Goal: Task Accomplishment & Management: Complete application form

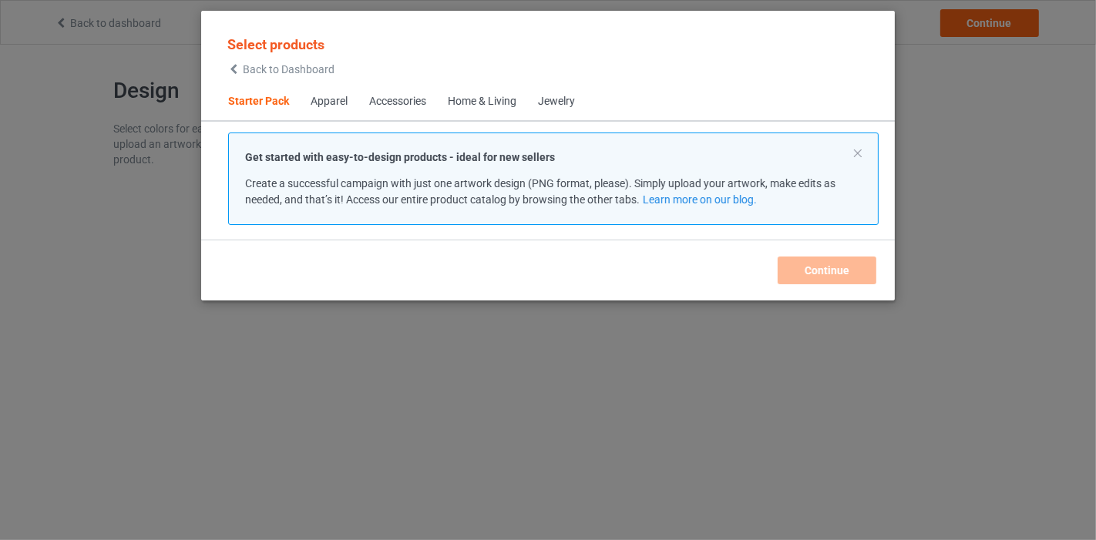
drag, startPoint x: 516, startPoint y: 136, endPoint x: 313, endPoint y: 317, distance: 272.3
click at [313, 317] on div "Select products Back to Dashboard Starter Pack Apparel Accessories Home & Livin…" at bounding box center [548, 270] width 1096 height 540
click at [482, 119] on div "Starter Pack Apparel Accessories Home & Living Jewelry" at bounding box center [547, 102] width 693 height 39
click at [485, 104] on div "Home & Living" at bounding box center [482, 101] width 69 height 15
click at [246, 103] on span "Starter Pack" at bounding box center [258, 101] width 82 height 37
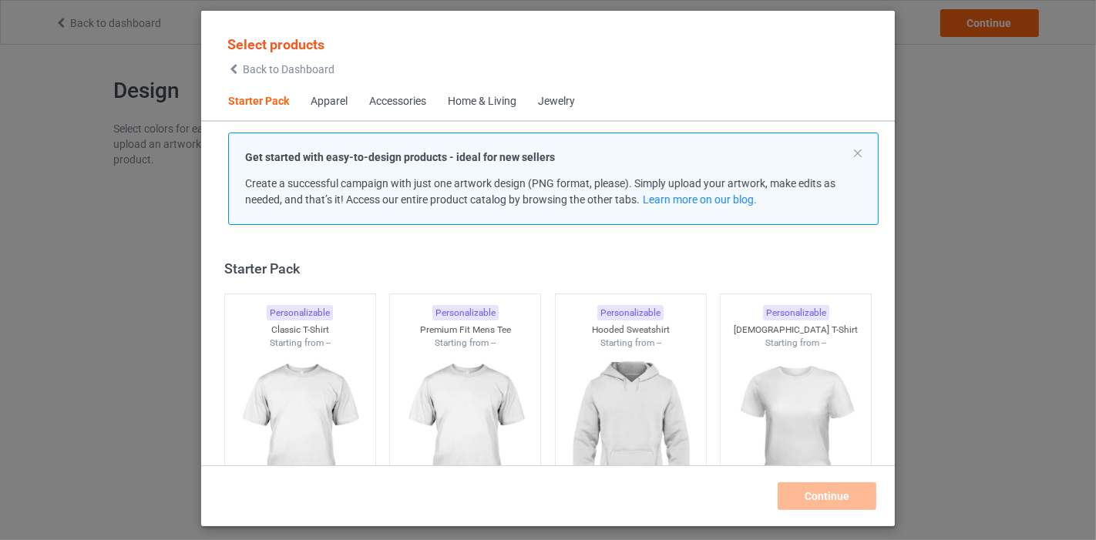
scroll to position [19, 0]
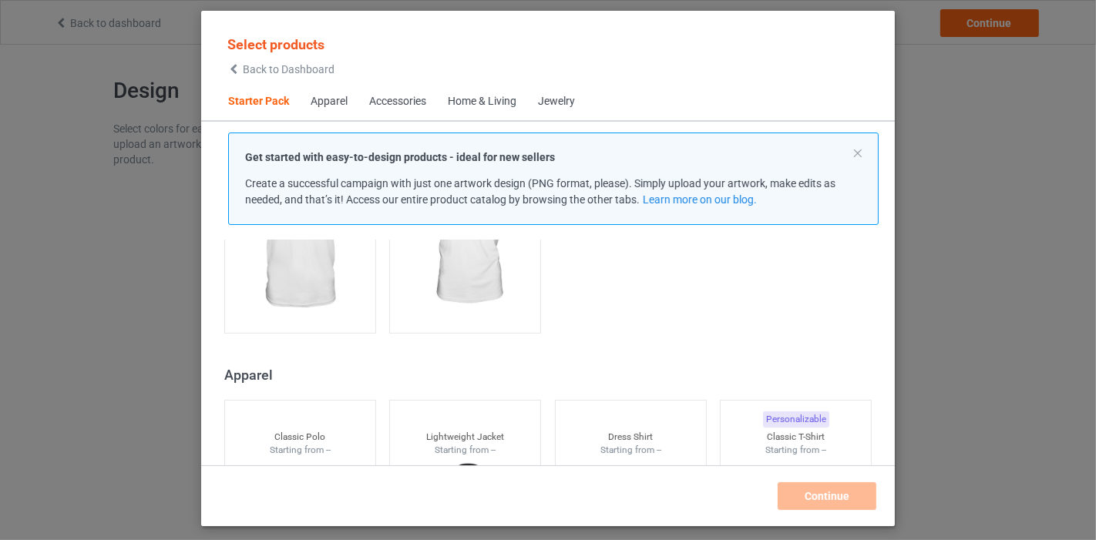
scroll to position [876, 0]
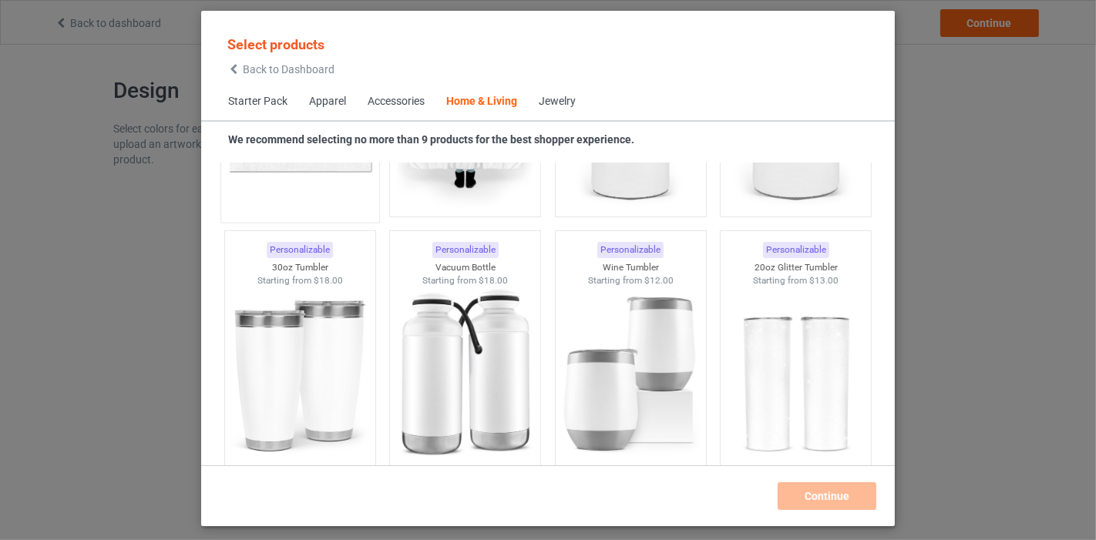
scroll to position [12936, 0]
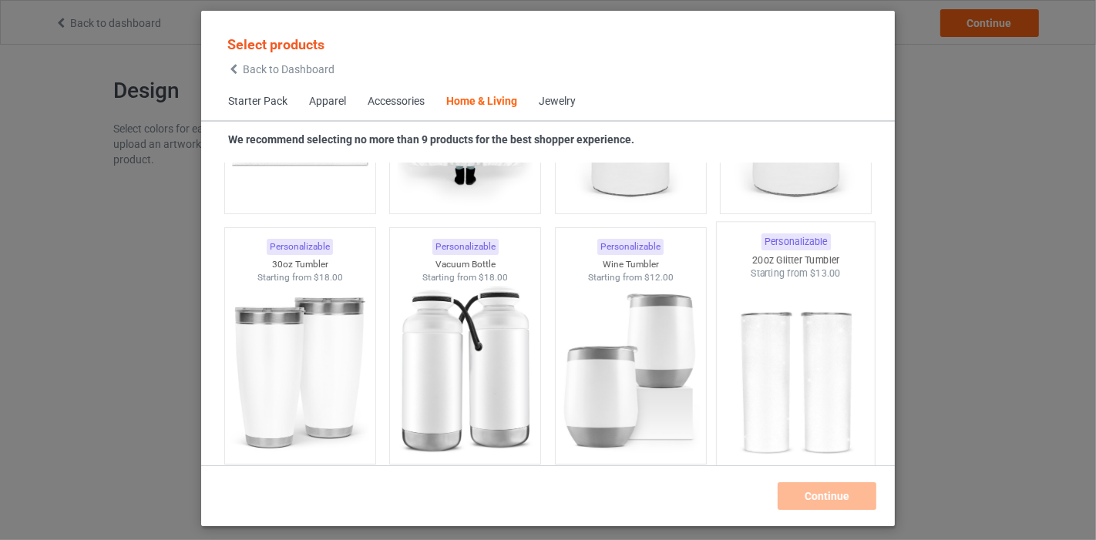
click at [750, 356] on img at bounding box center [795, 370] width 145 height 181
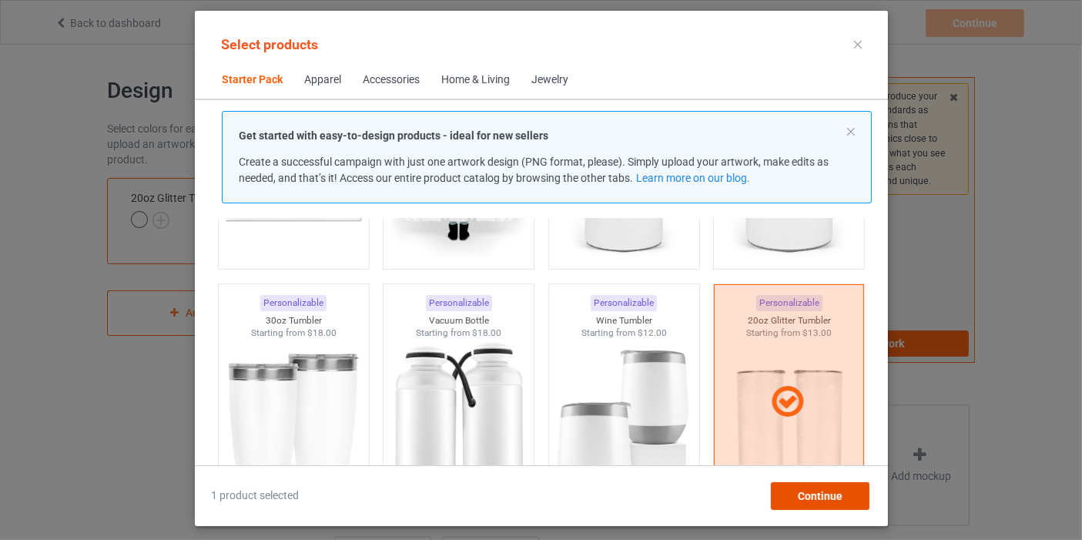
click at [799, 490] on span "Continue" at bounding box center [819, 496] width 45 height 12
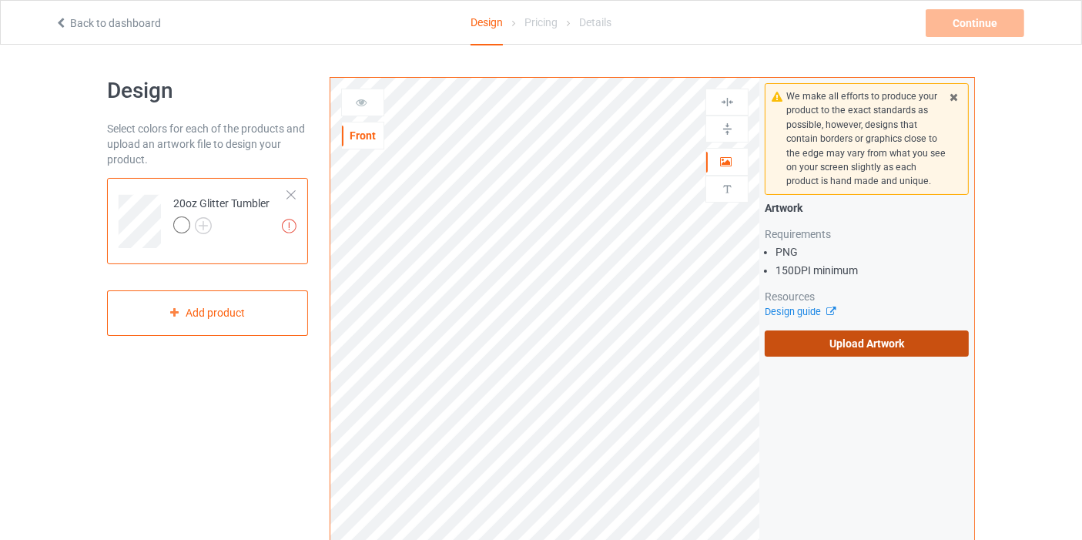
click at [814, 337] on label "Upload Artwork" at bounding box center [867, 344] width 204 height 26
click at [0, 0] on input "Upload Artwork" at bounding box center [0, 0] width 0 height 0
click at [812, 342] on label "Upload Artwork" at bounding box center [867, 344] width 204 height 26
click at [0, 0] on input "Upload Artwork" at bounding box center [0, 0] width 0 height 0
click at [941, 357] on div "We make all efforts to produce your product to the exact standards as possible,…" at bounding box center [867, 220] width 215 height 284
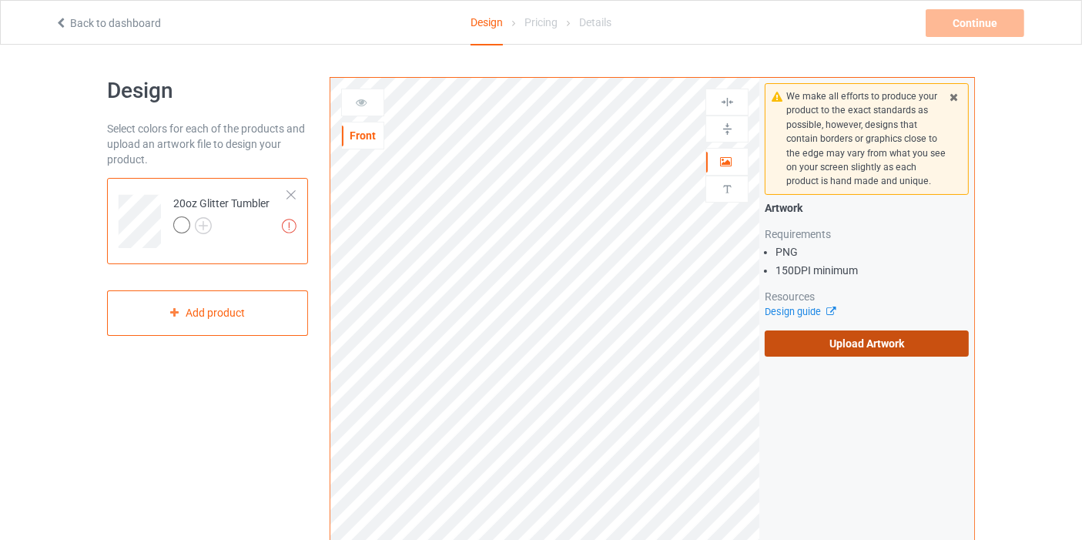
drag, startPoint x: 941, startPoint y: 355, endPoint x: 938, endPoint y: 337, distance: 18.7
click at [938, 340] on div "We make all efforts to produce your product to the exact standards as possible,…" at bounding box center [867, 220] width 215 height 284
click at [819, 344] on label "Upload Artwork" at bounding box center [867, 344] width 204 height 26
click at [0, 0] on input "Upload Artwork" at bounding box center [0, 0] width 0 height 0
click at [288, 194] on div at bounding box center [291, 195] width 11 height 11
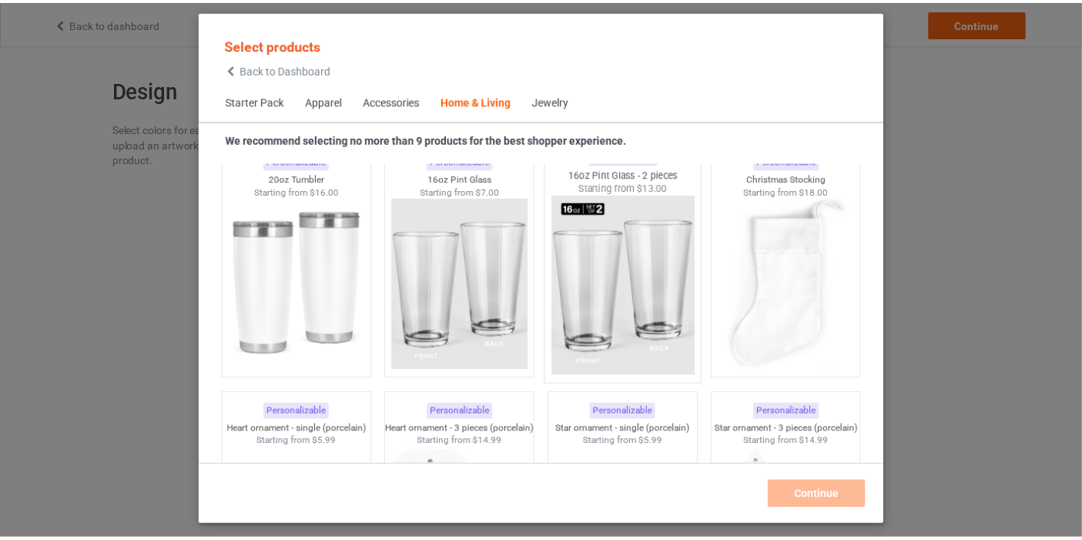
scroll to position [11490, 0]
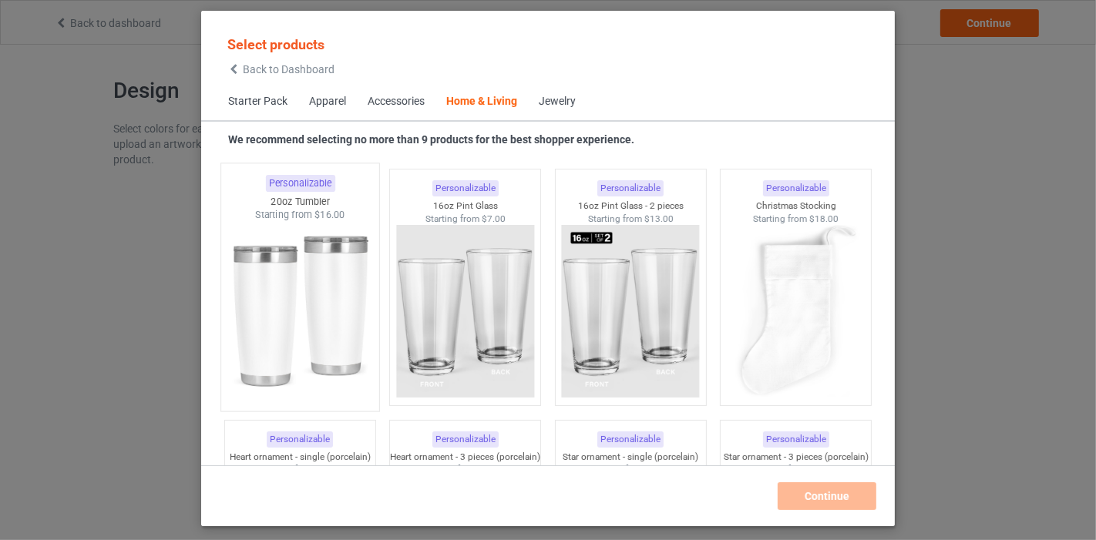
click at [290, 306] on img at bounding box center [299, 312] width 145 height 181
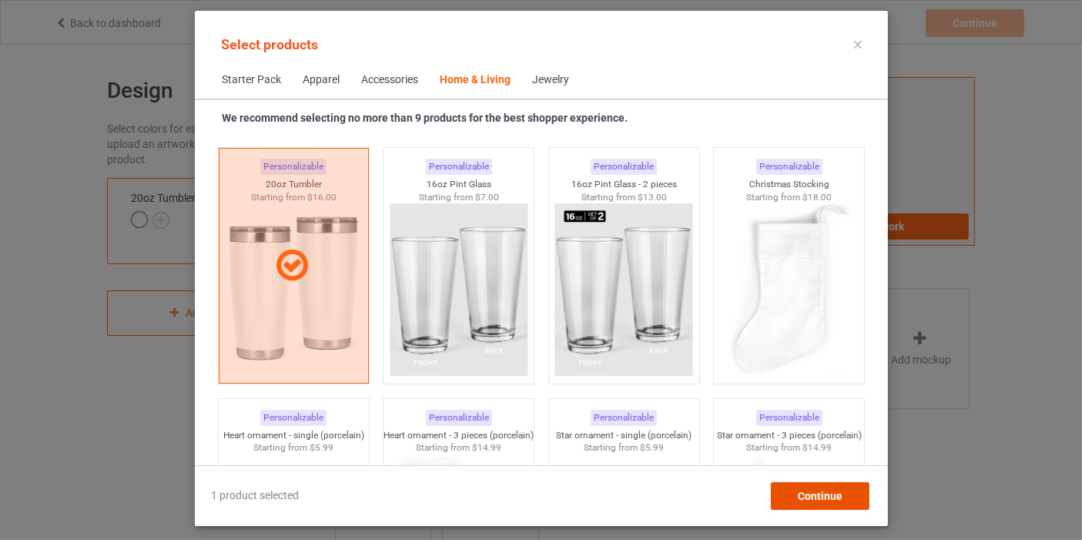
click at [824, 492] on span "Continue" at bounding box center [819, 496] width 45 height 12
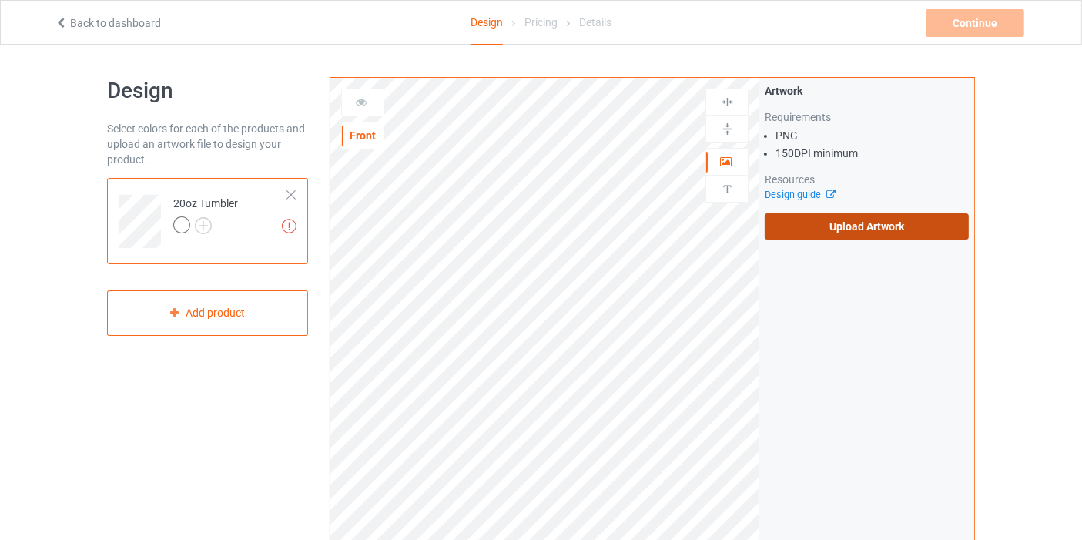
click at [900, 218] on label "Upload Artwork" at bounding box center [867, 226] width 204 height 26
click at [0, 0] on input "Upload Artwork" at bounding box center [0, 0] width 0 height 0
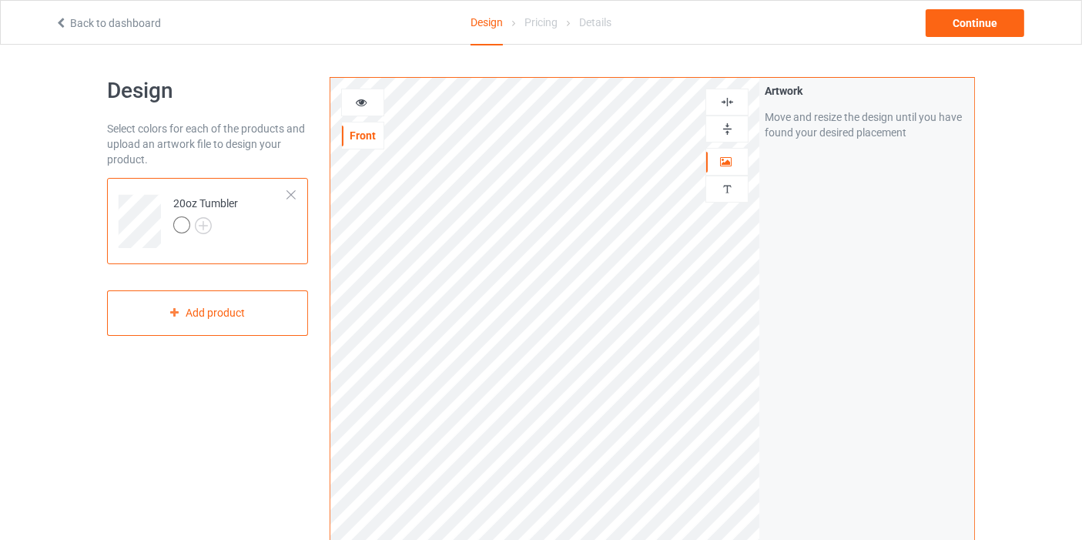
click at [710, 96] on div at bounding box center [727, 102] width 42 height 15
click at [730, 107] on img at bounding box center [727, 102] width 15 height 15
click at [727, 124] on img at bounding box center [727, 129] width 15 height 15
click at [347, 98] on div at bounding box center [363, 102] width 42 height 15
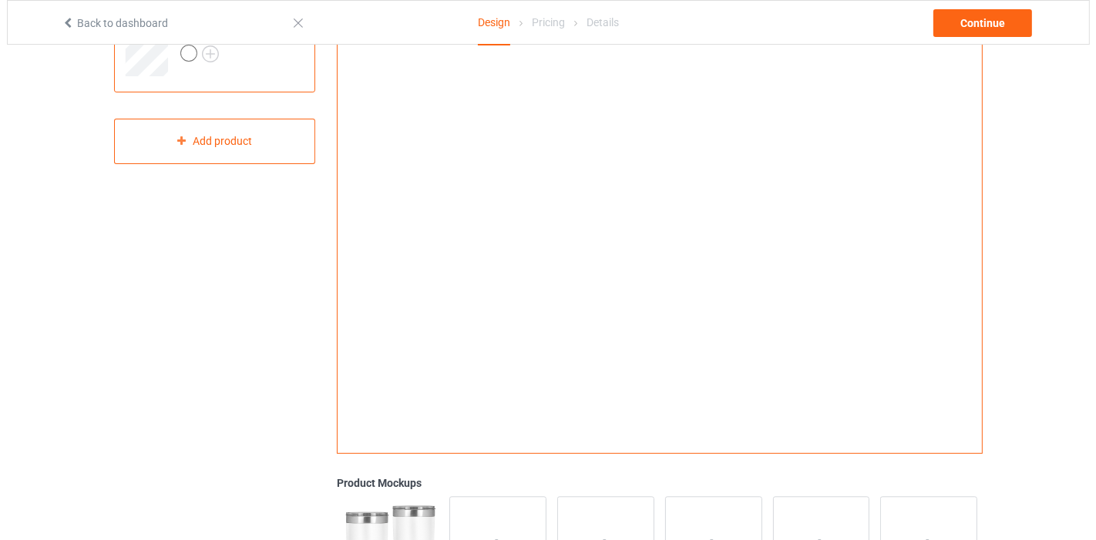
scroll to position [257, 0]
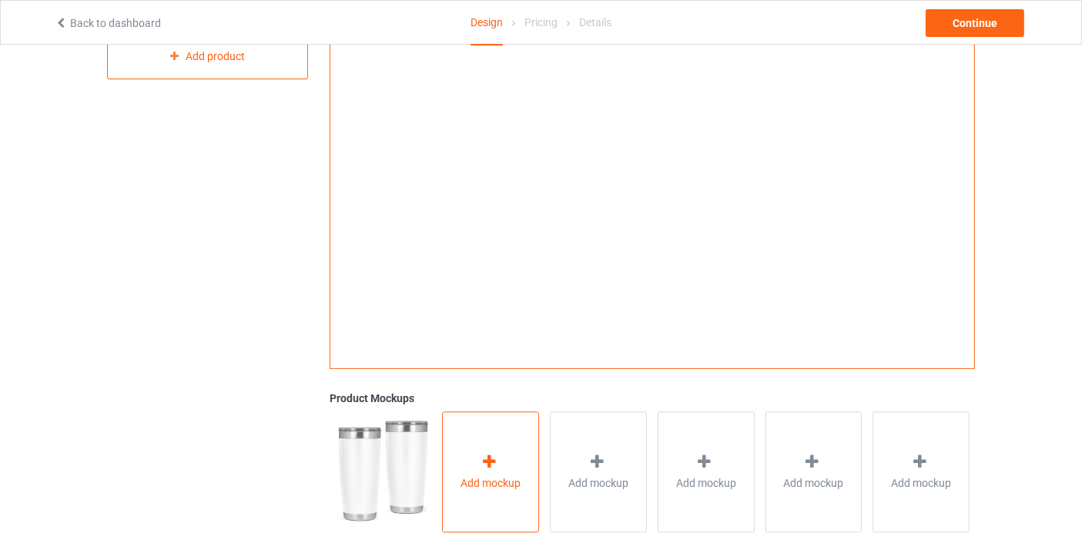
click at [517, 492] on div "Add mockup" at bounding box center [490, 471] width 97 height 121
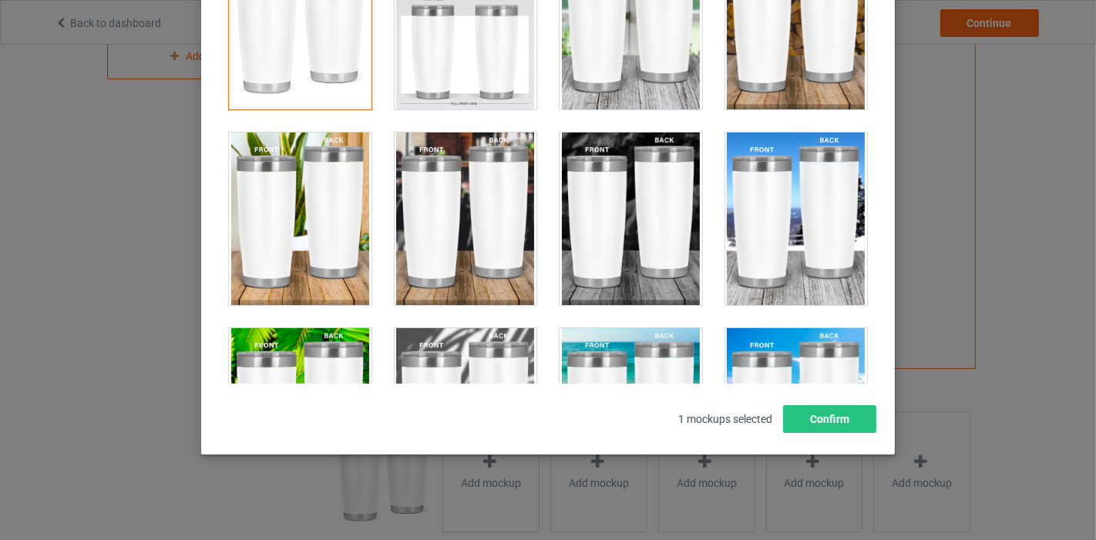
scroll to position [0, 0]
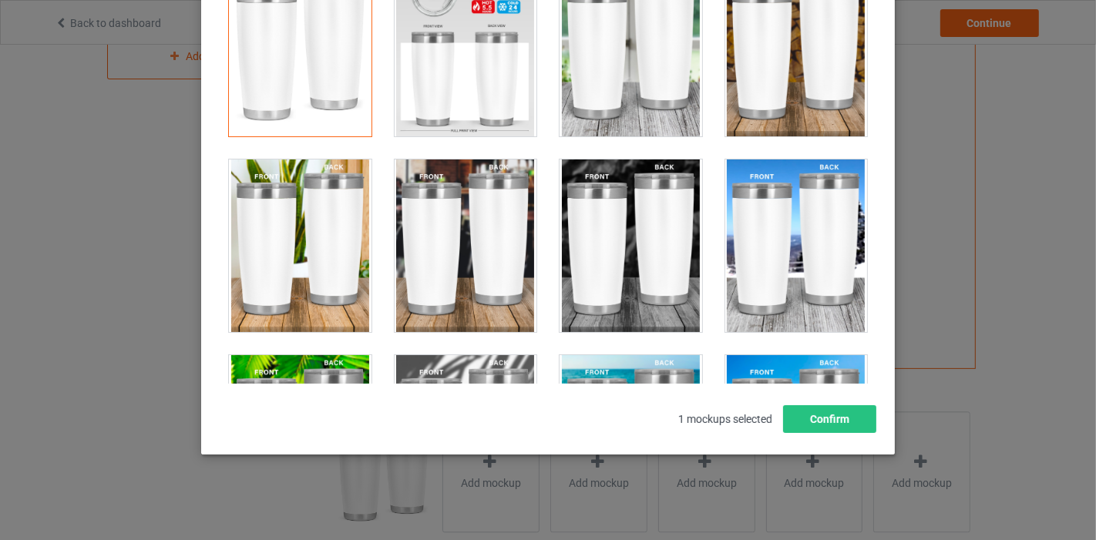
click at [593, 249] on div at bounding box center [630, 245] width 143 height 173
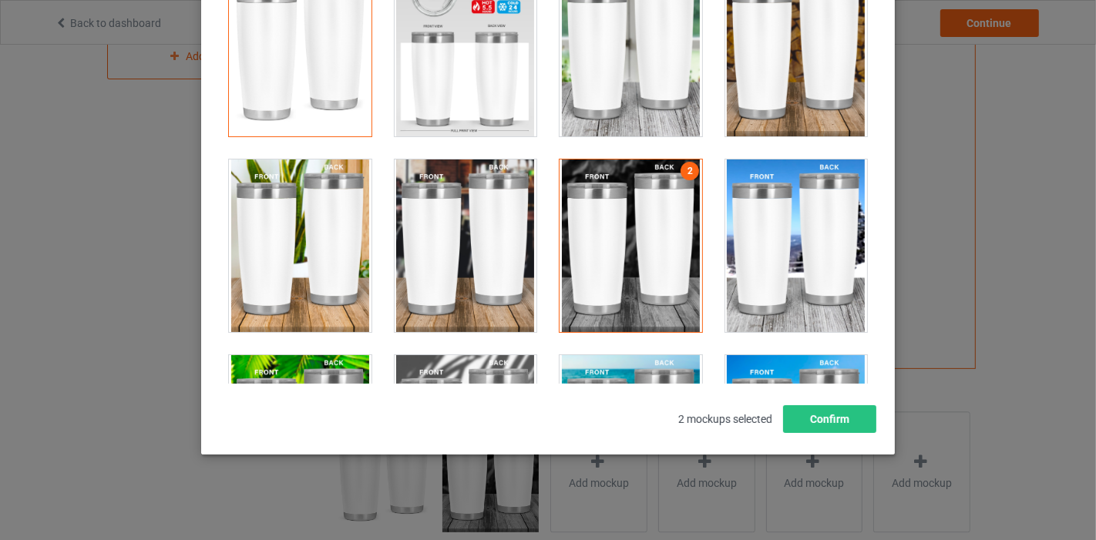
click at [817, 243] on div at bounding box center [796, 245] width 143 height 173
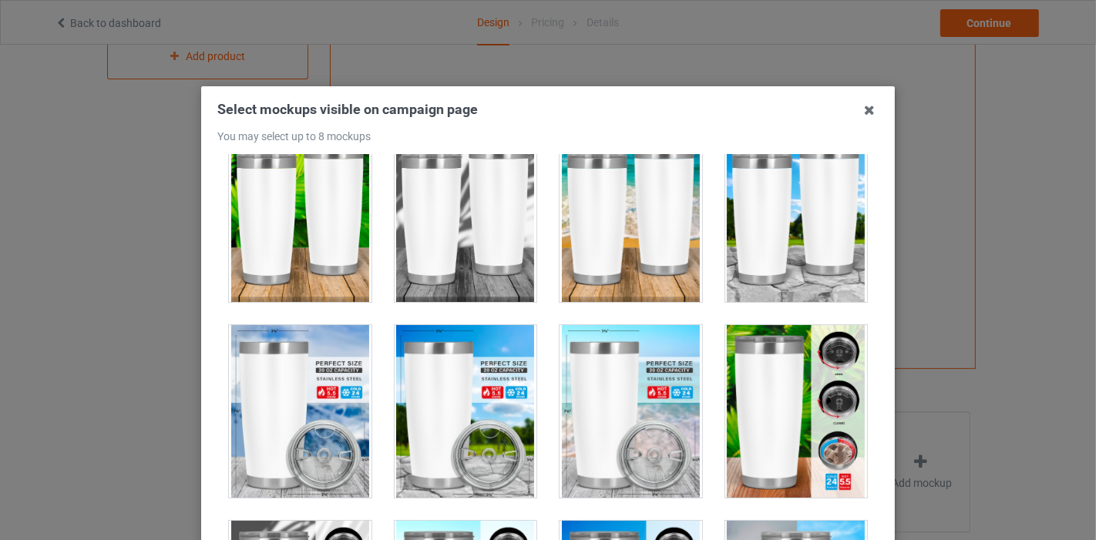
scroll to position [342, 0]
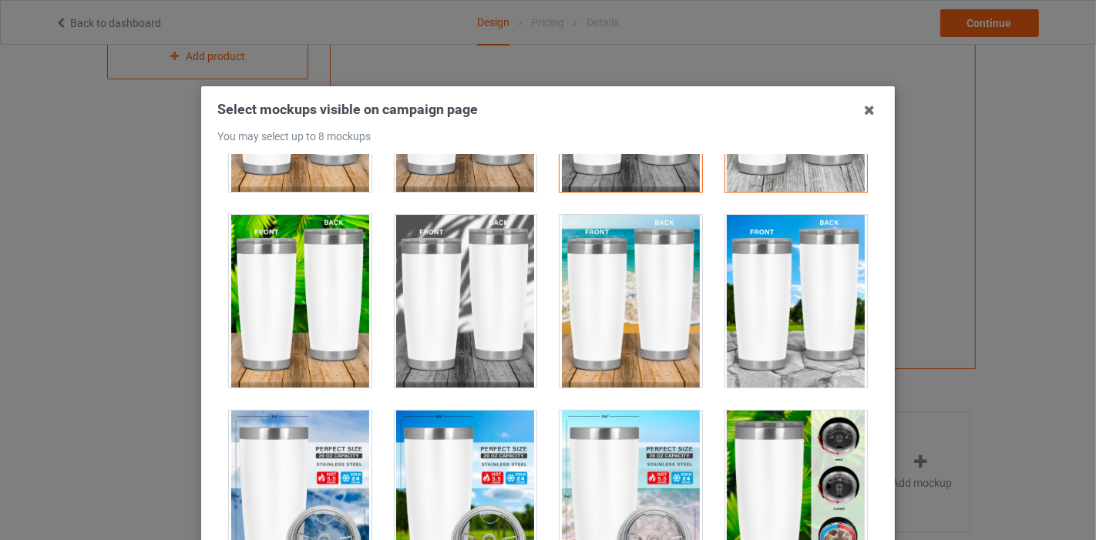
click at [593, 302] on div at bounding box center [630, 301] width 143 height 173
click at [329, 284] on div at bounding box center [300, 301] width 143 height 173
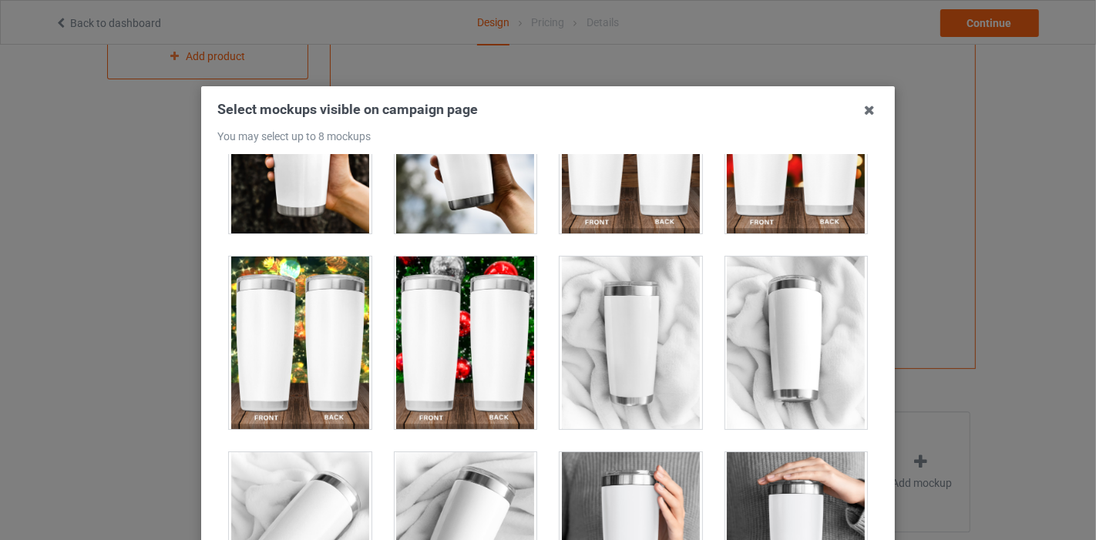
scroll to position [4536, 0]
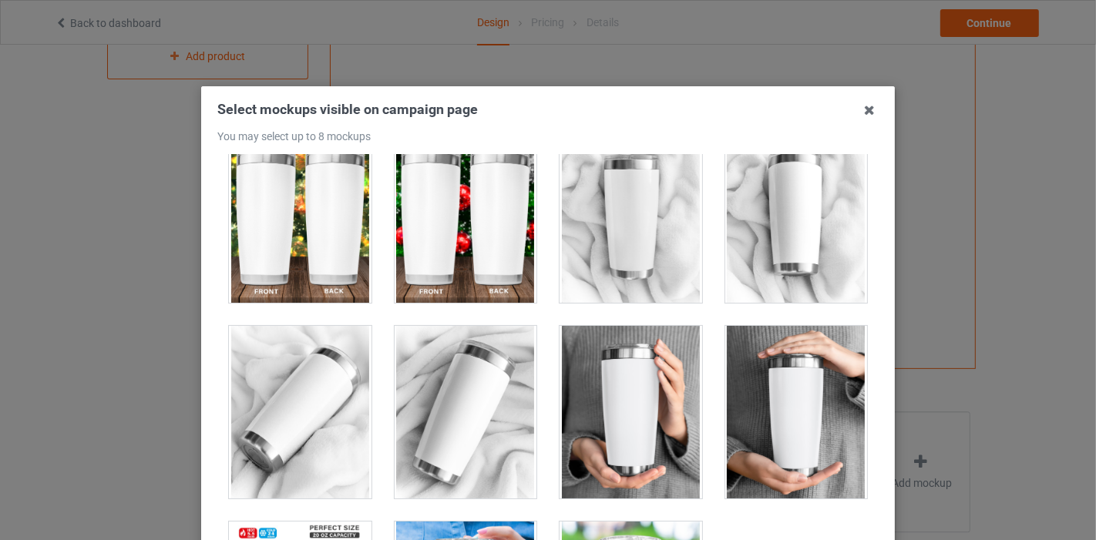
drag, startPoint x: 626, startPoint y: 99, endPoint x: 625, endPoint y: 37, distance: 62.4
click at [625, 37] on div "Select mockups visible on campaign page You may select up to 8 mockups 1 2 3 5 …" at bounding box center [548, 270] width 1096 height 540
drag, startPoint x: 617, startPoint y: 104, endPoint x: 617, endPoint y: 68, distance: 36.2
click at [617, 68] on div "Select mockups visible on campaign page You may select up to 8 mockups 1 2 3 5 …" at bounding box center [548, 270] width 1096 height 540
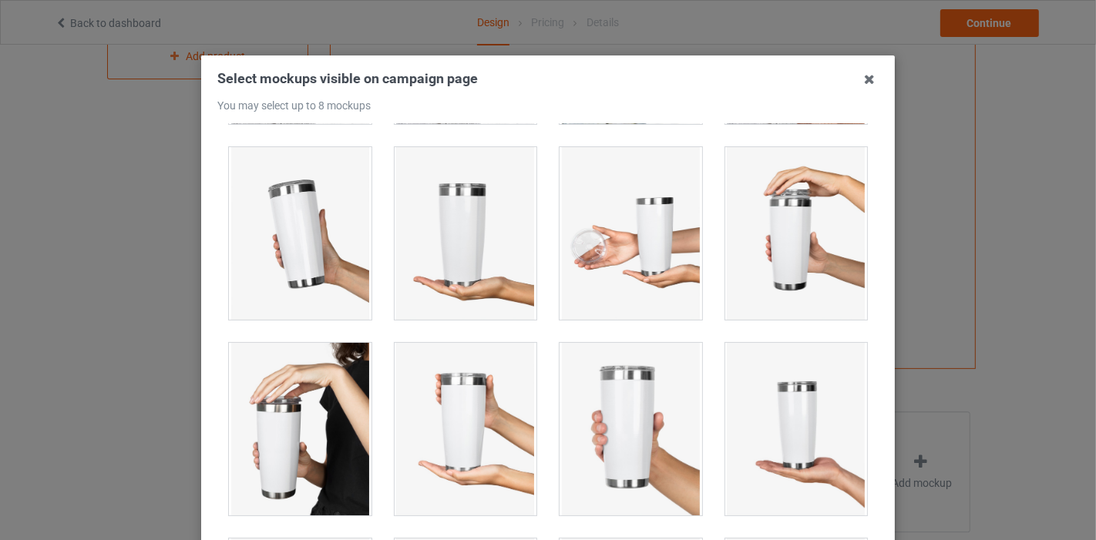
scroll to position [964, 0]
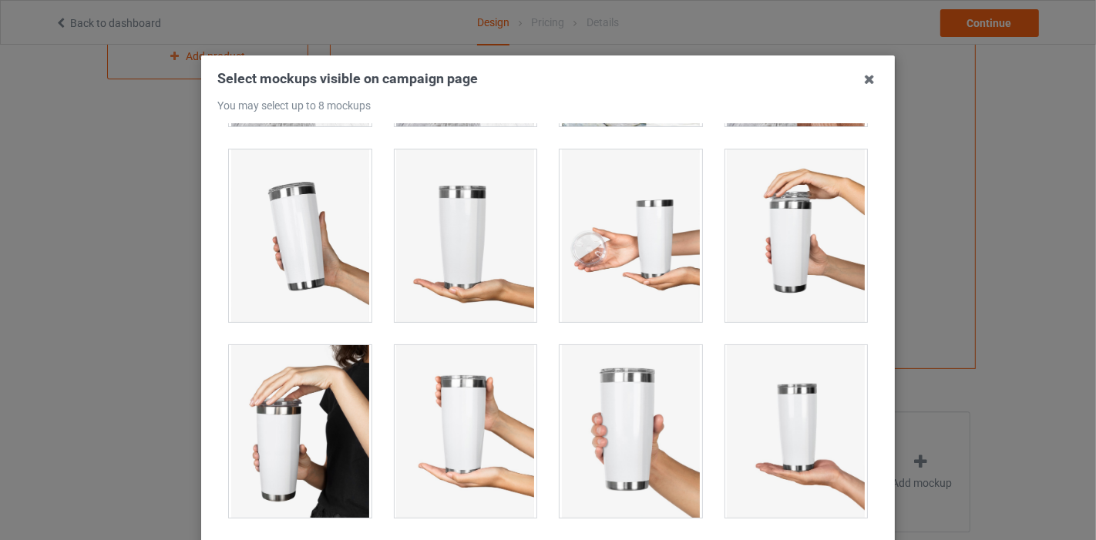
click at [307, 304] on div at bounding box center [300, 235] width 143 height 173
click at [669, 253] on div at bounding box center [630, 235] width 143 height 173
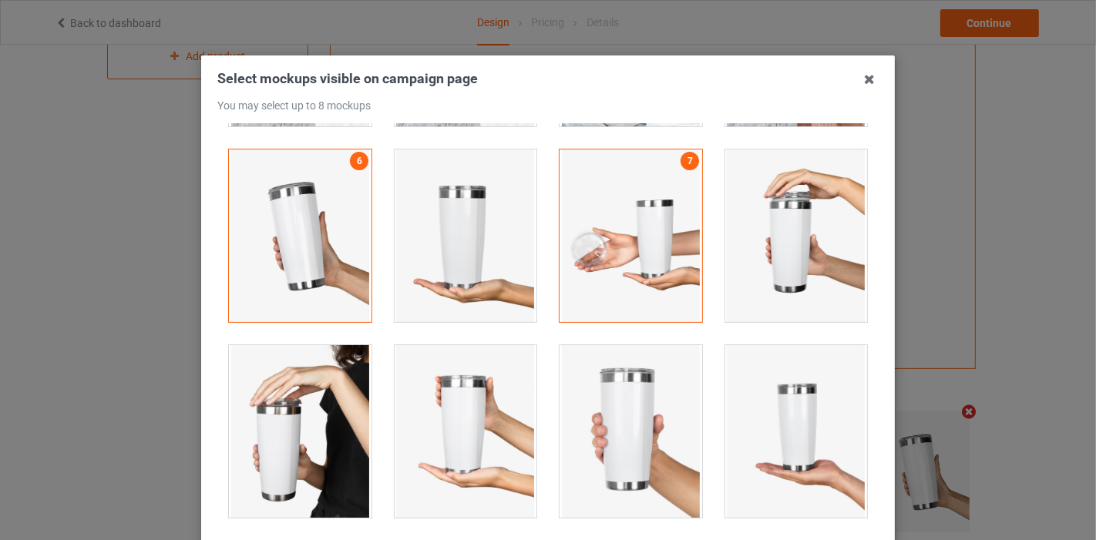
click at [760, 265] on div at bounding box center [796, 235] width 143 height 173
click at [295, 313] on div at bounding box center [300, 235] width 143 height 173
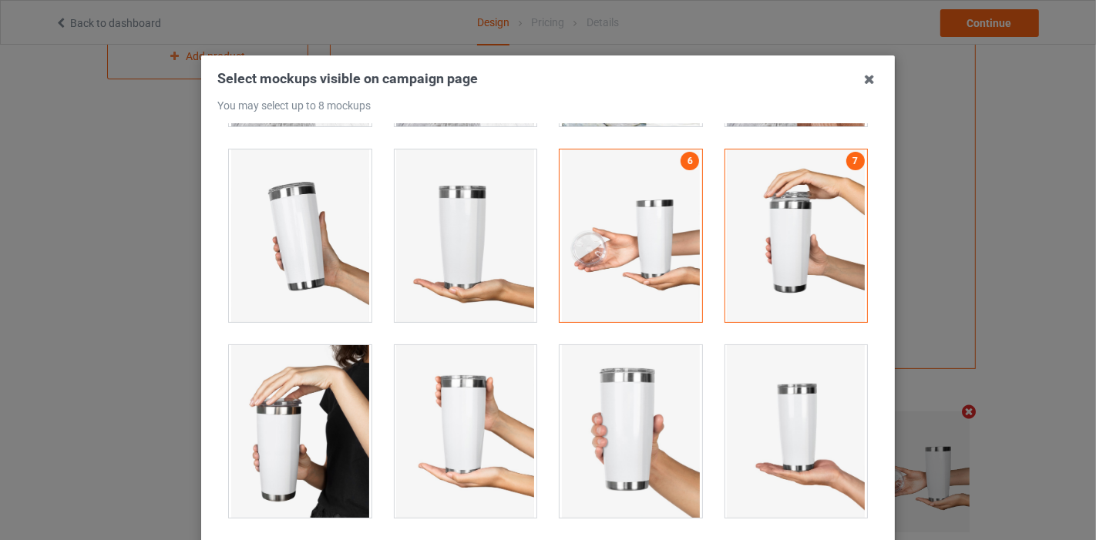
click at [284, 406] on div at bounding box center [300, 431] width 143 height 173
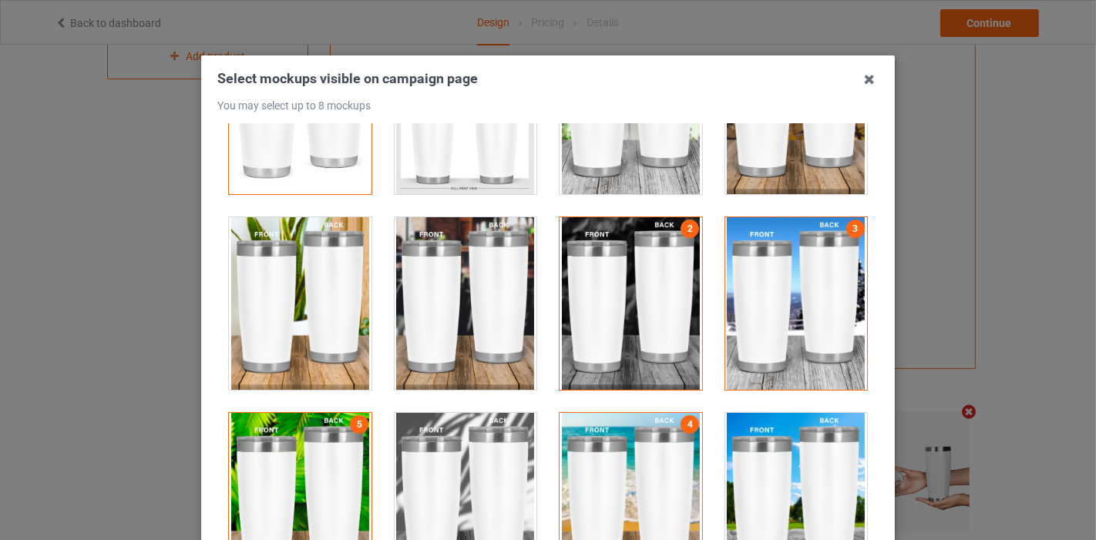
scroll to position [108, 0]
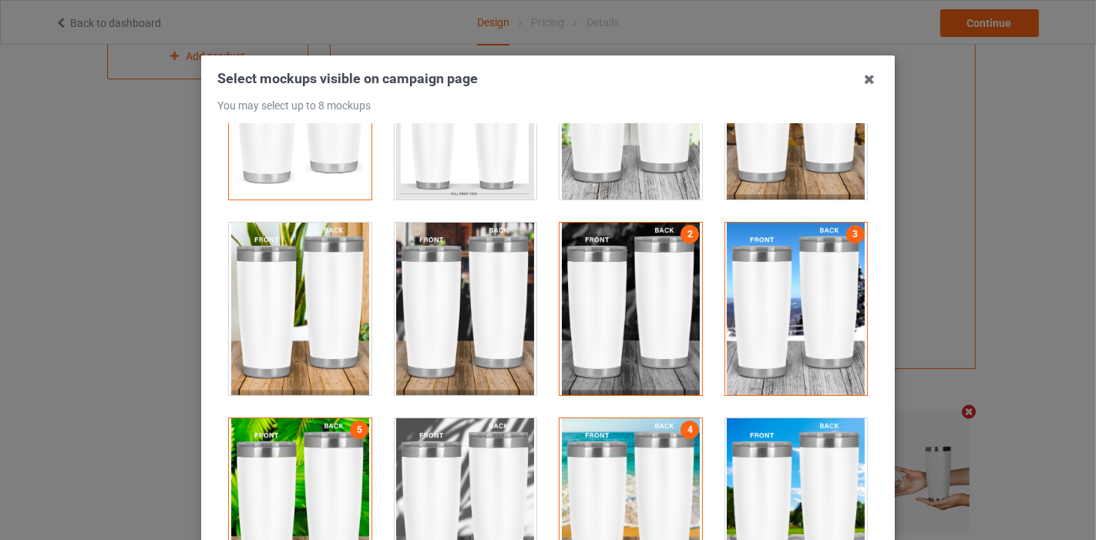
click at [762, 297] on div at bounding box center [796, 309] width 143 height 173
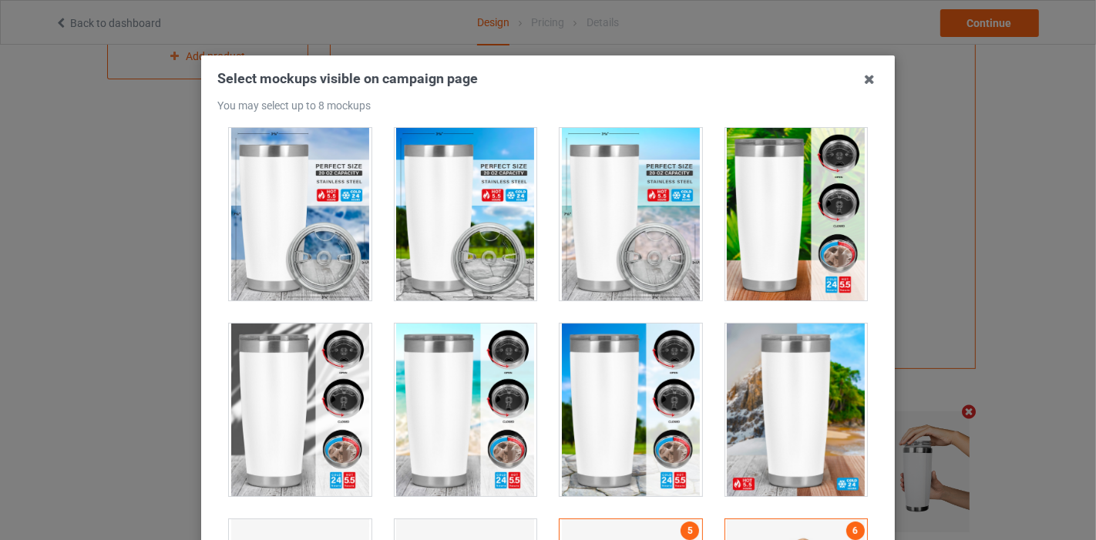
scroll to position [621, 0]
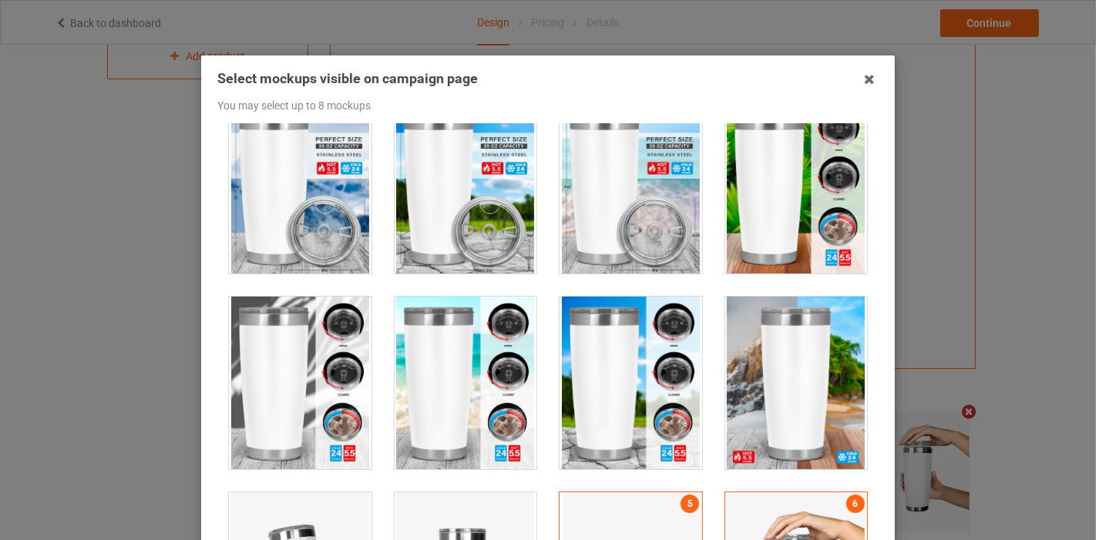
click at [428, 434] on div at bounding box center [465, 383] width 143 height 173
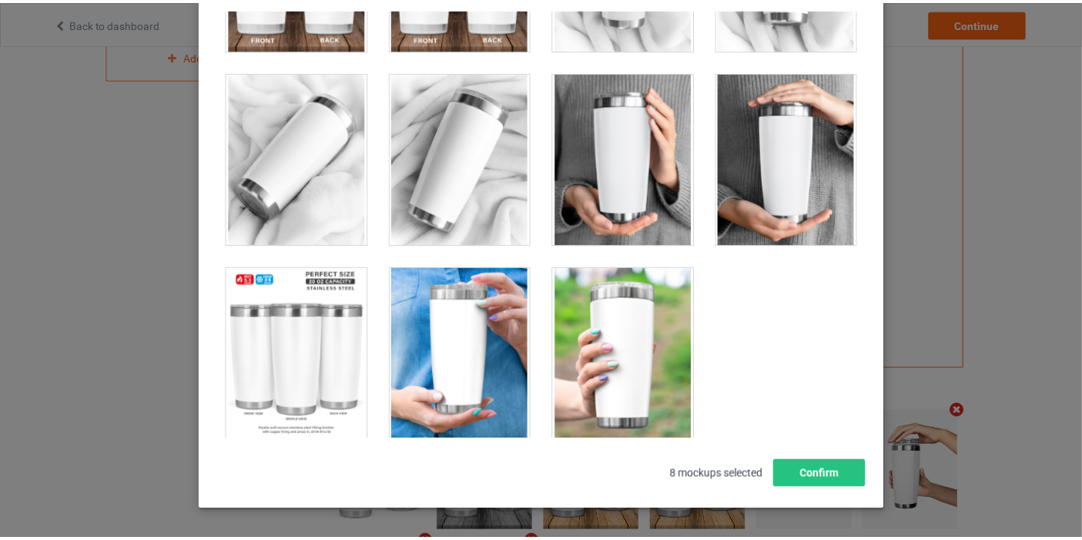
scroll to position [202, 0]
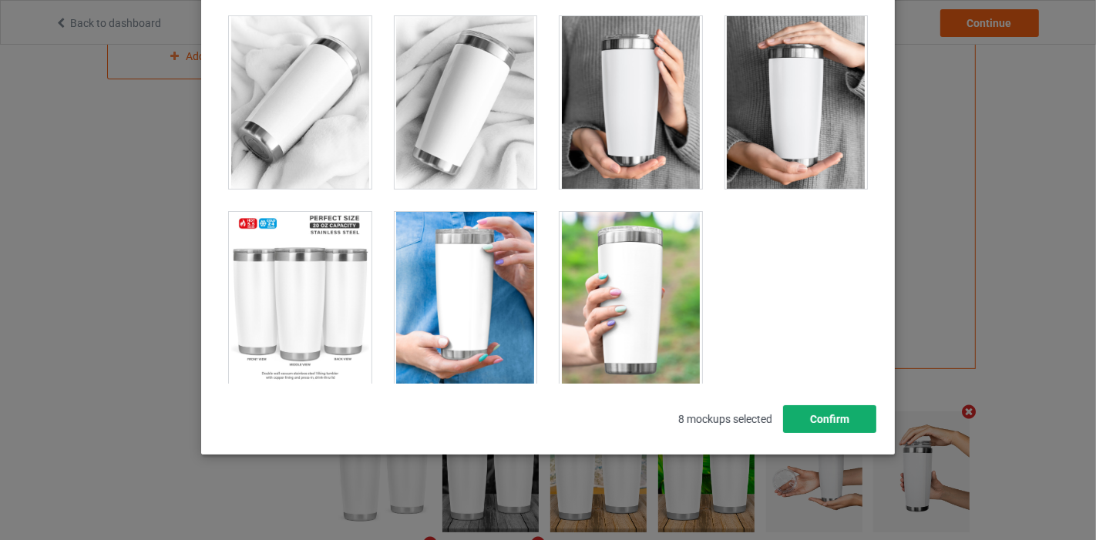
click at [836, 412] on button "Confirm" at bounding box center [829, 419] width 93 height 28
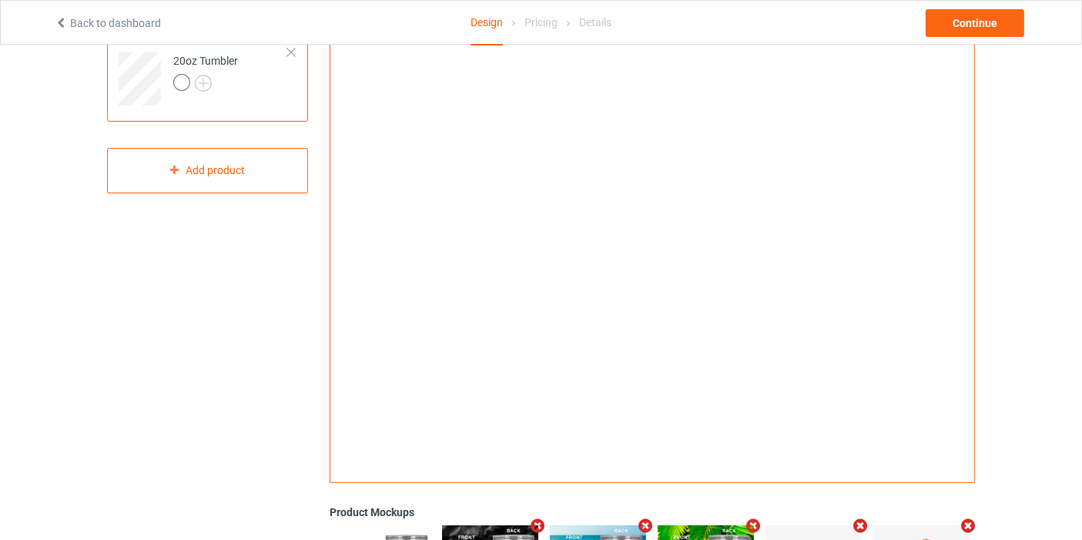
scroll to position [0, 0]
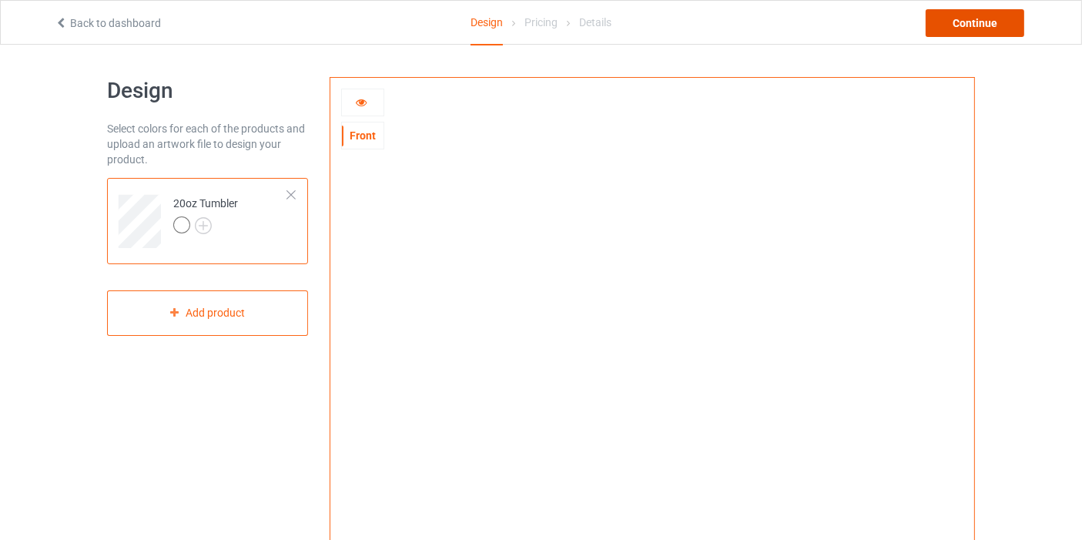
click at [975, 34] on div "Continue" at bounding box center [975, 23] width 99 height 28
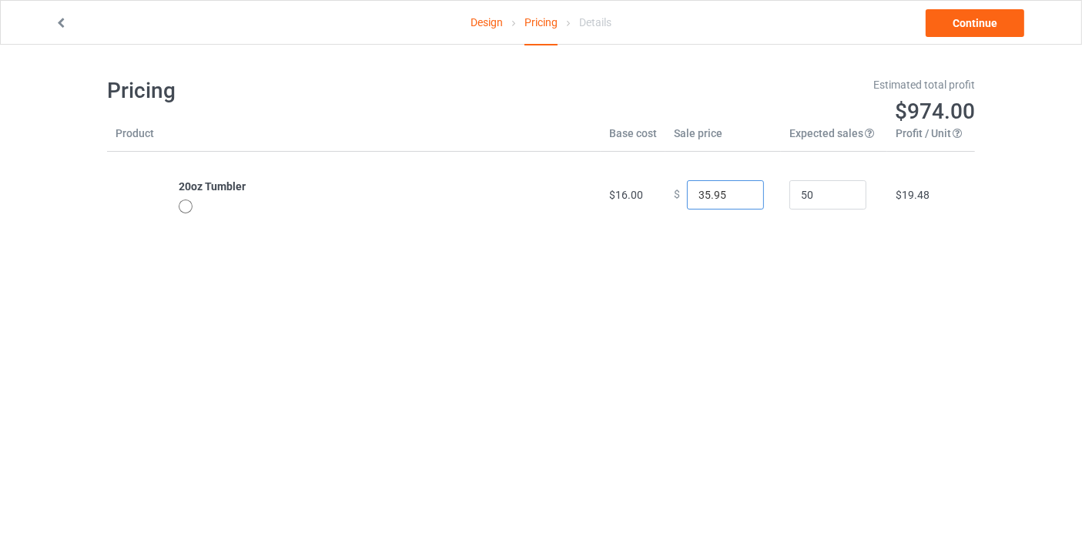
click at [738, 199] on input "35.95" at bounding box center [725, 194] width 77 height 29
click at [738, 199] on input "33.95" at bounding box center [725, 194] width 77 height 29
click at [739, 192] on input "34.95" at bounding box center [725, 194] width 77 height 29
type input "35.95"
click at [739, 192] on input "35.95" at bounding box center [725, 194] width 77 height 29
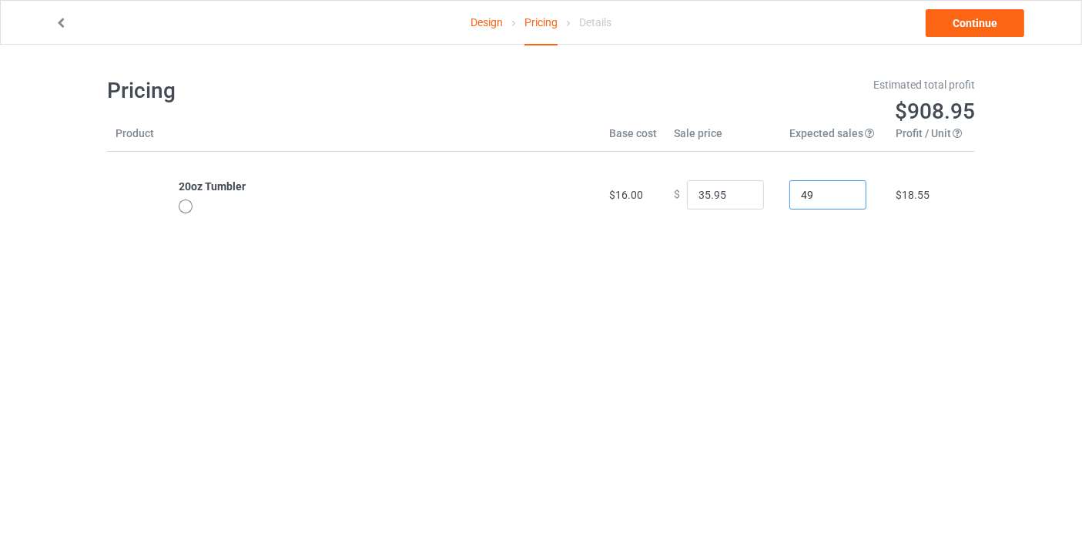
click at [838, 200] on input "49" at bounding box center [828, 194] width 77 height 29
click at [838, 200] on input "48" at bounding box center [828, 194] width 77 height 29
click at [843, 188] on input "49" at bounding box center [828, 194] width 77 height 29
click at [843, 188] on input "50" at bounding box center [828, 194] width 77 height 29
click at [839, 196] on input "49" at bounding box center [828, 194] width 77 height 29
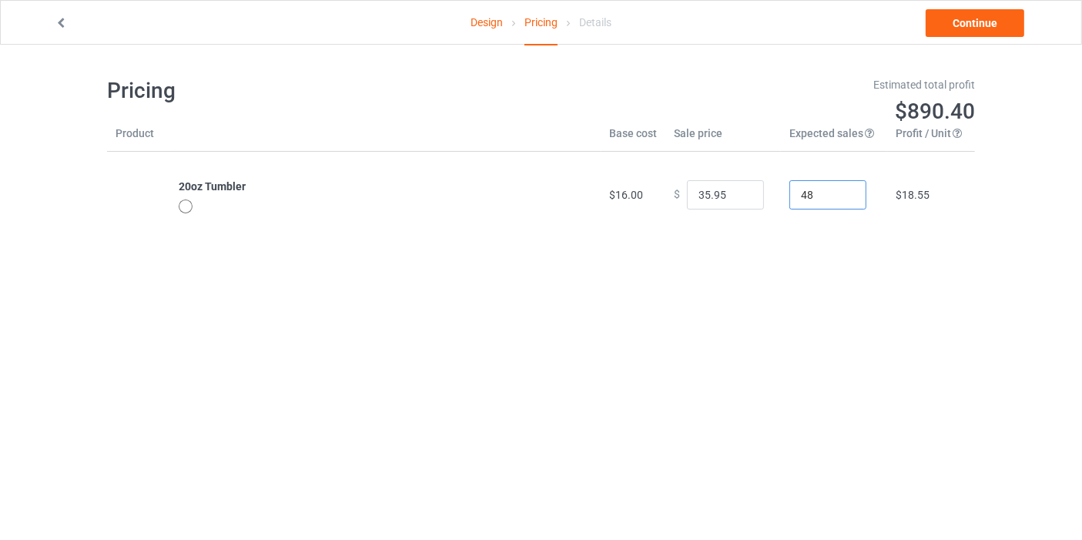
click at [839, 196] on input "48" at bounding box center [828, 194] width 77 height 29
click at [839, 196] on input "47" at bounding box center [828, 194] width 77 height 29
click at [839, 196] on input "46" at bounding box center [828, 194] width 77 height 29
click at [839, 196] on input "45" at bounding box center [828, 194] width 77 height 29
click at [839, 196] on input "43" at bounding box center [828, 194] width 77 height 29
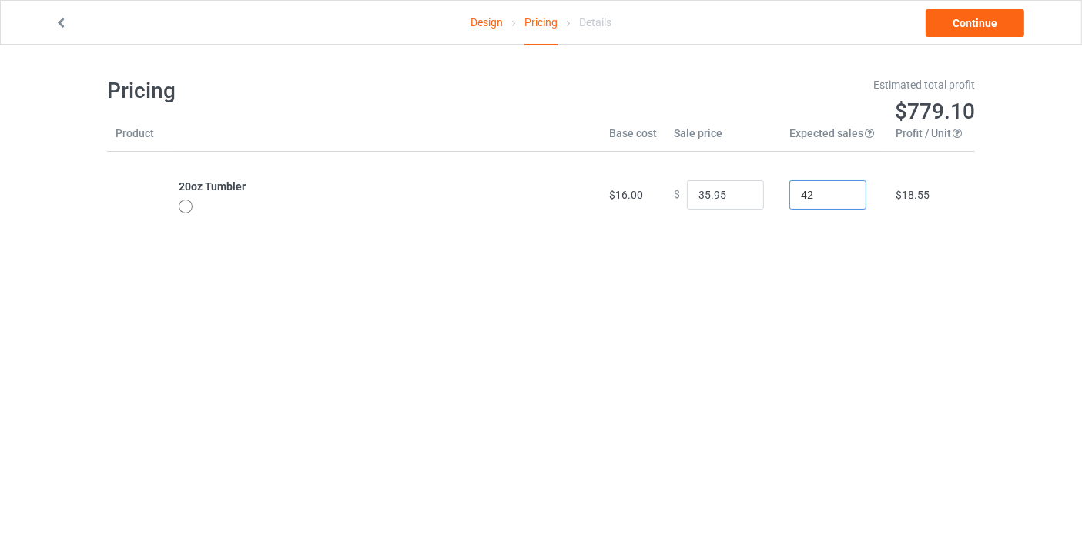
click at [839, 196] on input "42" at bounding box center [828, 194] width 77 height 29
click at [839, 196] on input "41" at bounding box center [828, 194] width 77 height 29
click at [841, 188] on input "42" at bounding box center [828, 194] width 77 height 29
click at [841, 188] on input "43" at bounding box center [828, 194] width 77 height 29
click at [841, 188] on input "46" at bounding box center [828, 194] width 77 height 29
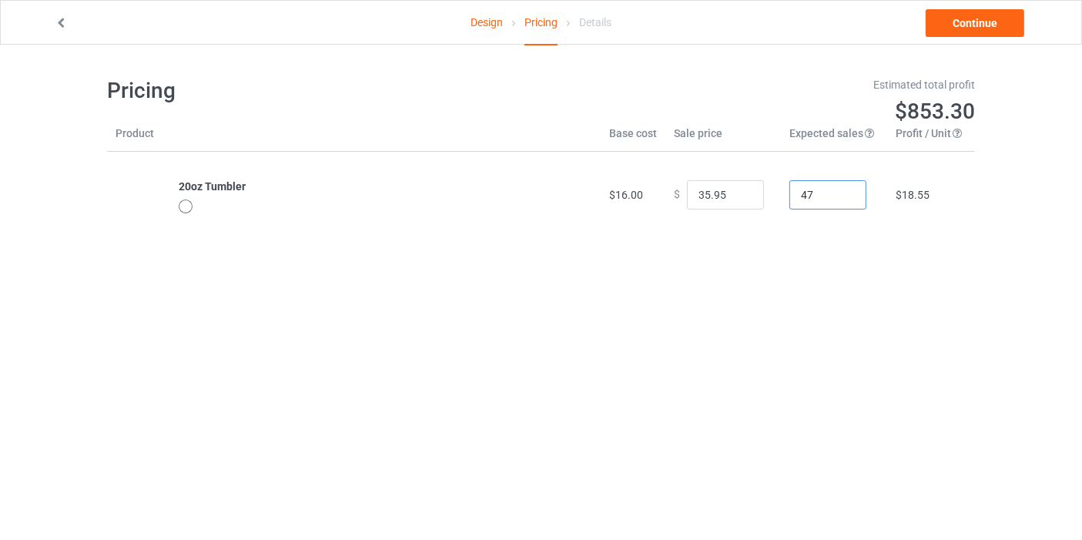
click at [841, 188] on input "47" at bounding box center [828, 194] width 77 height 29
click at [841, 188] on input "48" at bounding box center [828, 194] width 77 height 29
click at [838, 190] on input "49" at bounding box center [828, 194] width 77 height 29
type input "50"
click at [838, 190] on input "50" at bounding box center [828, 194] width 77 height 29
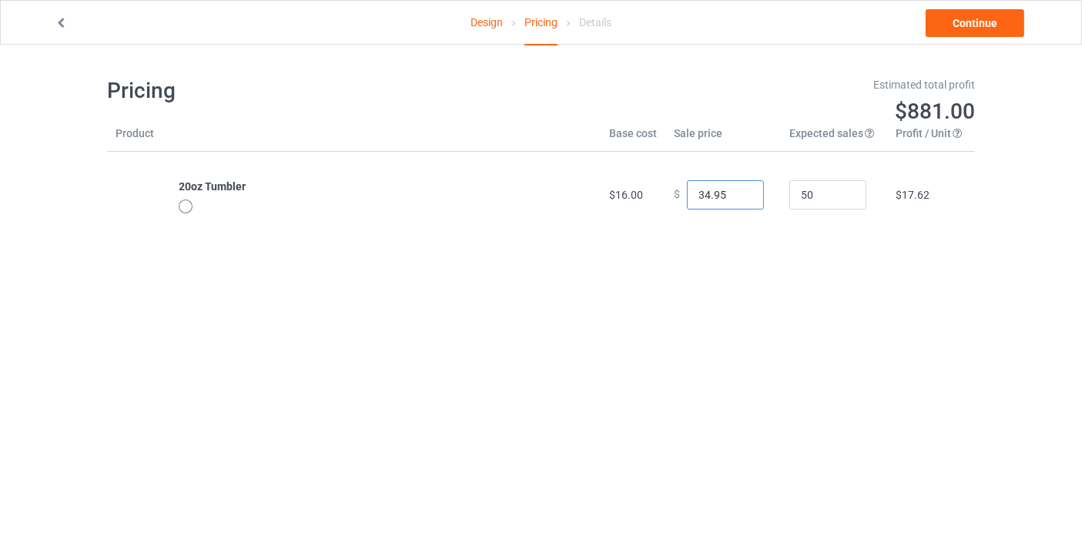
type input "34.95"
click at [741, 200] on input "34.95" at bounding box center [725, 194] width 77 height 29
click at [954, 15] on link "Continue" at bounding box center [975, 23] width 99 height 28
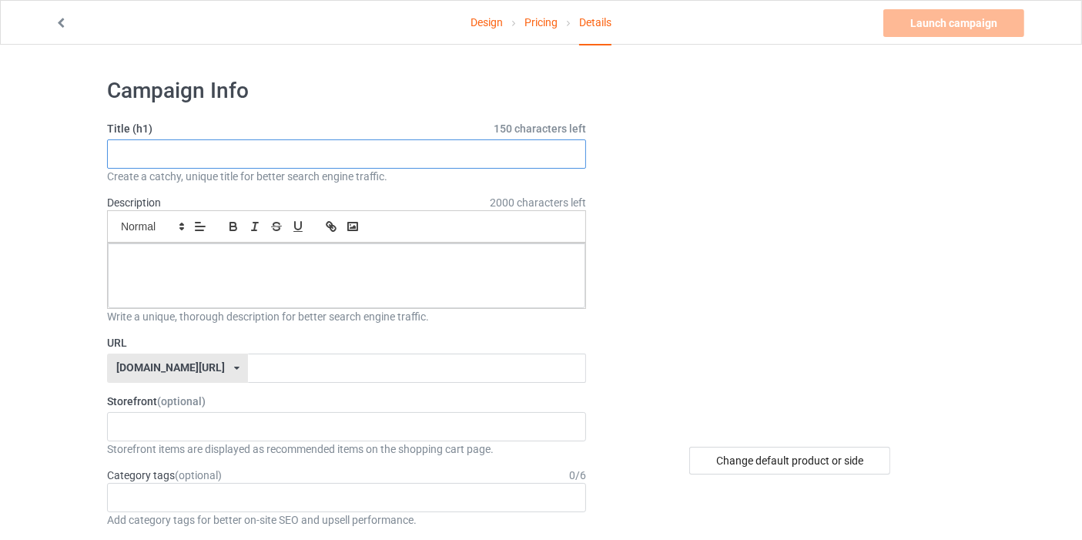
click at [187, 159] on input "text" at bounding box center [346, 153] width 479 height 29
drag, startPoint x: 116, startPoint y: 155, endPoint x: 335, endPoint y: 139, distance: 219.3
click at [335, 139] on input "New tumbler design for otter lovers" at bounding box center [346, 153] width 479 height 29
type input "New tumbler design for otter lovers"
click at [258, 361] on input "text" at bounding box center [416, 368] width 337 height 29
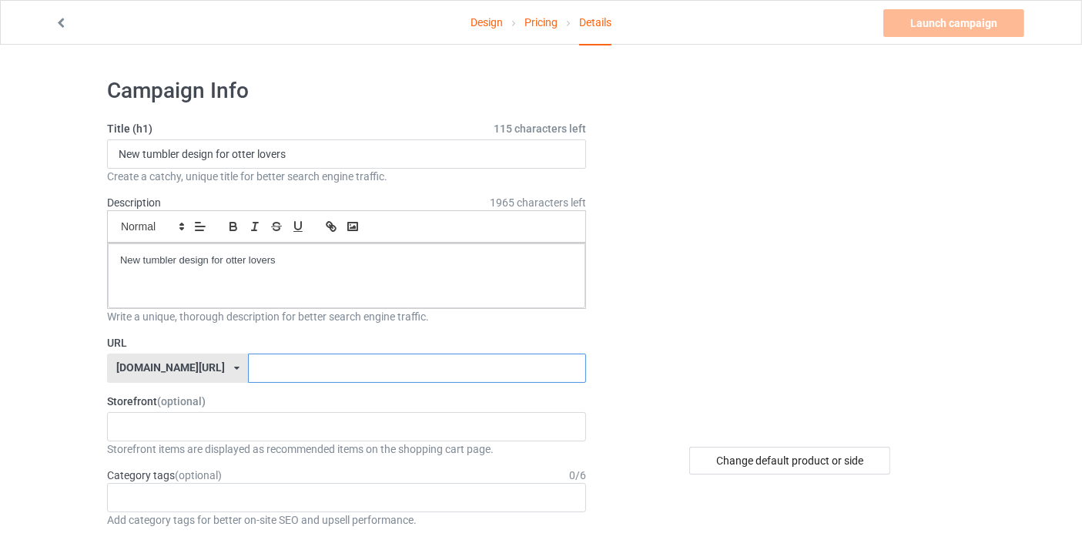
paste input "New tumbler design for otter lovers"
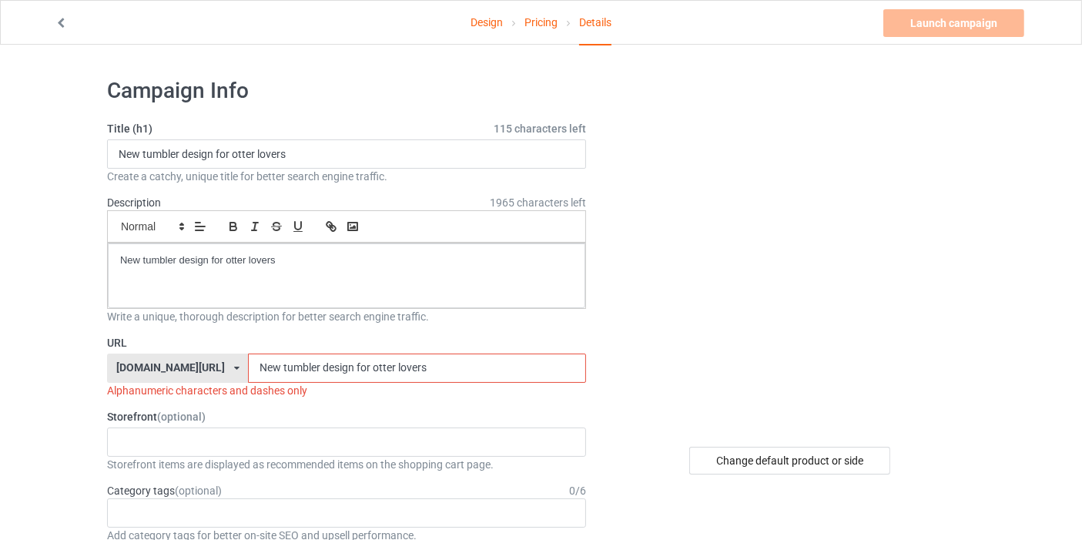
click at [248, 363] on input "New tumbler design for otter lovers" at bounding box center [416, 368] width 337 height 29
click at [278, 366] on input "New-tumbler design for otter lovers" at bounding box center [416, 368] width 337 height 29
click at [314, 366] on input "New-tumbler-design for otter lovers" at bounding box center [416, 368] width 337 height 29
click at [331, 366] on input "New-tumbler-design-for otter lovers" at bounding box center [416, 368] width 337 height 29
click at [355, 366] on input "New-tumbler-design-for-otter lovers" at bounding box center [416, 368] width 337 height 29
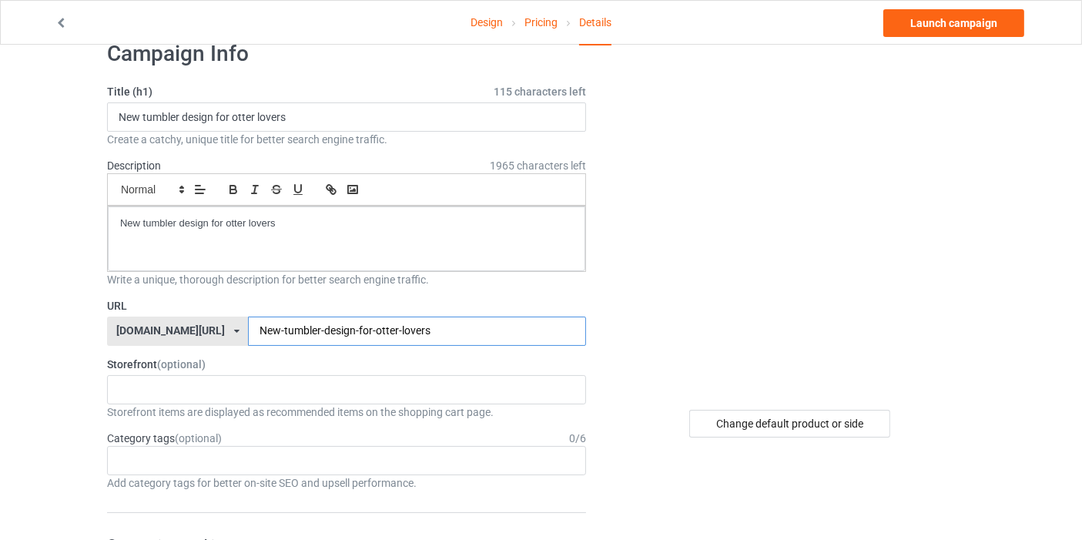
scroll to position [86, 0]
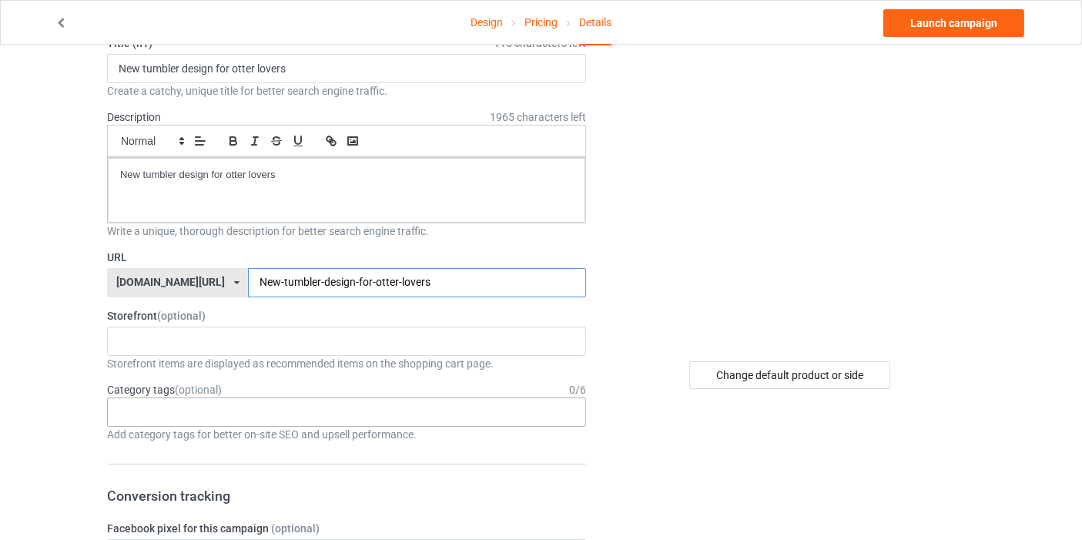
type input "New-tumbler-design-for-otter-lovers"
click at [217, 417] on div "Age > [DEMOGRAPHIC_DATA] > 1 Age > [DEMOGRAPHIC_DATA] Months > 1 Month Age > [D…" at bounding box center [346, 412] width 479 height 29
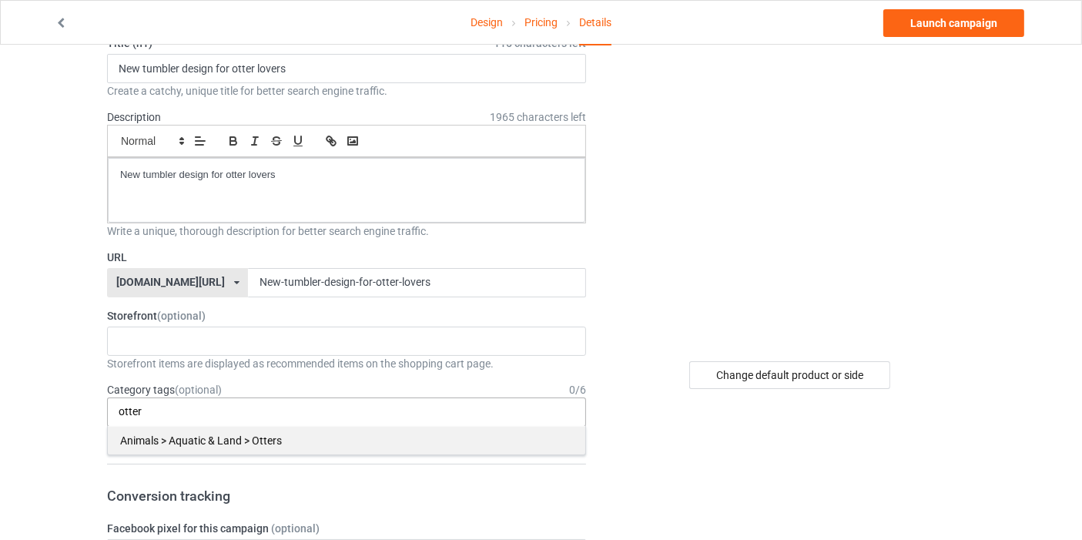
type input "otter"
click at [187, 447] on div "Animals > Aquatic & Land > Otters" at bounding box center [347, 440] width 478 height 29
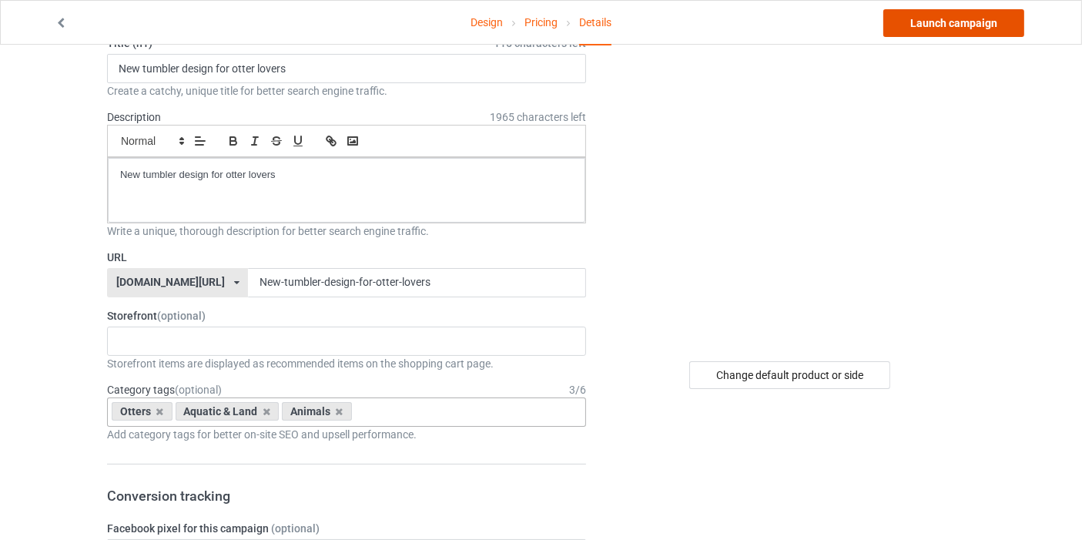
click at [992, 21] on link "Launch campaign" at bounding box center [954, 23] width 141 height 28
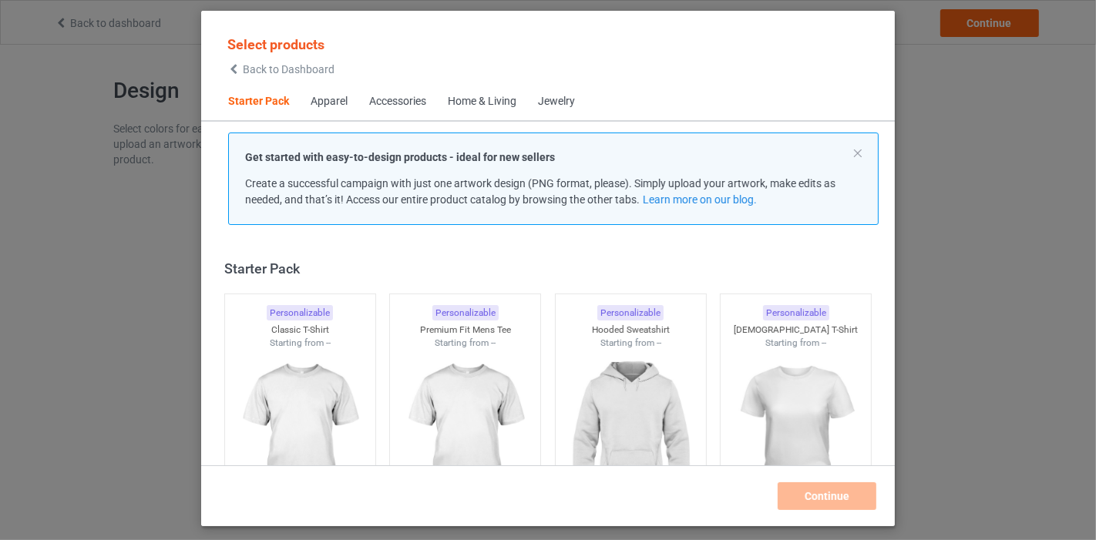
scroll to position [19, 0]
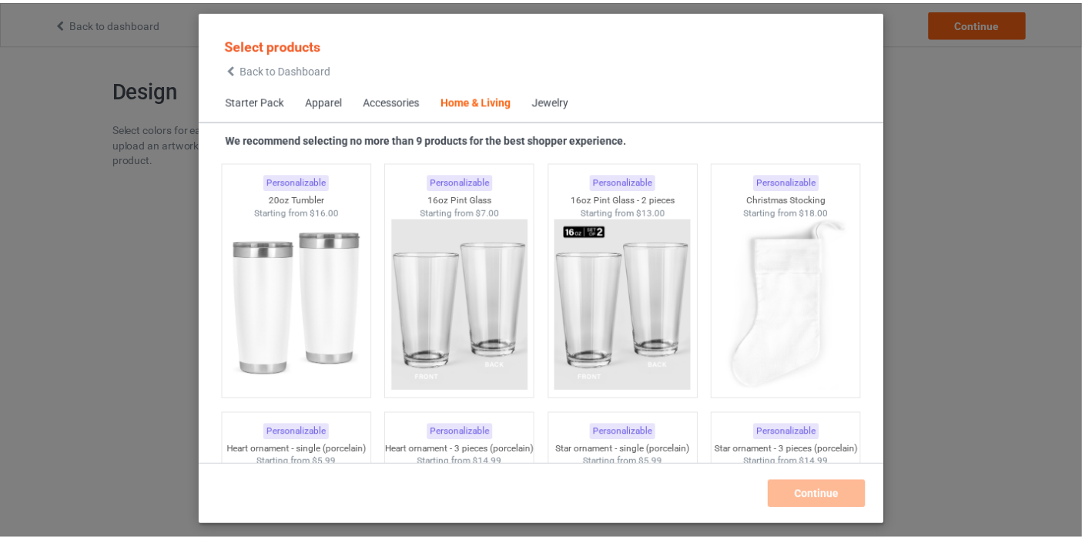
scroll to position [11490, 0]
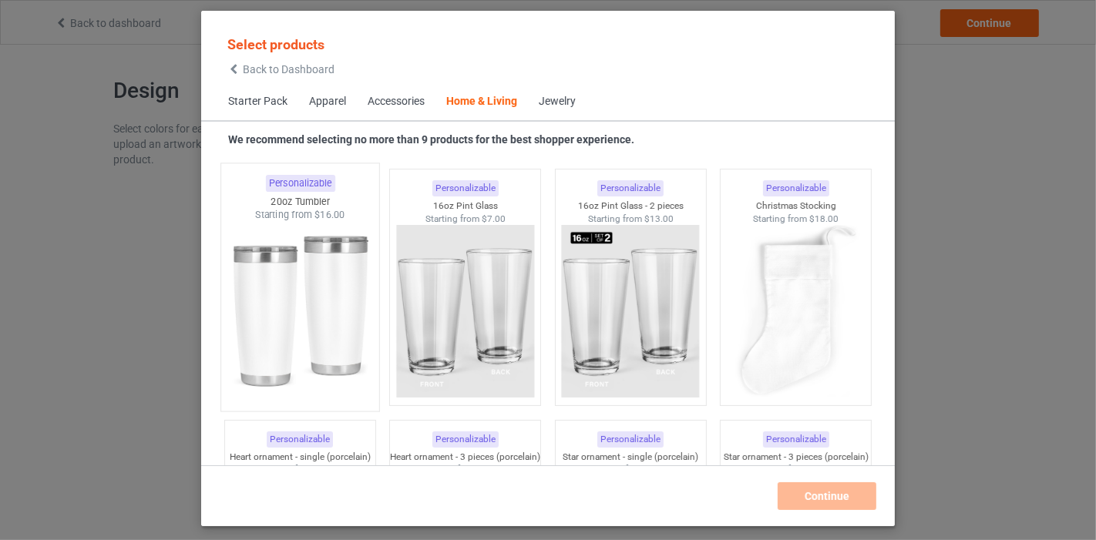
click at [336, 367] on img at bounding box center [299, 312] width 145 height 181
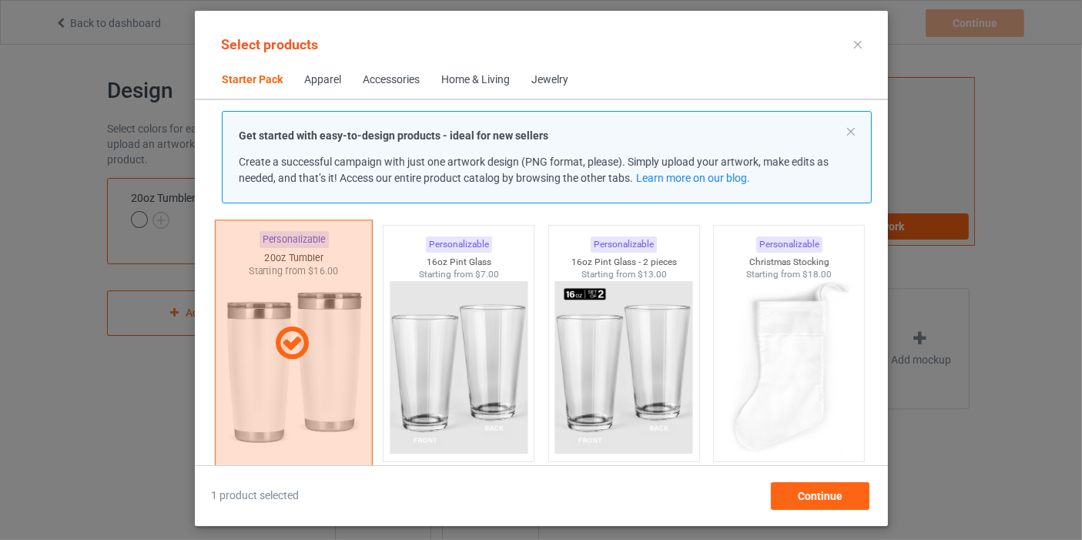
click at [336, 367] on div at bounding box center [293, 343] width 158 height 247
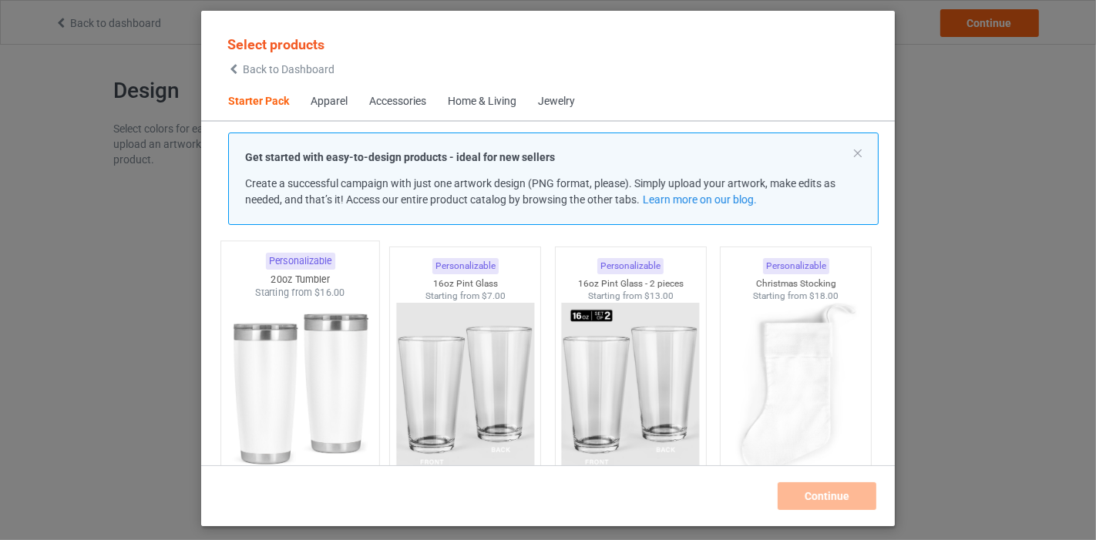
click at [336, 367] on img at bounding box center [299, 390] width 145 height 181
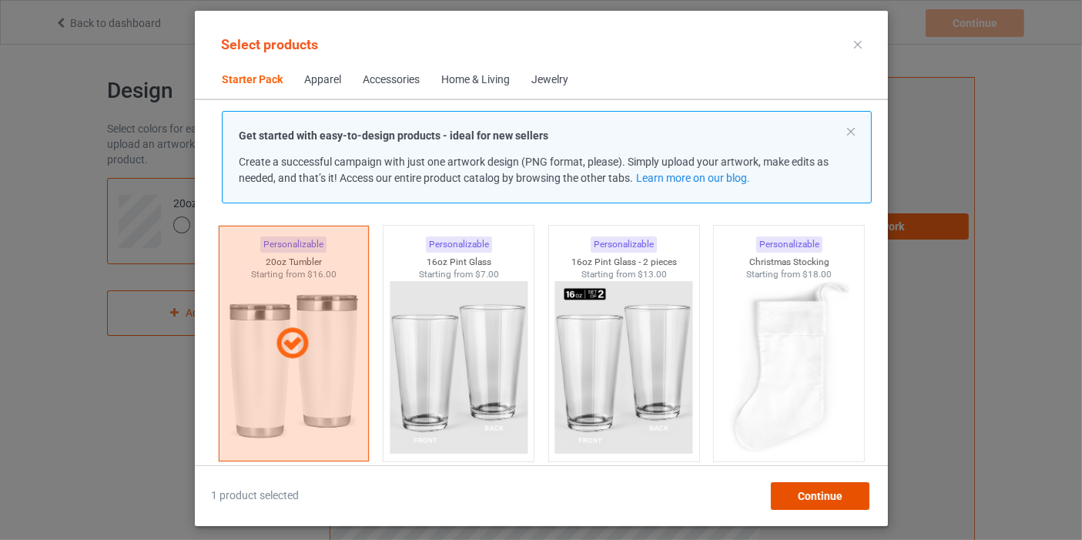
click at [803, 498] on span "Continue" at bounding box center [819, 496] width 45 height 12
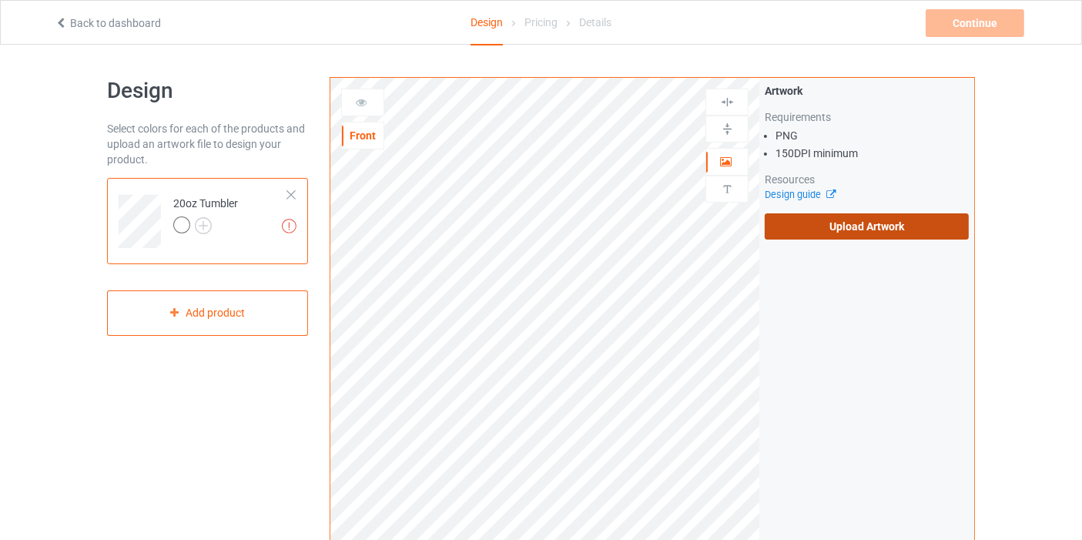
click at [878, 230] on label "Upload Artwork" at bounding box center [867, 226] width 204 height 26
click at [0, 0] on input "Upload Artwork" at bounding box center [0, 0] width 0 height 0
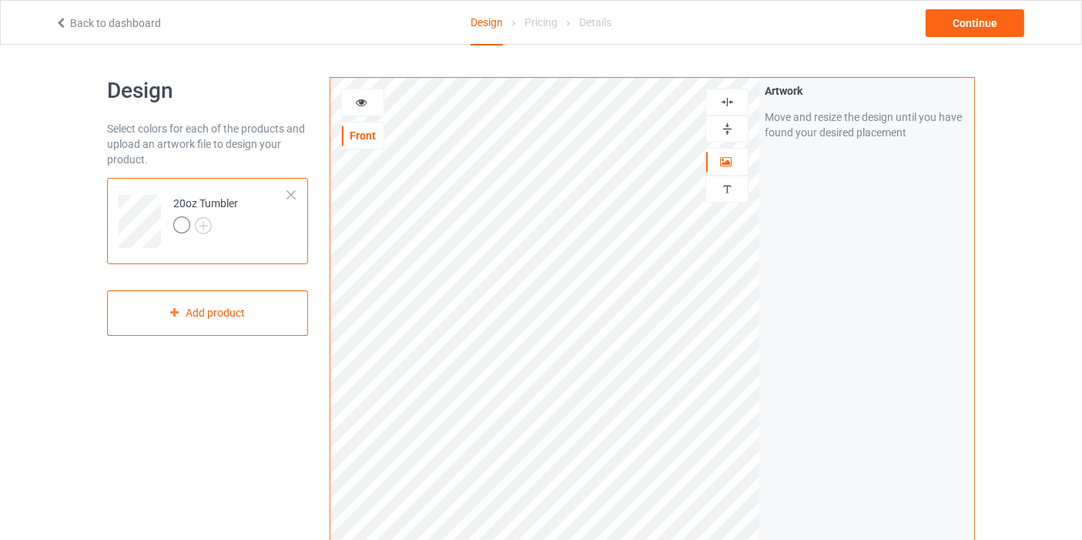
click at [713, 102] on div at bounding box center [727, 102] width 42 height 15
click at [734, 128] on img at bounding box center [727, 129] width 15 height 15
click at [356, 106] on icon at bounding box center [361, 100] width 13 height 11
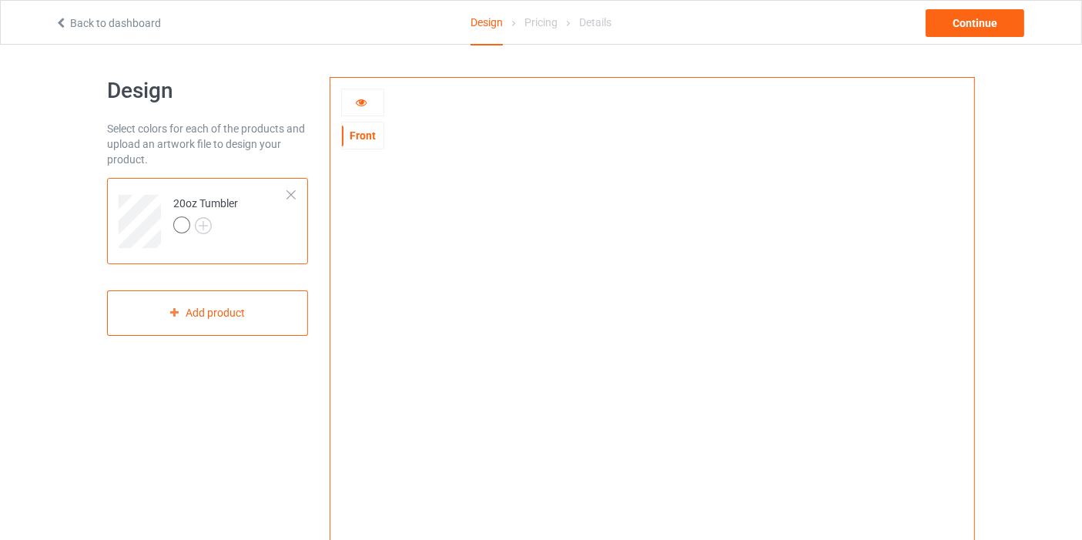
click at [350, 106] on div at bounding box center [363, 102] width 42 height 15
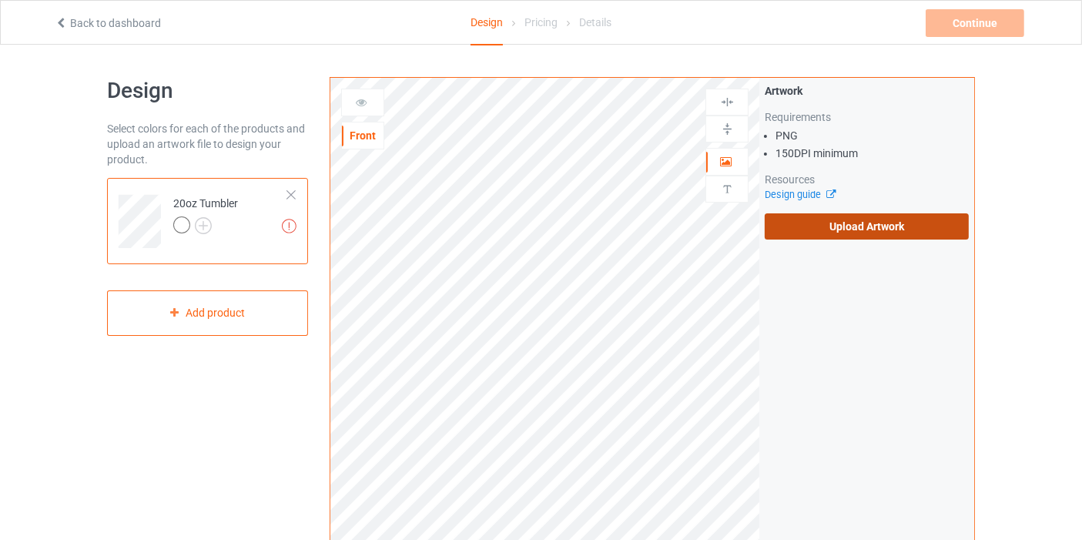
click at [814, 223] on label "Upload Artwork" at bounding box center [867, 226] width 204 height 26
click at [0, 0] on input "Upload Artwork" at bounding box center [0, 0] width 0 height 0
click at [804, 230] on label "Upload Artwork" at bounding box center [867, 226] width 204 height 26
click at [0, 0] on input "Upload Artwork" at bounding box center [0, 0] width 0 height 0
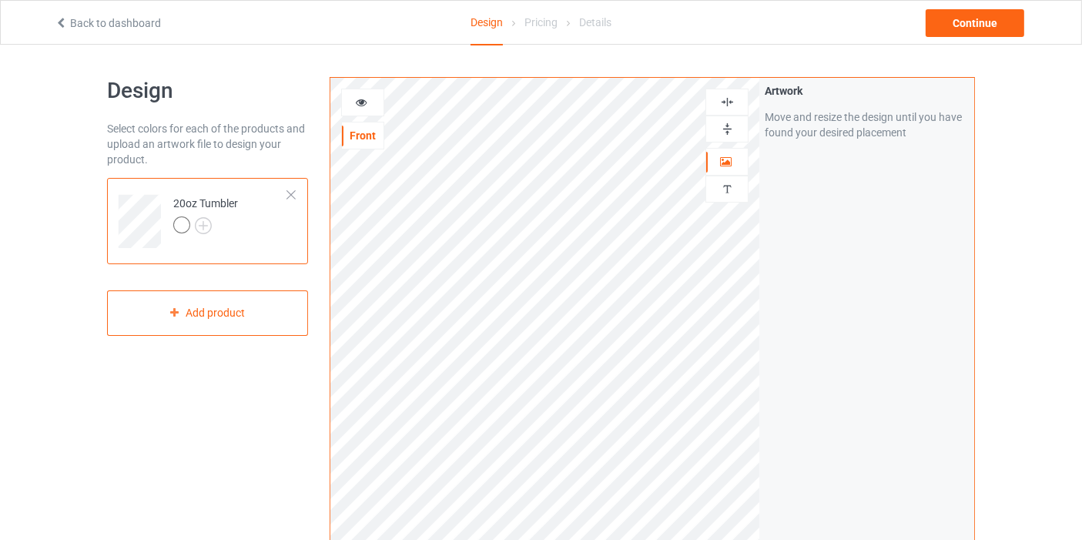
click at [728, 98] on img at bounding box center [727, 102] width 15 height 15
click at [727, 126] on img at bounding box center [727, 129] width 15 height 15
click at [363, 97] on icon at bounding box center [361, 100] width 13 height 11
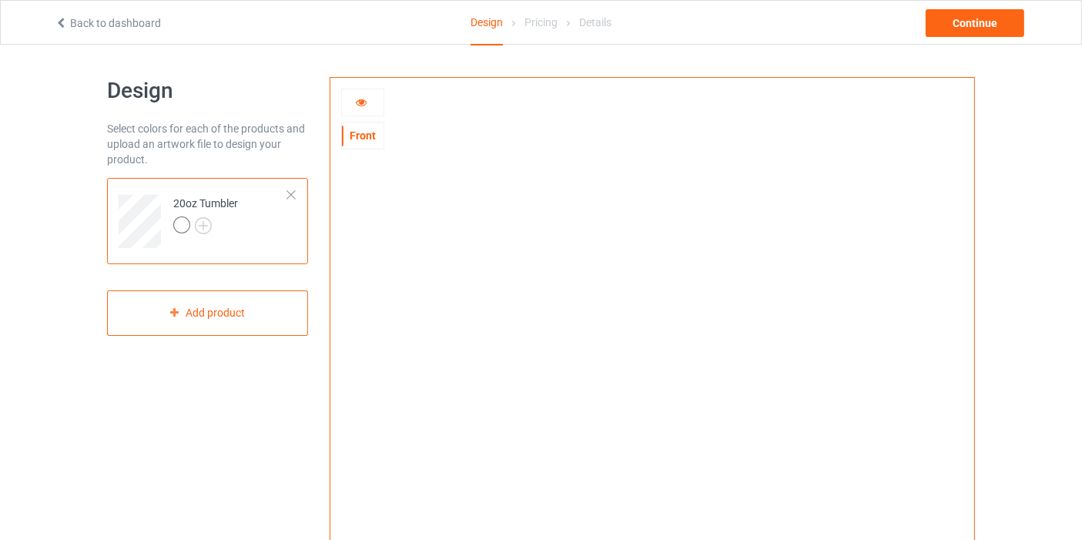
click at [363, 91] on div at bounding box center [362, 103] width 43 height 28
click at [361, 104] on icon at bounding box center [361, 100] width 13 height 11
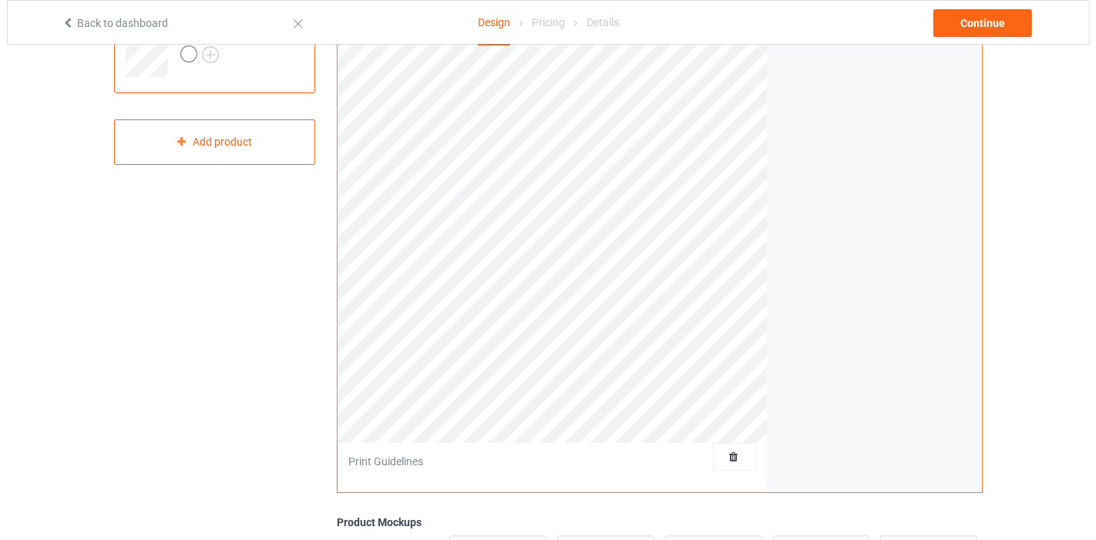
scroll to position [428, 0]
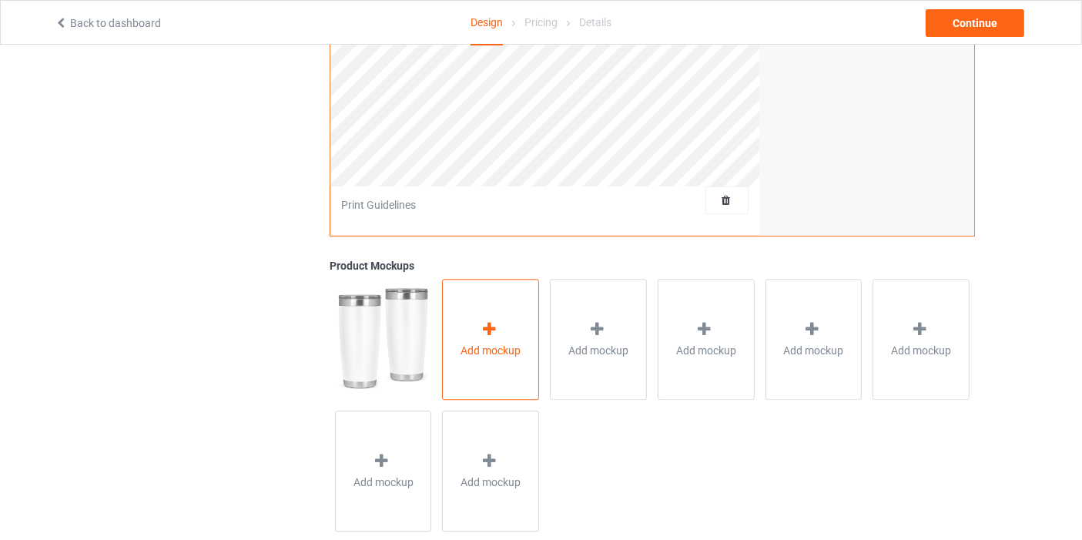
click at [466, 351] on span "Add mockup" at bounding box center [491, 350] width 60 height 15
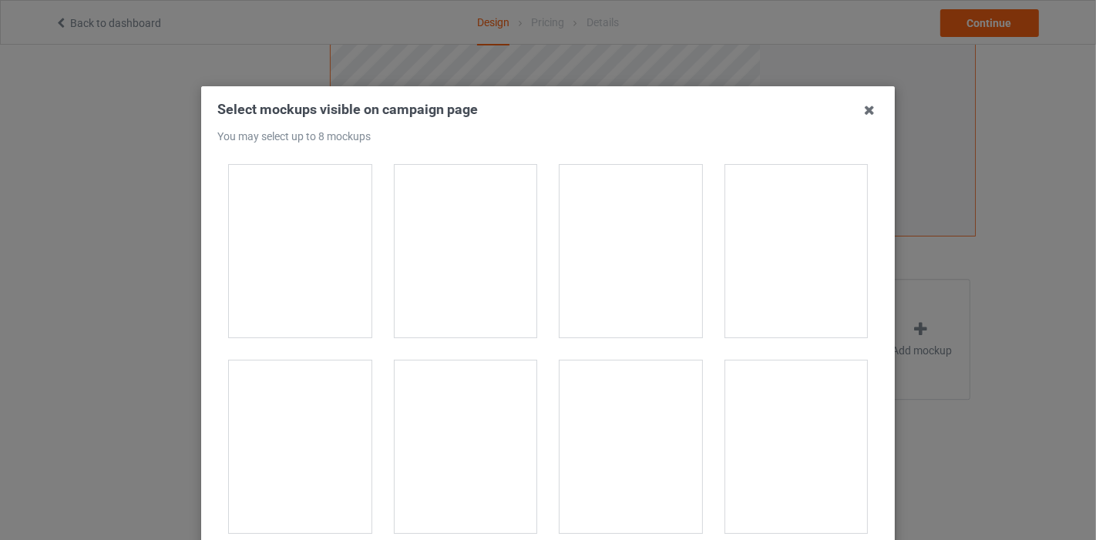
scroll to position [684, 0]
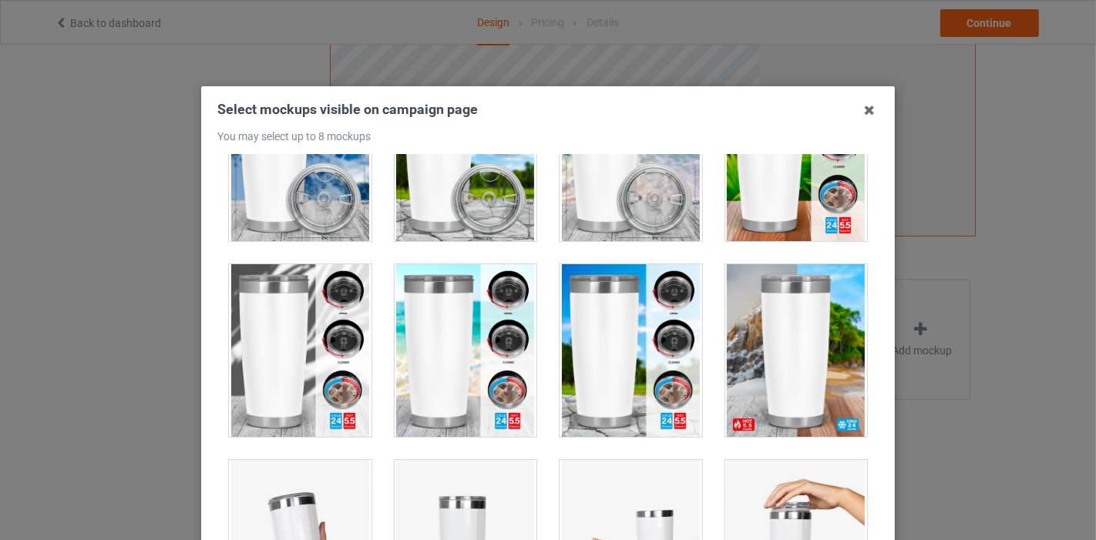
click at [789, 349] on div at bounding box center [796, 350] width 143 height 173
click at [284, 344] on div at bounding box center [300, 350] width 143 height 173
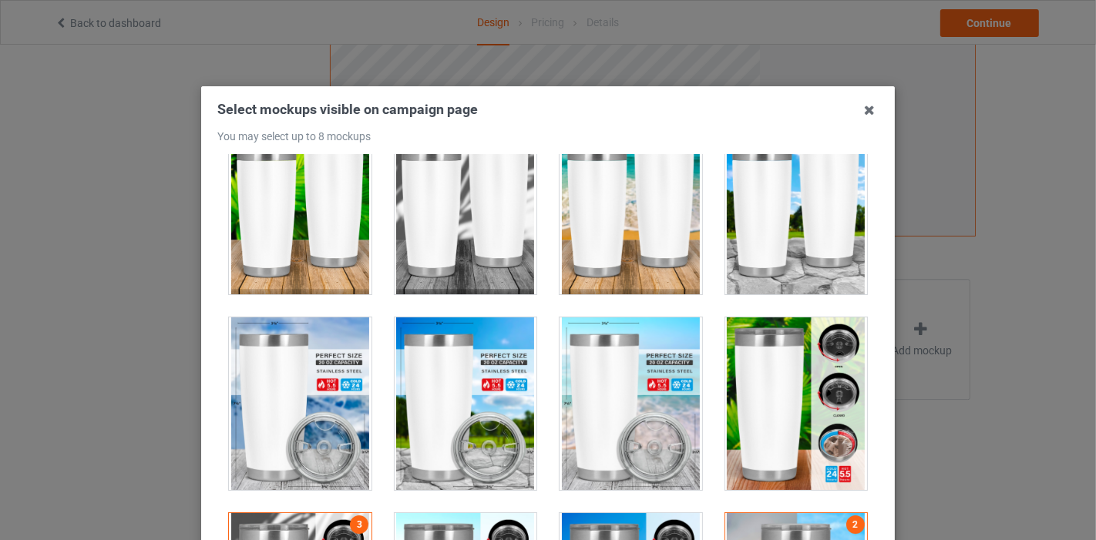
scroll to position [428, 0]
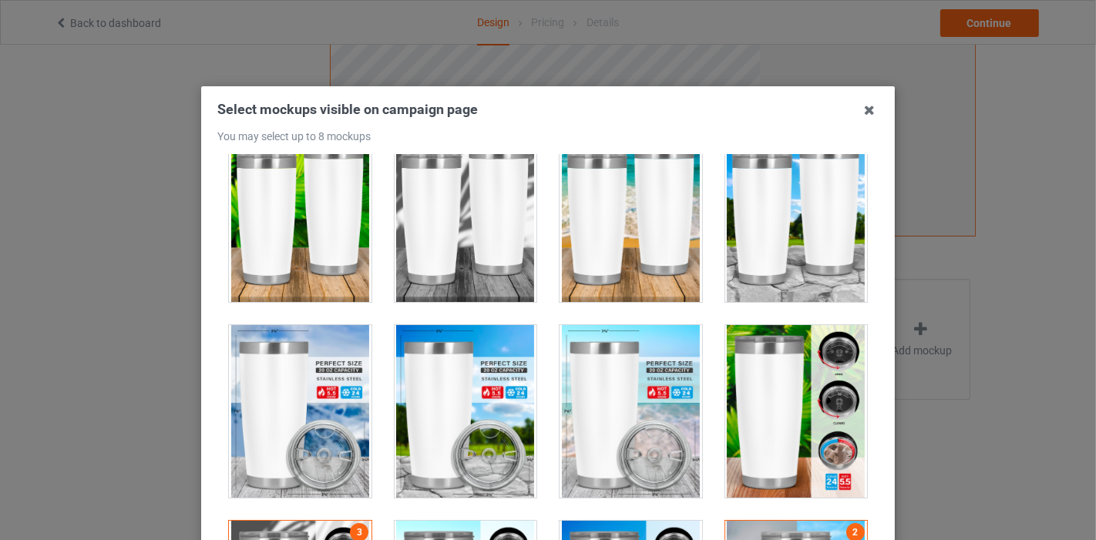
click at [428, 219] on div at bounding box center [465, 215] width 143 height 173
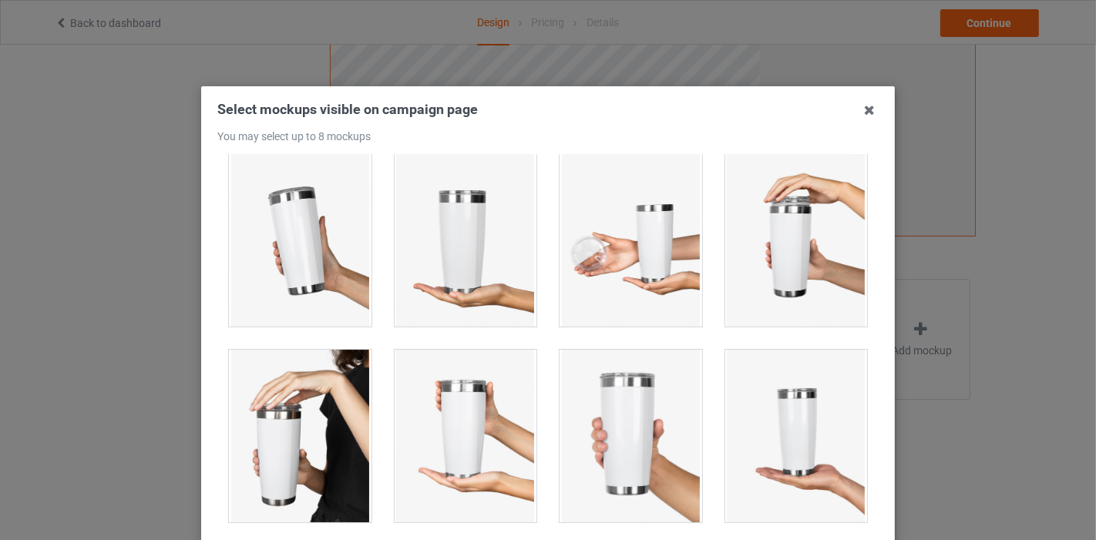
scroll to position [1027, 0]
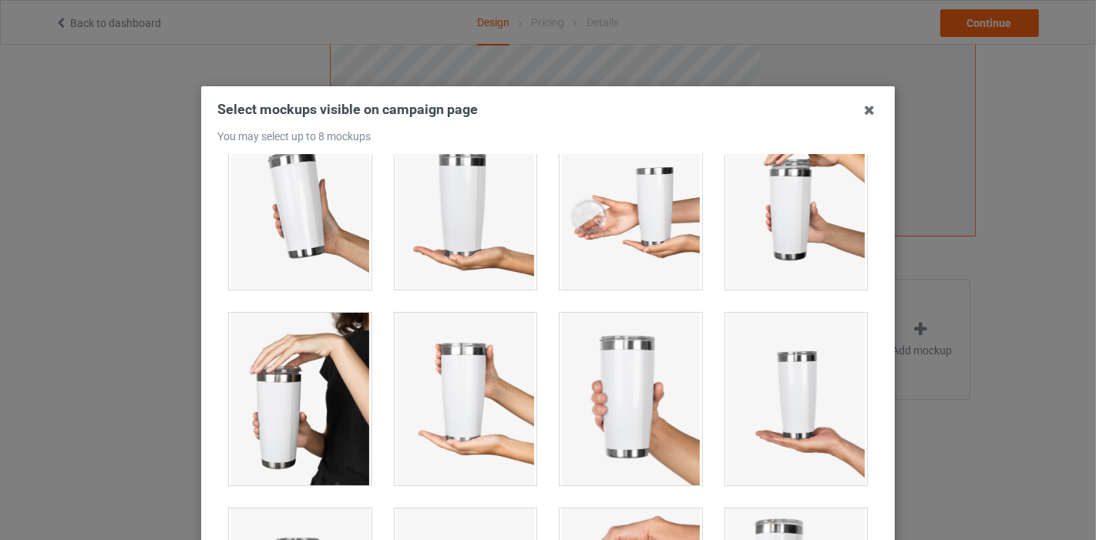
click at [559, 428] on div at bounding box center [630, 399] width 143 height 173
click at [418, 391] on div at bounding box center [465, 399] width 143 height 173
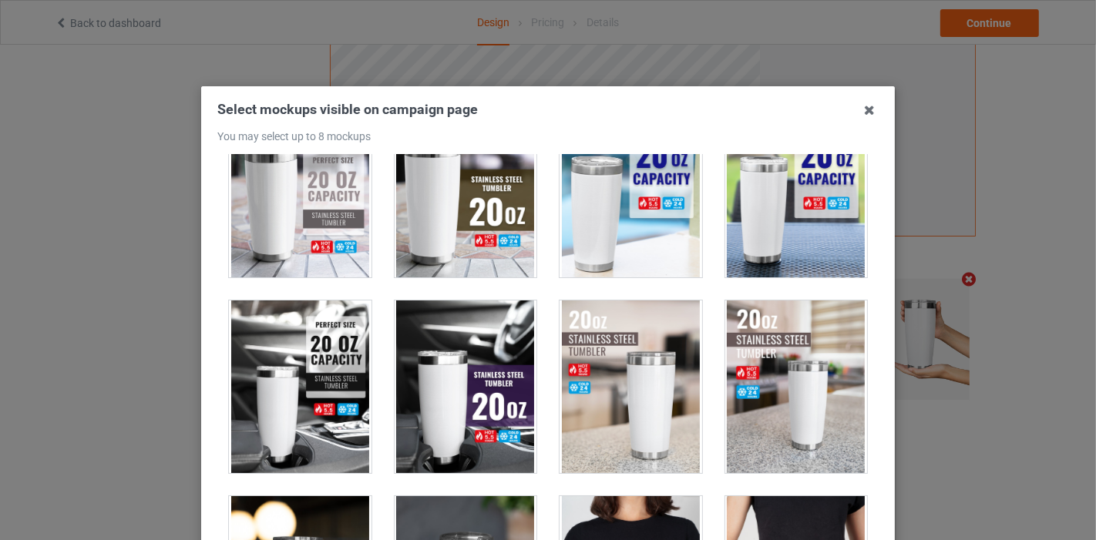
scroll to position [1883, 0]
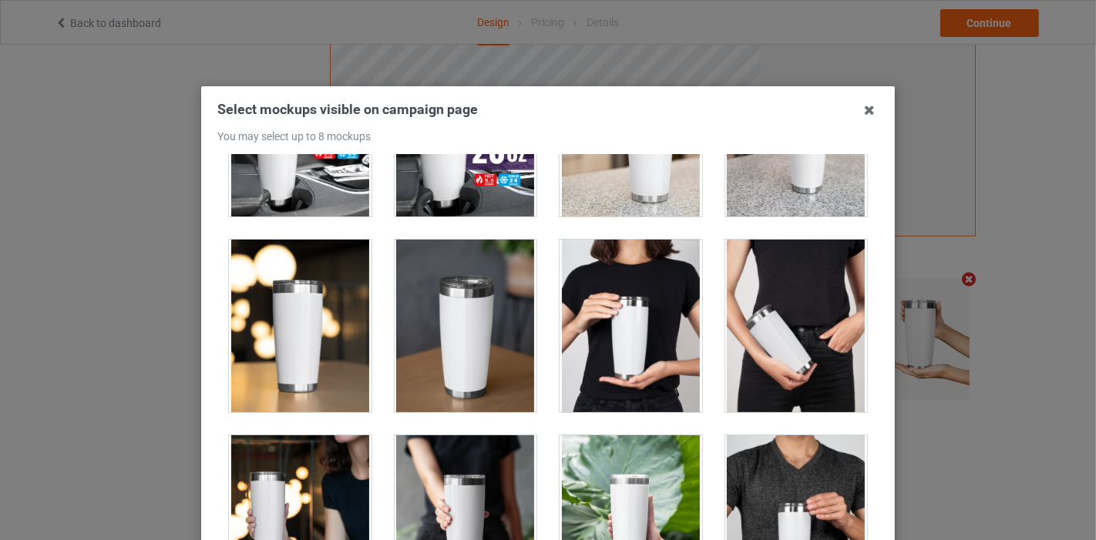
click at [601, 382] on div at bounding box center [630, 326] width 143 height 173
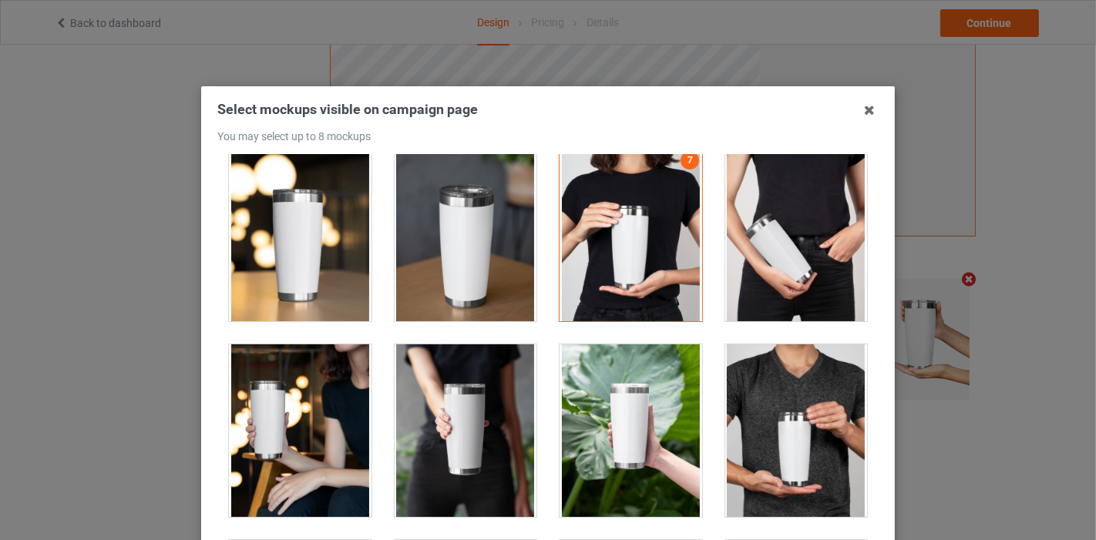
scroll to position [2054, 0]
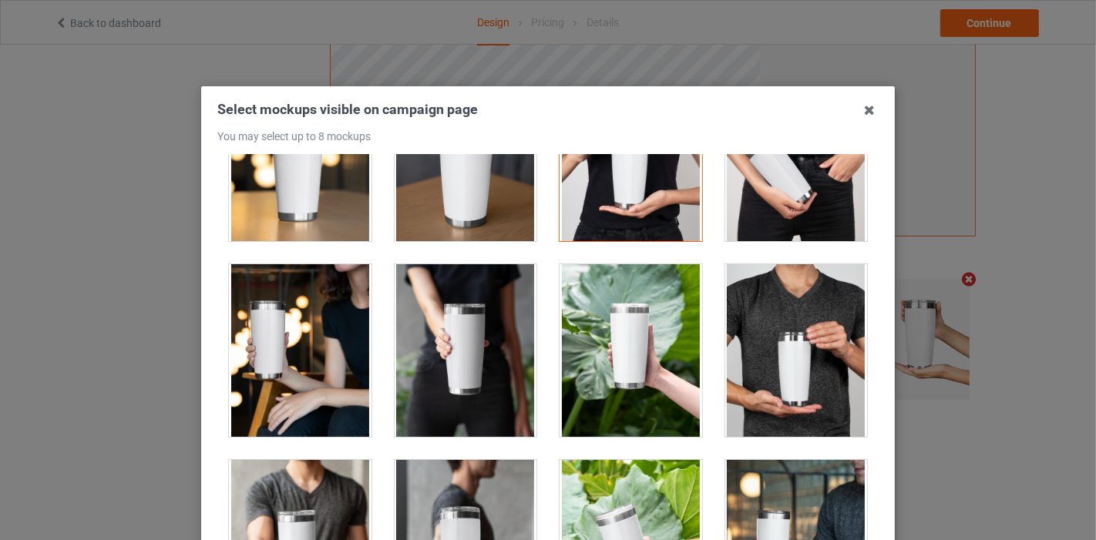
click at [474, 374] on div at bounding box center [465, 350] width 143 height 173
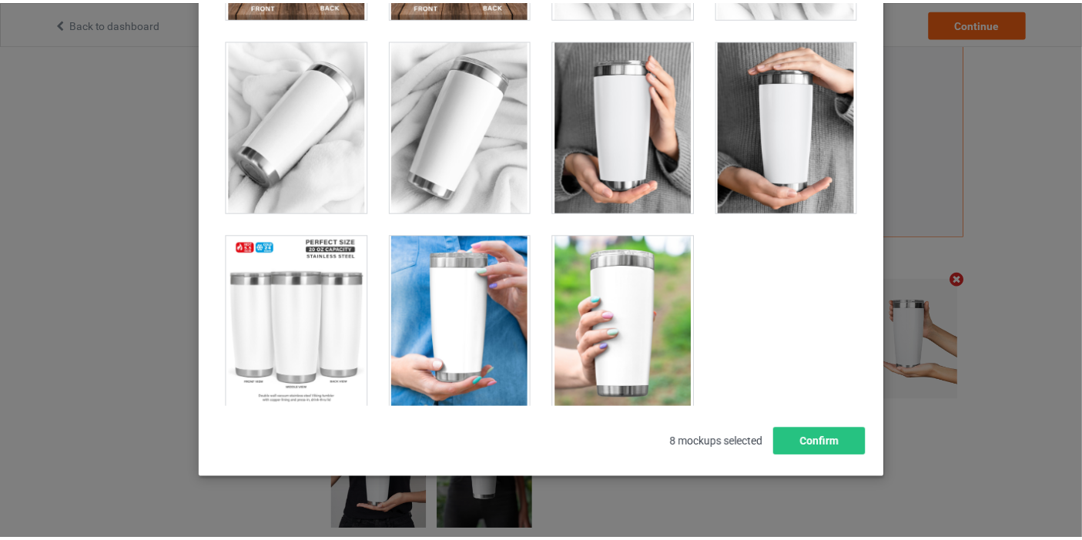
scroll to position [202, 0]
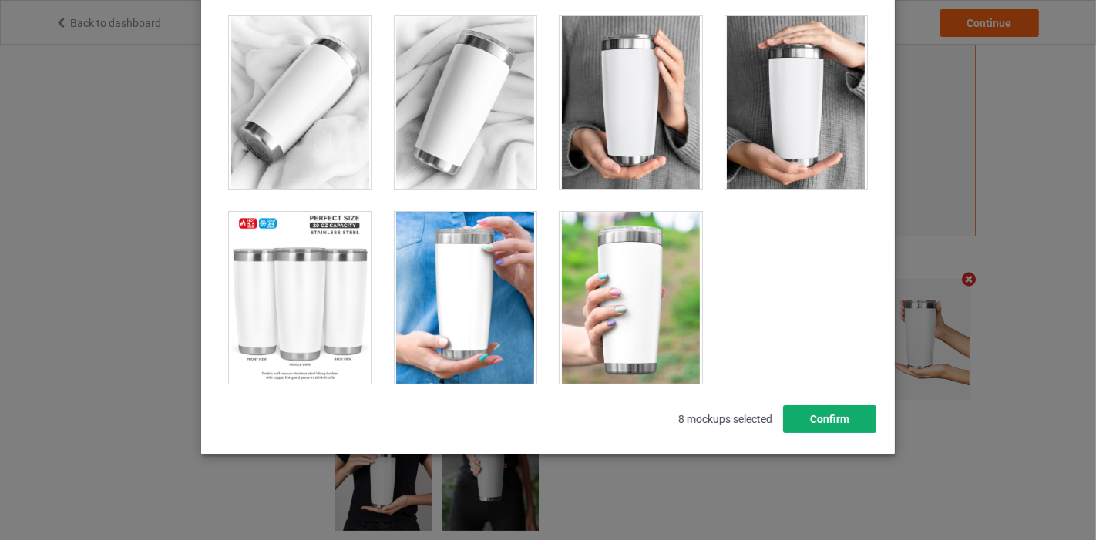
click at [823, 417] on button "Confirm" at bounding box center [829, 419] width 93 height 28
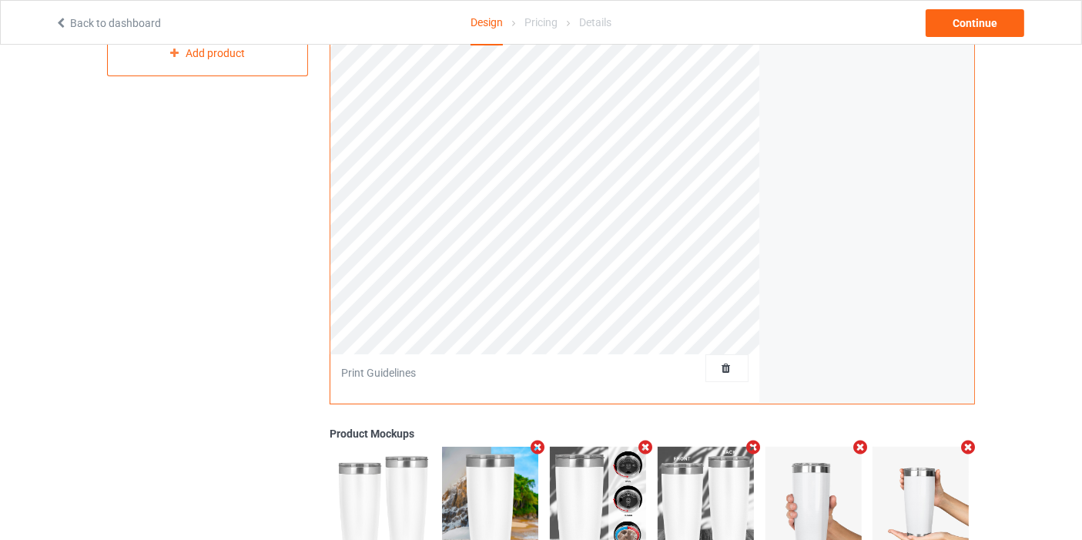
scroll to position [0, 0]
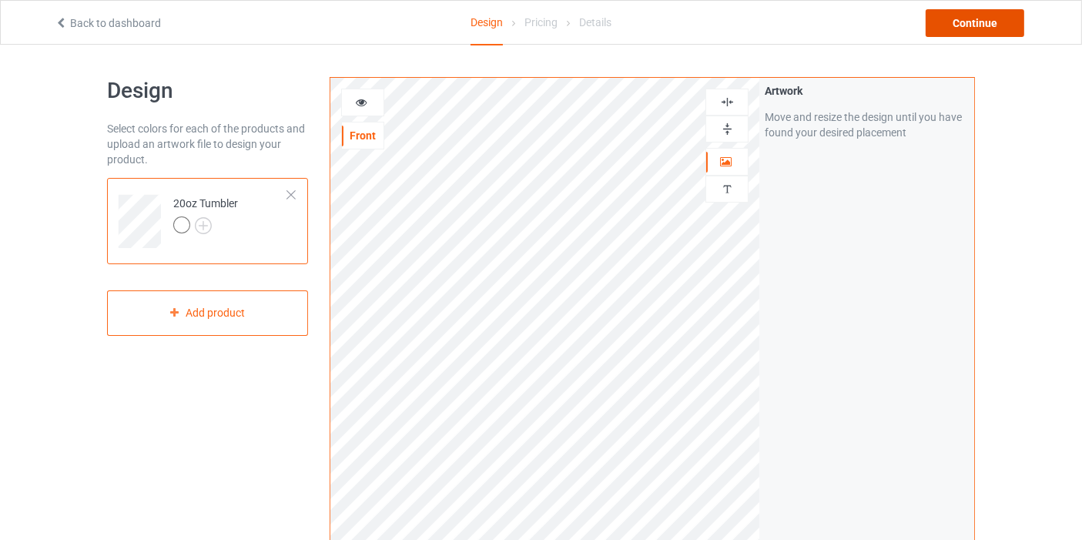
click at [961, 16] on div "Continue" at bounding box center [975, 23] width 99 height 28
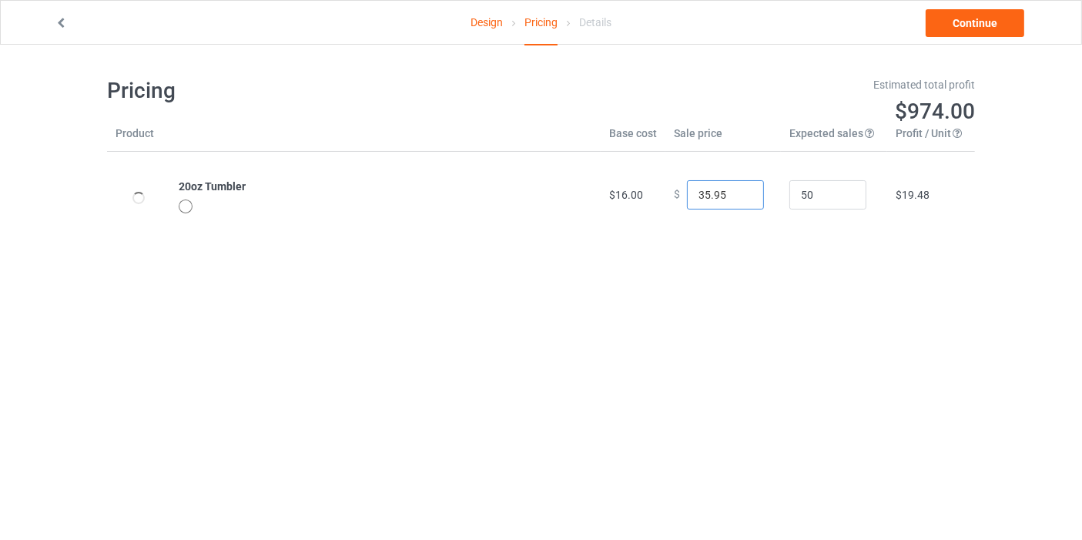
click at [737, 196] on input "35.95" at bounding box center [725, 194] width 77 height 29
type input "34.95"
click at [737, 197] on input "34.95" at bounding box center [725, 194] width 77 height 29
click at [995, 23] on link "Continue" at bounding box center [975, 23] width 99 height 28
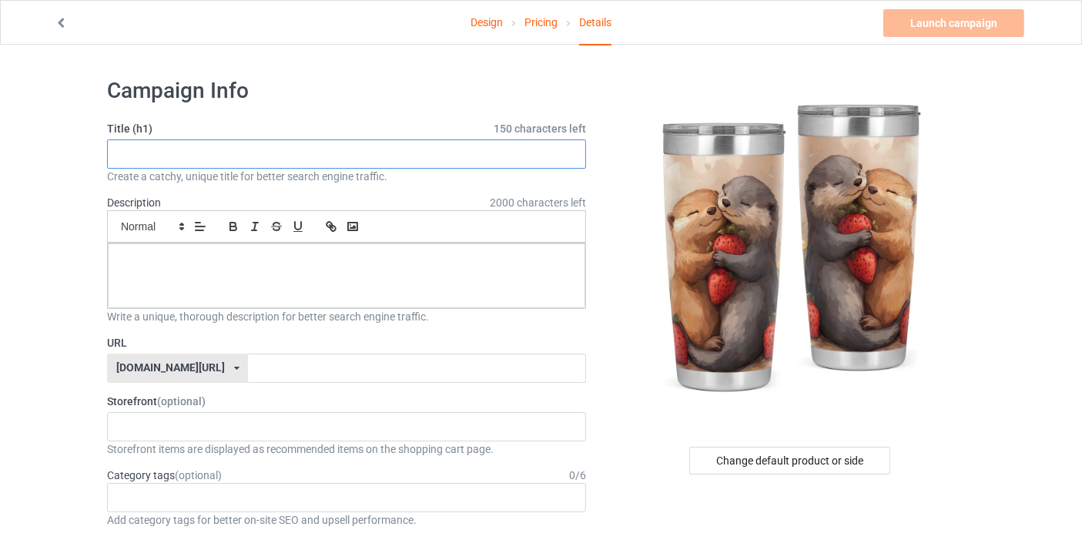
click at [205, 155] on input "text" at bounding box center [346, 153] width 479 height 29
drag, startPoint x: 119, startPoint y: 146, endPoint x: 274, endPoint y: 155, distance: 154.4
click at [274, 155] on input "Beautiful tumbler for otter lovers" at bounding box center [346, 153] width 479 height 29
paste input "New tumbler design"
drag, startPoint x: 119, startPoint y: 148, endPoint x: 335, endPoint y: 163, distance: 217.0
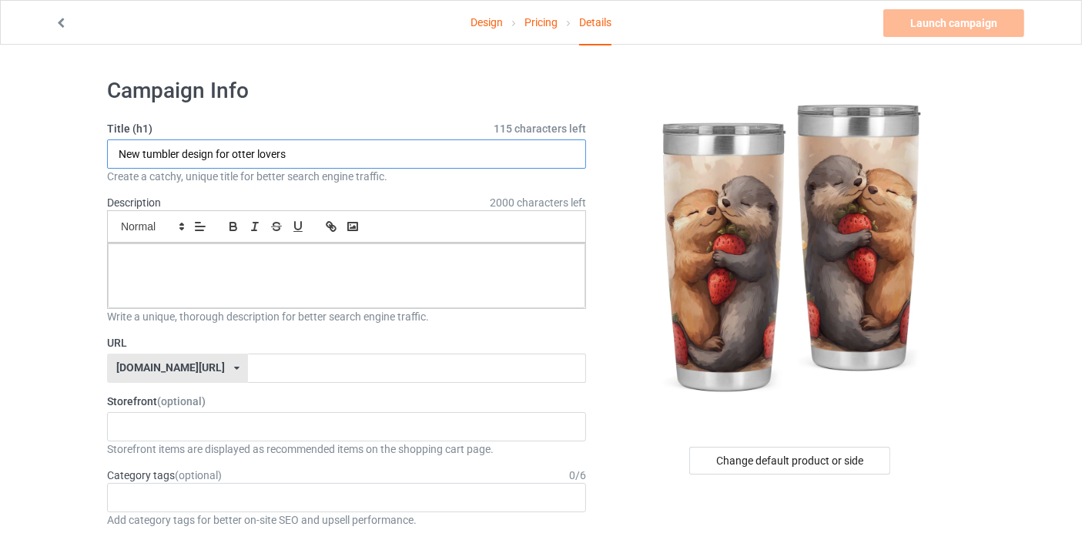
click at [335, 163] on input "New tumbler design for otter lovers" at bounding box center [346, 153] width 479 height 29
type input "New tumbler design for otter lovers"
paste input "New tumbler design for otter lovers"
type input "New tumbler design for otter lovers"
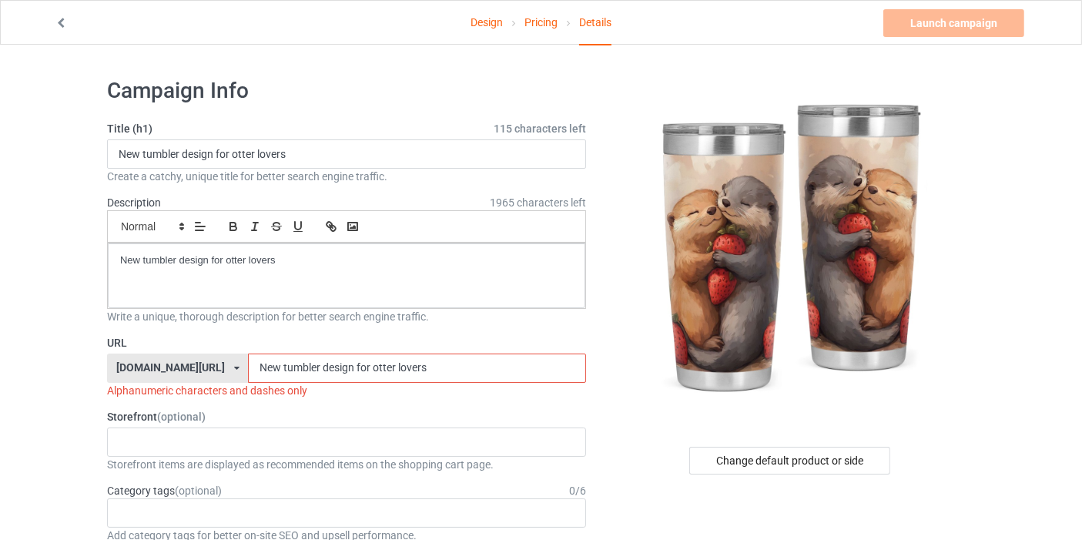
drag, startPoint x: 218, startPoint y: 366, endPoint x: 411, endPoint y: 364, distance: 193.4
click at [411, 364] on input "New tumbler design for otter lovers" at bounding box center [416, 368] width 337 height 29
click at [409, 357] on input "New tumbler design for otter lovers" at bounding box center [416, 368] width 337 height 29
drag, startPoint x: 210, startPoint y: 358, endPoint x: 410, endPoint y: 387, distance: 202.3
click at [410, 387] on div "URL teechip.com/ teechip.com/ 587d0d41cee36fd012c64a69 New tumbler design for o…" at bounding box center [346, 366] width 479 height 63
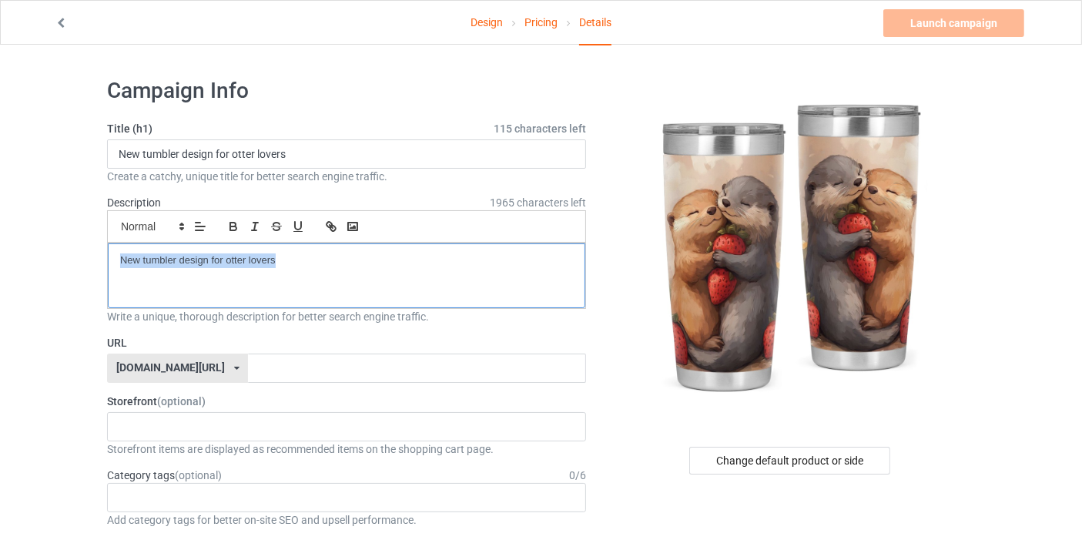
drag, startPoint x: 116, startPoint y: 258, endPoint x: 404, endPoint y: 289, distance: 289.8
click at [522, 284] on div "New tumbler design for otter lovers" at bounding box center [347, 275] width 478 height 65
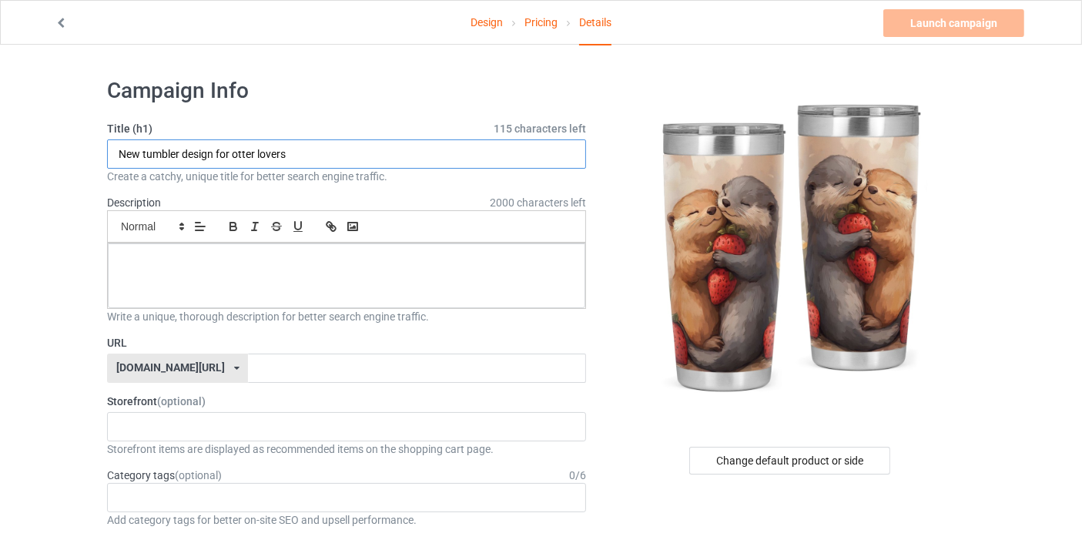
drag, startPoint x: 136, startPoint y: 153, endPoint x: 116, endPoint y: 156, distance: 20.3
click at [116, 156] on input "New tumbler design for otter lovers" at bounding box center [346, 153] width 479 height 29
drag, startPoint x: 120, startPoint y: 151, endPoint x: 487, endPoint y: 153, distance: 366.7
click at [487, 153] on input "Beautiful tumbler design for otter lovers" at bounding box center [346, 153] width 479 height 29
type input "Beautiful tumbler design for otter lovers"
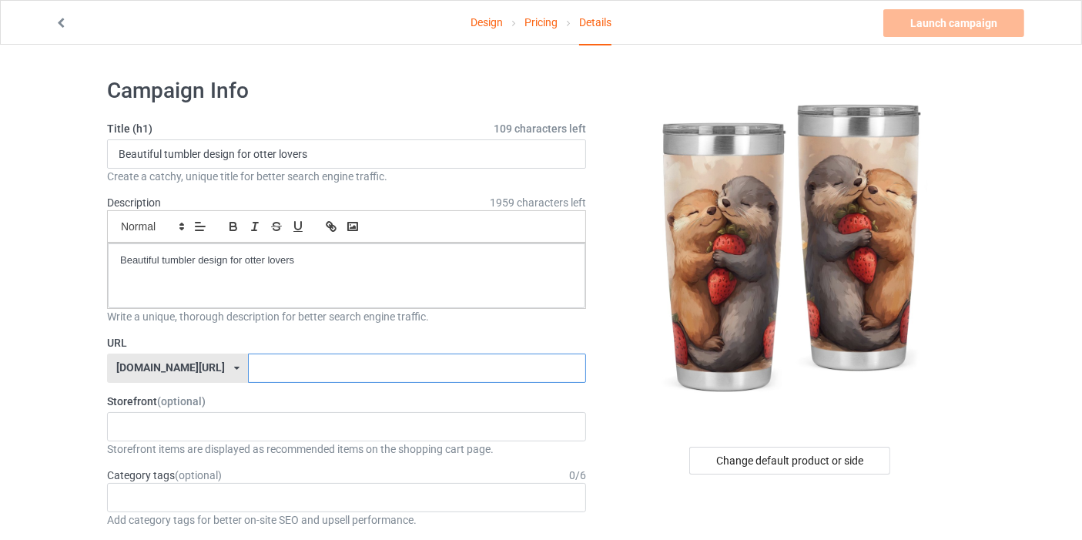
paste input "Beautiful tumbler design for otter lovers"
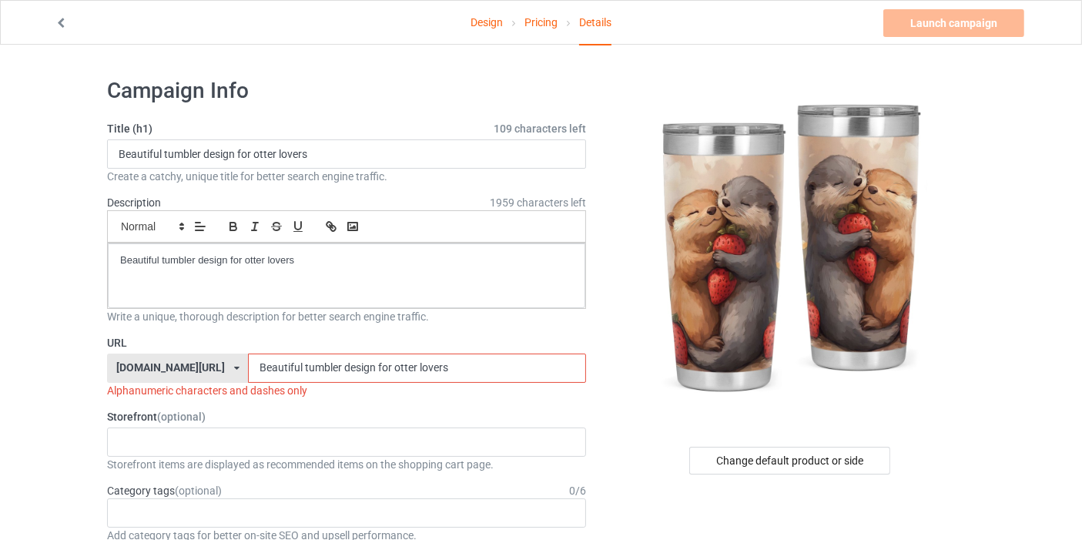
click at [261, 367] on input "Beautiful tumbler design for otter lovers" at bounding box center [416, 368] width 337 height 29
click at [303, 371] on input "Beautiful-tumbler design for otter lovers" at bounding box center [416, 368] width 337 height 29
click at [337, 366] on input "Beautiful-tumbler-design for otter lovers" at bounding box center [416, 368] width 337 height 29
click at [352, 370] on input "Beautiful-tumbler-design-for otter lovers" at bounding box center [416, 368] width 337 height 29
click at [378, 362] on input "Beautiful-tumbler-design-for-otter lovers" at bounding box center [416, 368] width 337 height 29
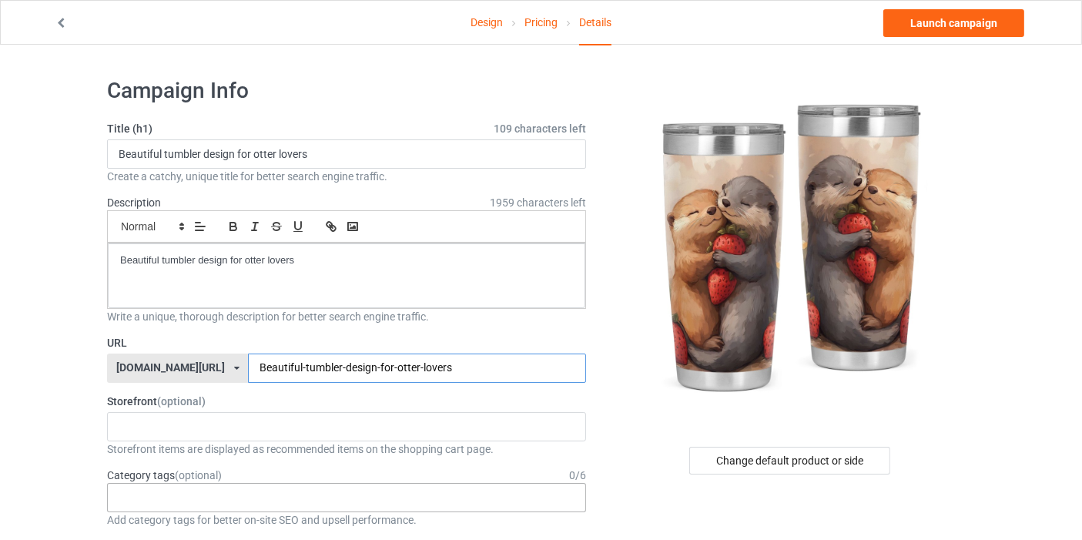
type input "Beautiful-tumbler-design-for-otter-lovers"
click at [277, 497] on div "Age > [DEMOGRAPHIC_DATA] > 1 Age > [DEMOGRAPHIC_DATA] Months > 1 Month Age > [D…" at bounding box center [346, 497] width 479 height 29
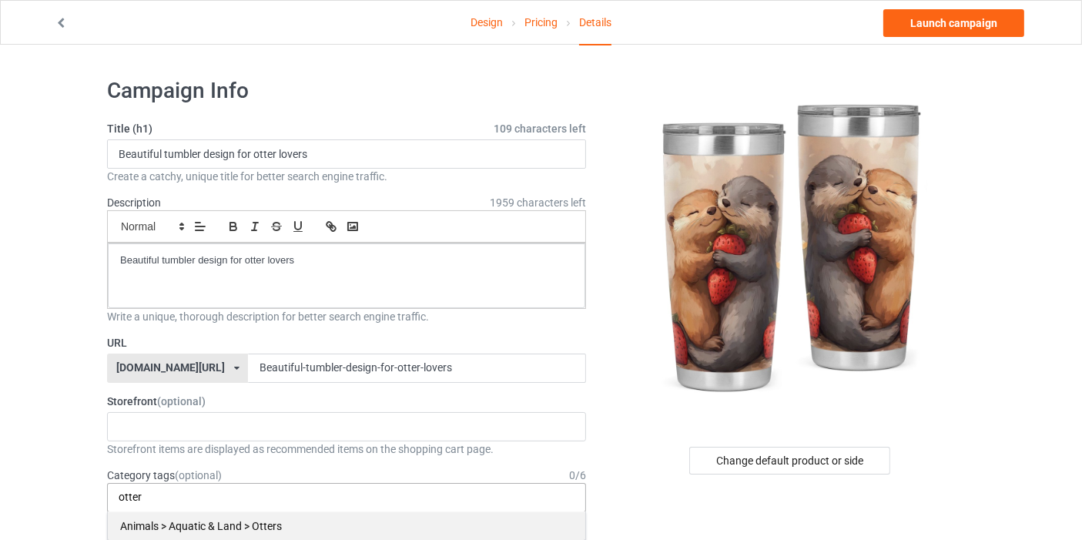
type input "otter"
click at [227, 516] on div "Animals > Aquatic & Land > Otters" at bounding box center [347, 526] width 478 height 29
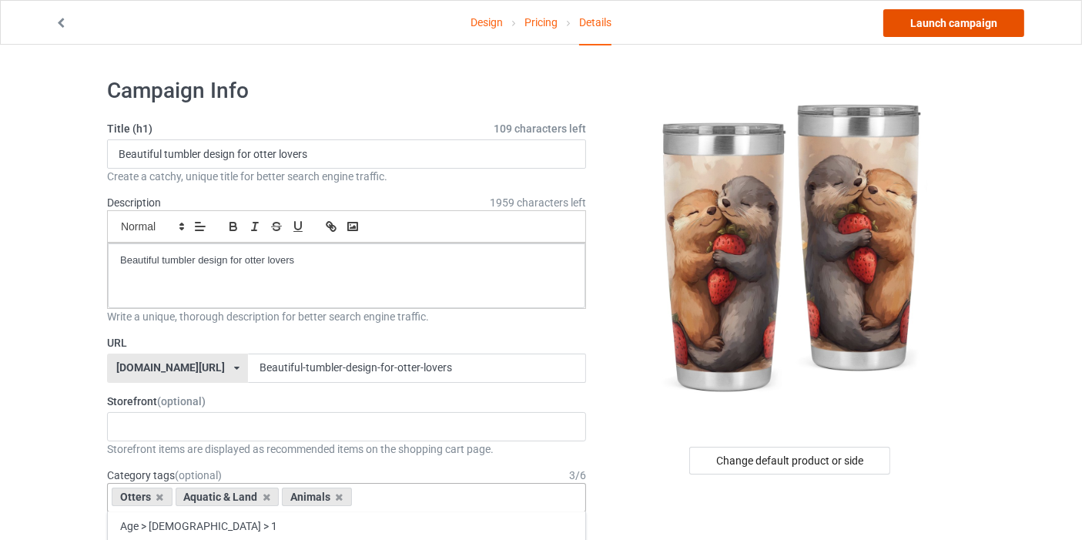
click at [952, 21] on link "Launch campaign" at bounding box center [954, 23] width 141 height 28
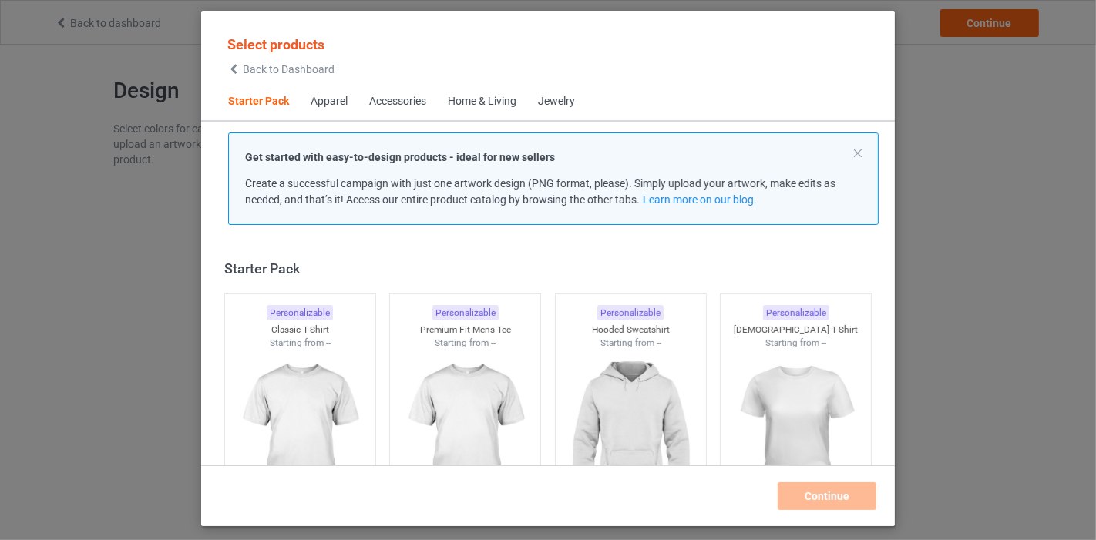
scroll to position [19, 0]
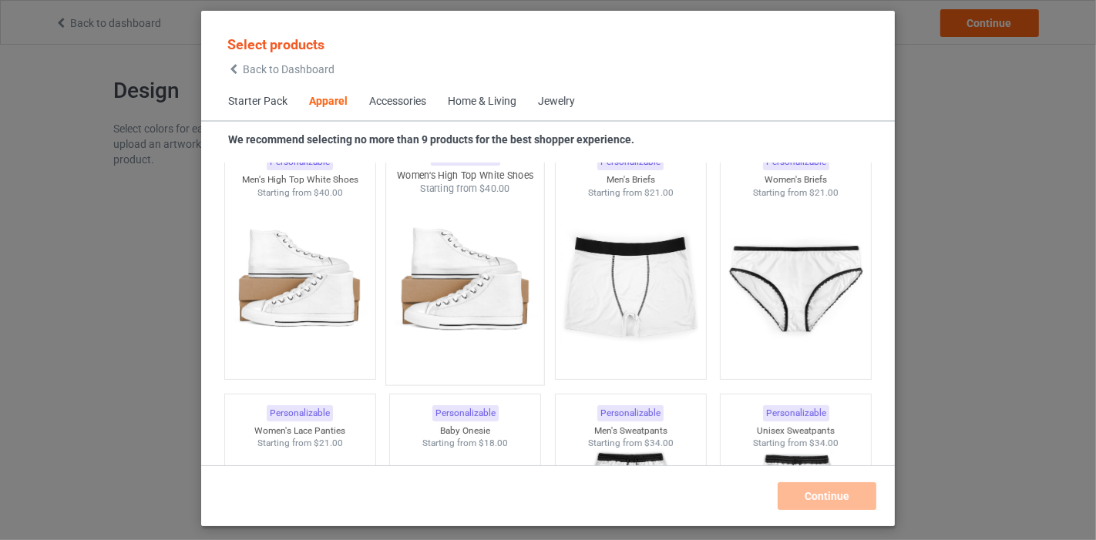
scroll to position [1902, 0]
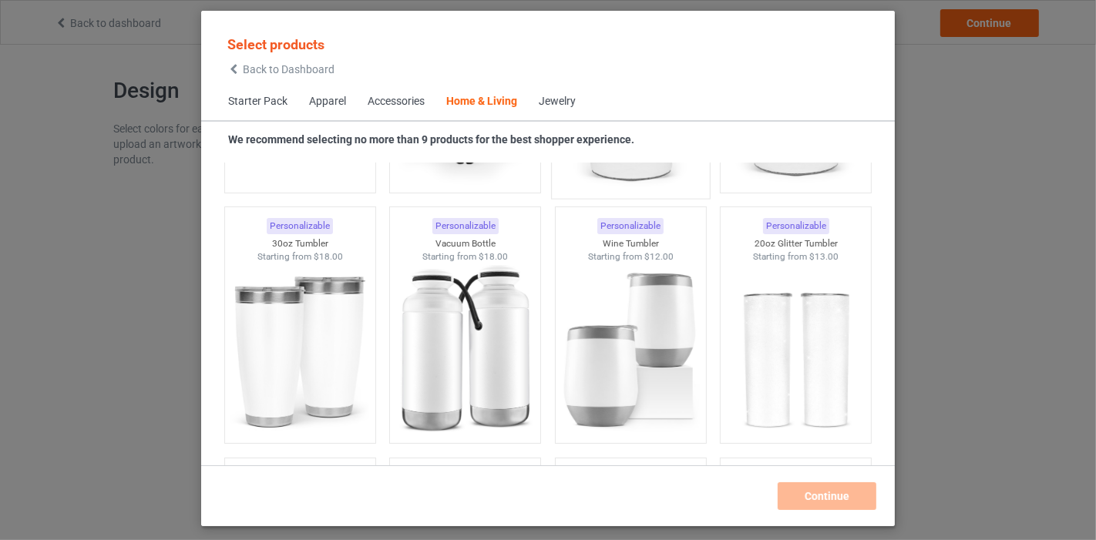
scroll to position [13031, 0]
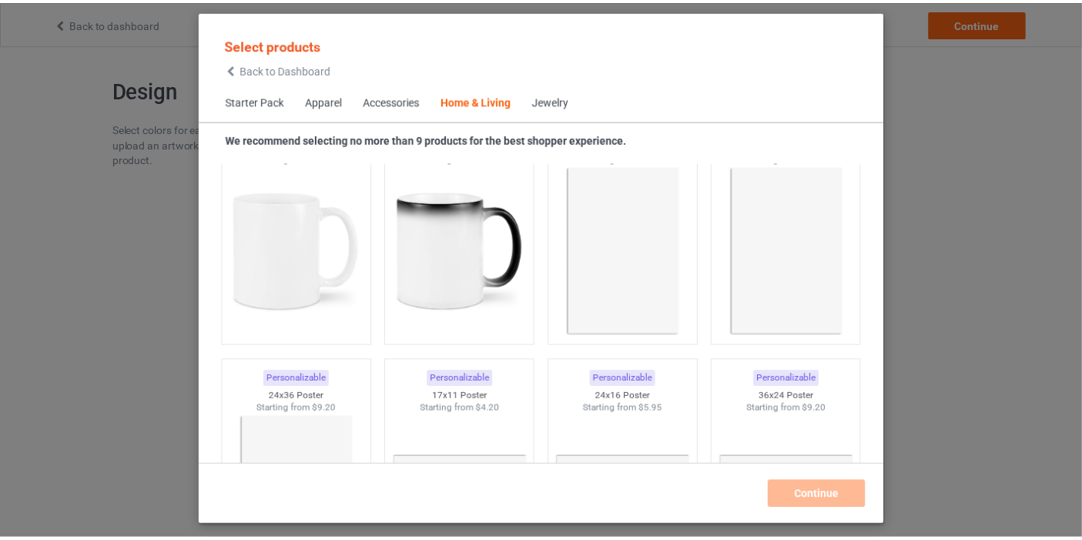
scroll to position [7029, 0]
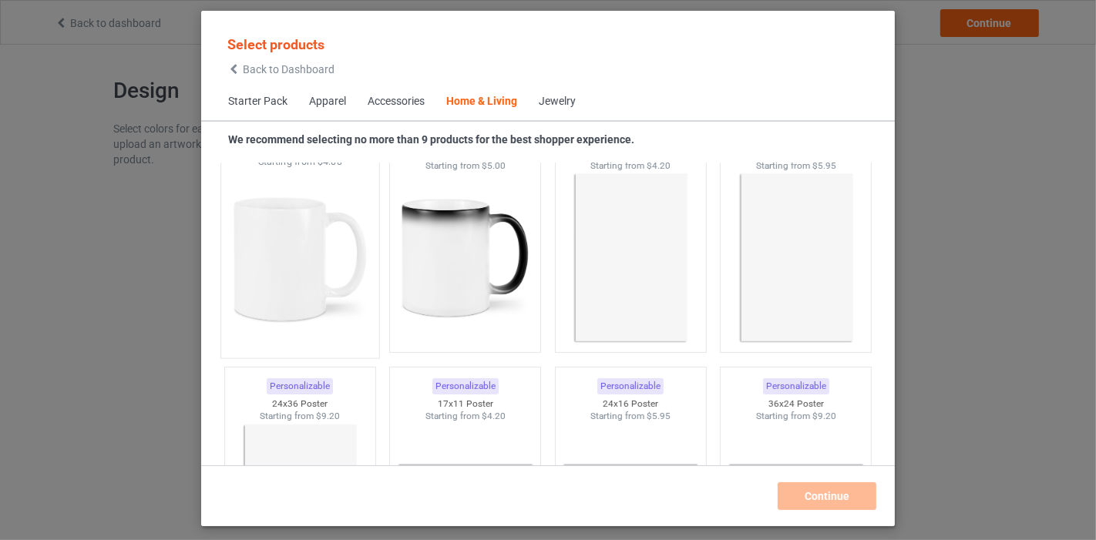
click at [323, 247] on img at bounding box center [299, 259] width 145 height 181
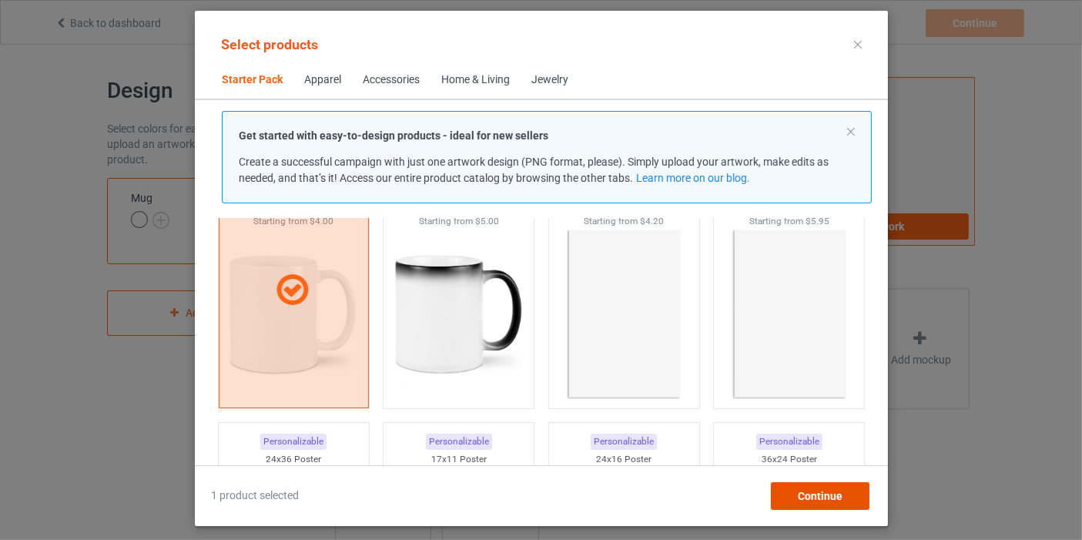
click at [817, 485] on div "Continue" at bounding box center [819, 496] width 99 height 28
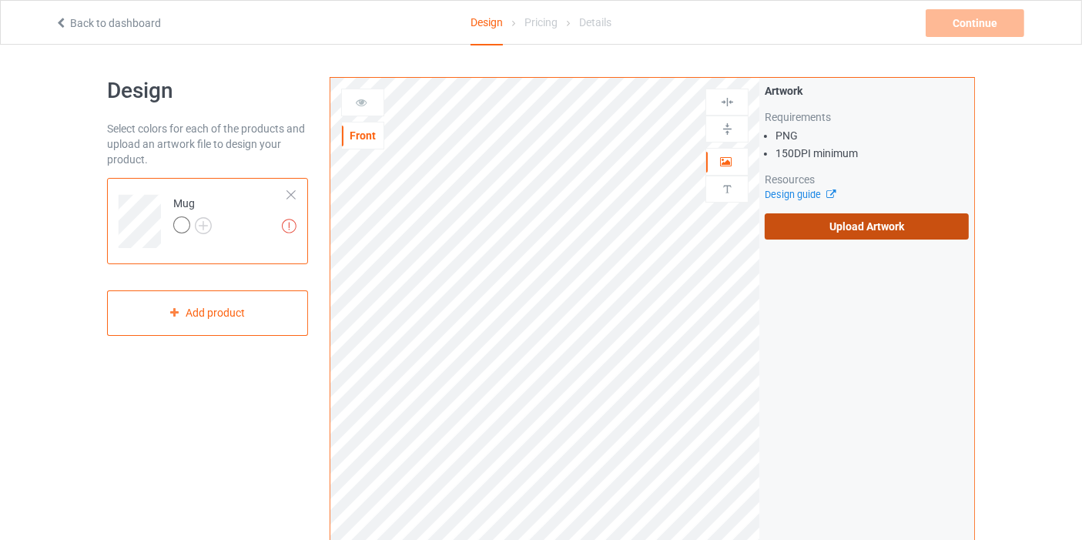
click at [864, 237] on label "Upload Artwork" at bounding box center [867, 226] width 204 height 26
click at [0, 0] on input "Upload Artwork" at bounding box center [0, 0] width 0 height 0
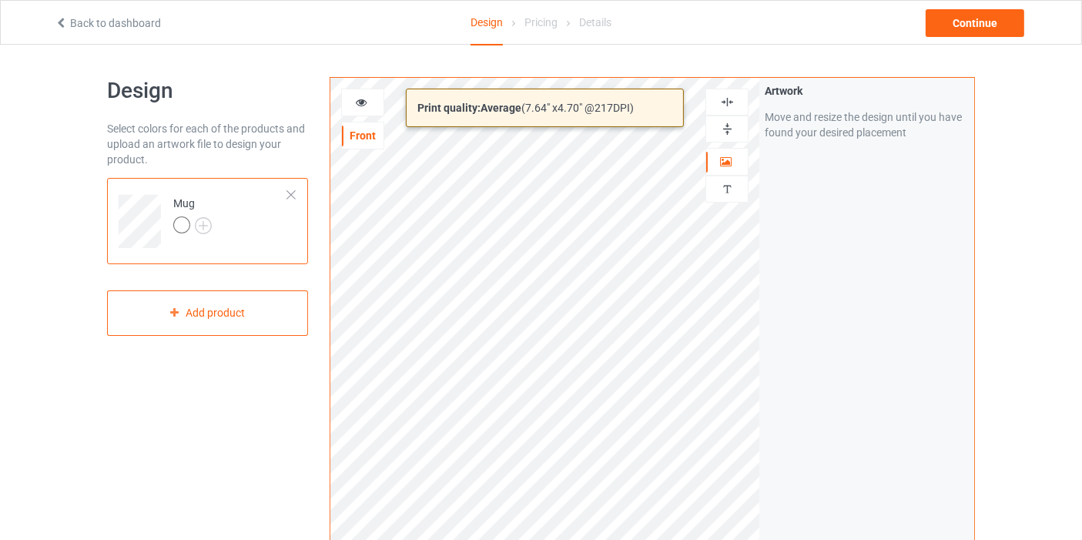
click at [760, 474] on div "Print quality: Average ( 7.64 " x 4.70 " @ 217 DPI) Front Artwork Personalized …" at bounding box center [653, 370] width 646 height 587
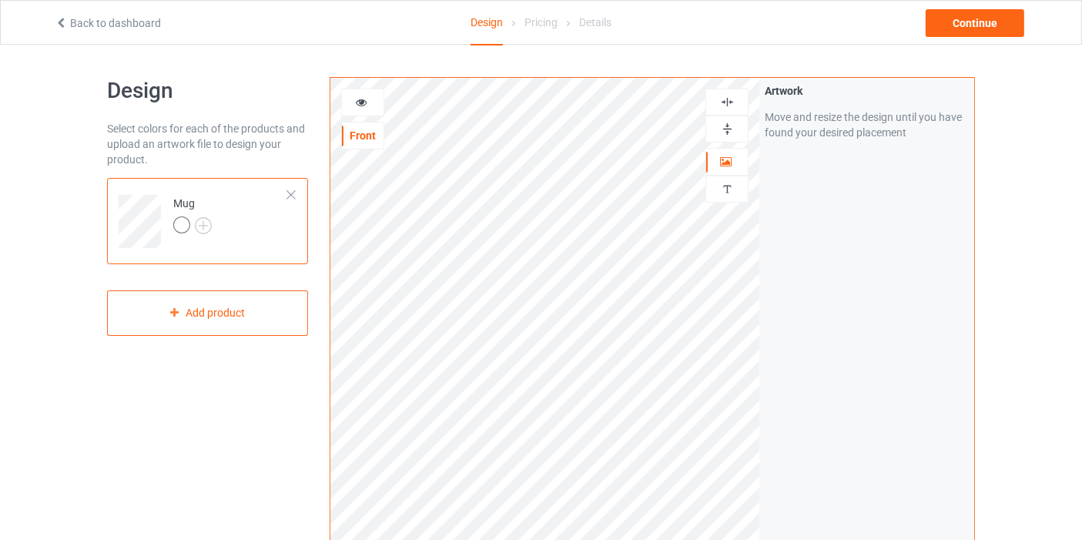
click at [730, 95] on img at bounding box center [727, 102] width 15 height 15
click at [725, 131] on img at bounding box center [727, 129] width 15 height 15
click at [733, 92] on div at bounding box center [727, 102] width 43 height 27
click at [363, 102] on icon at bounding box center [361, 100] width 13 height 11
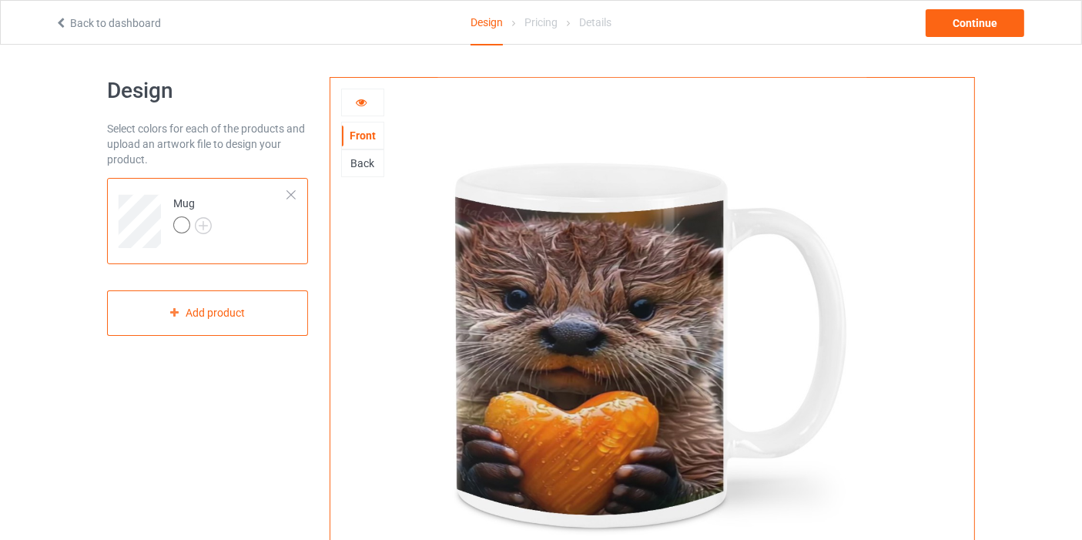
click at [360, 102] on icon at bounding box center [361, 100] width 13 height 11
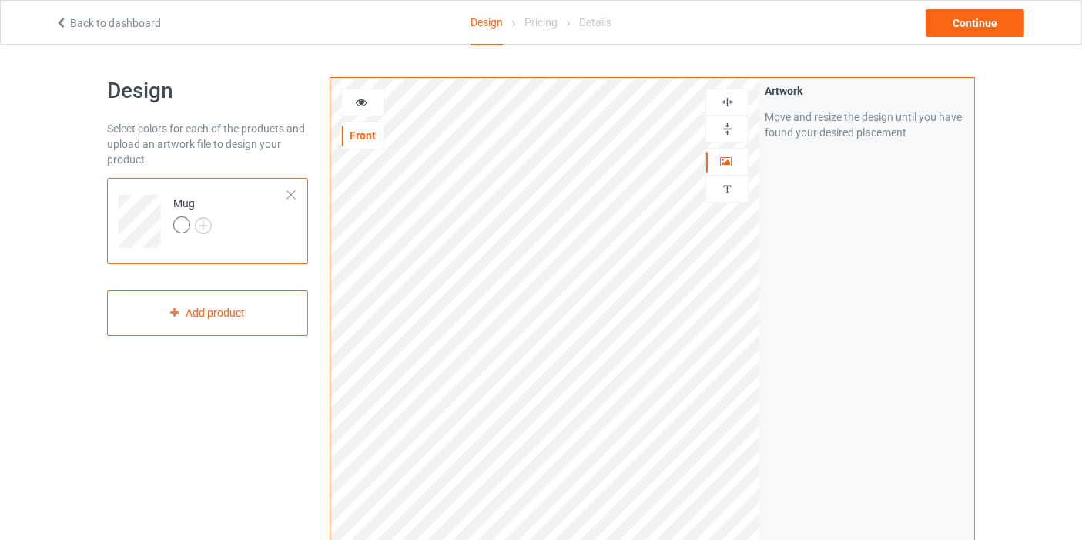
click at [355, 95] on icon at bounding box center [361, 100] width 13 height 11
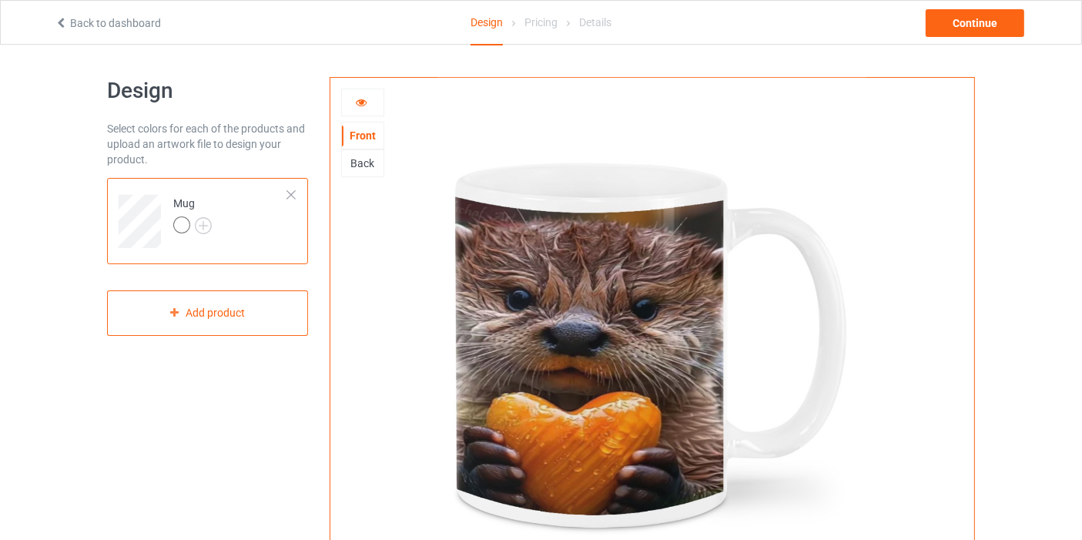
scroll to position [86, 0]
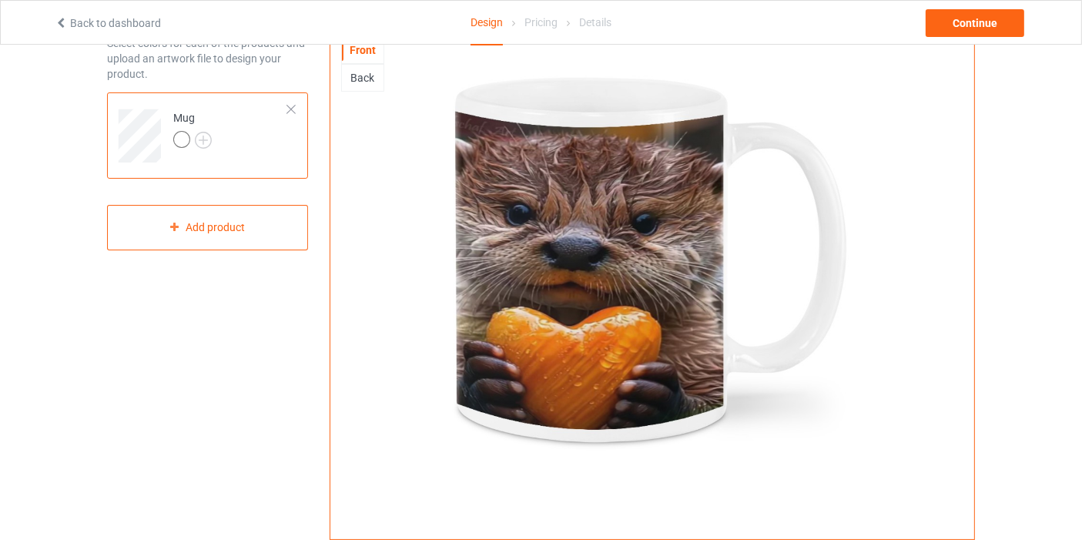
click at [365, 65] on div "Back" at bounding box center [362, 78] width 43 height 28
click at [362, 76] on div "Back" at bounding box center [363, 77] width 42 height 15
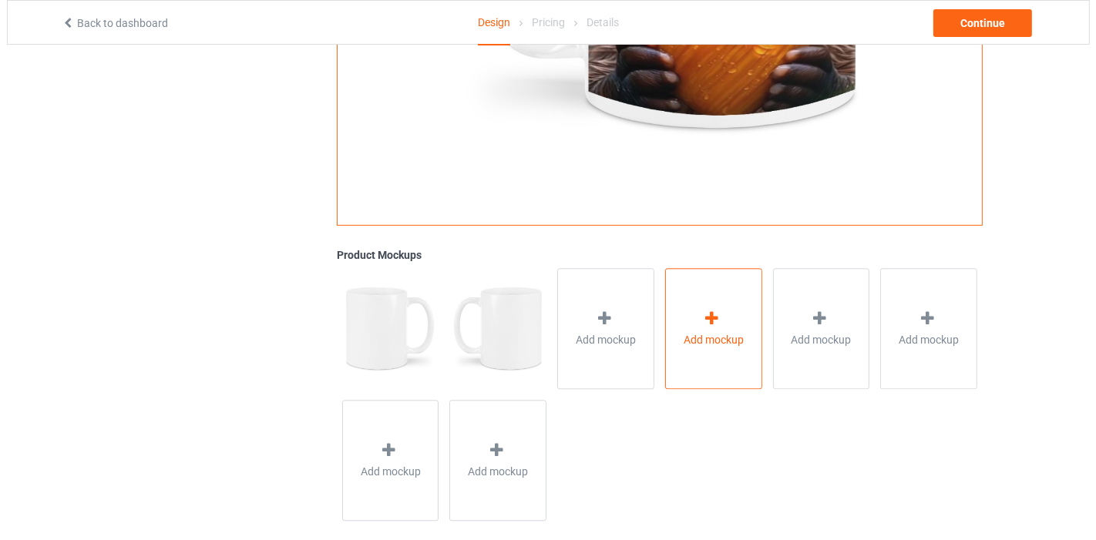
scroll to position [418, 0]
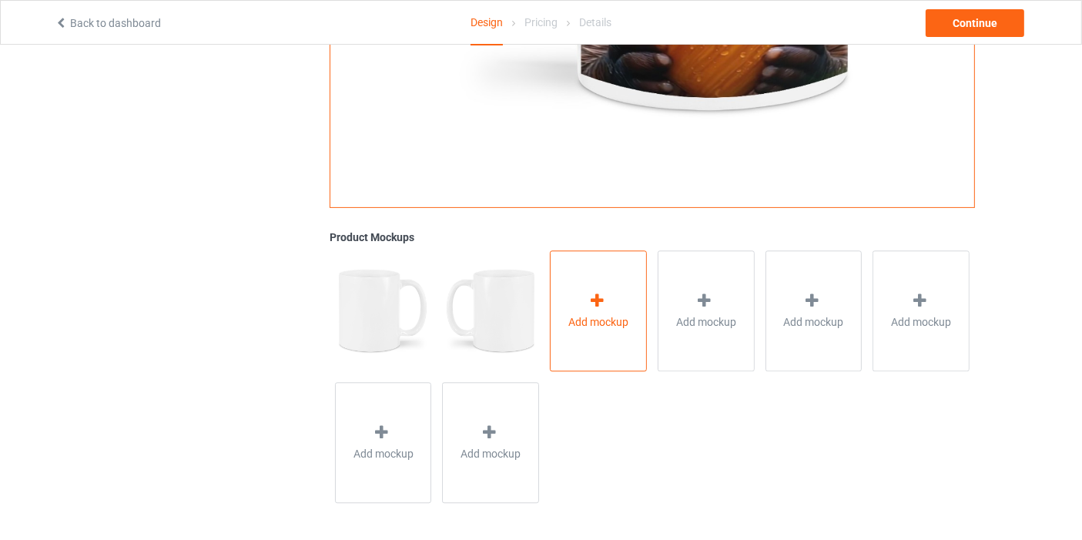
click at [592, 277] on div "Add mockup" at bounding box center [598, 310] width 97 height 121
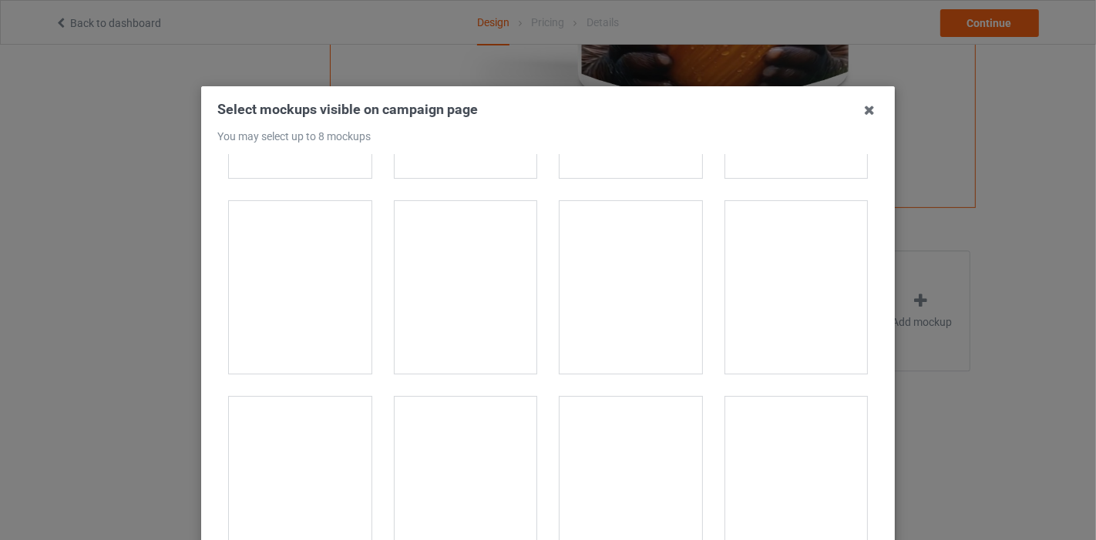
scroll to position [0, 0]
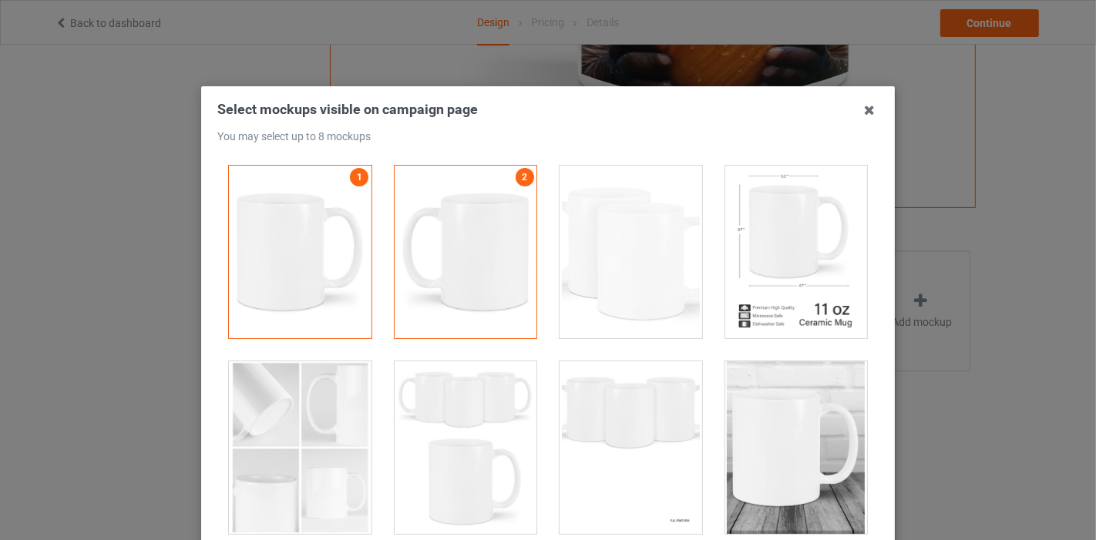
click at [652, 295] on div at bounding box center [630, 252] width 143 height 173
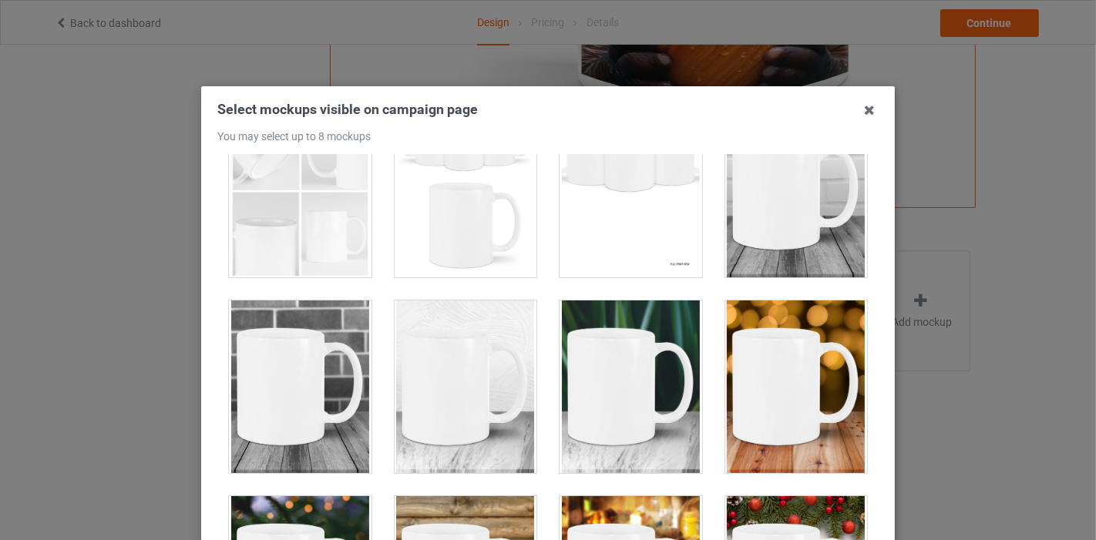
click at [728, 236] on div at bounding box center [796, 191] width 143 height 173
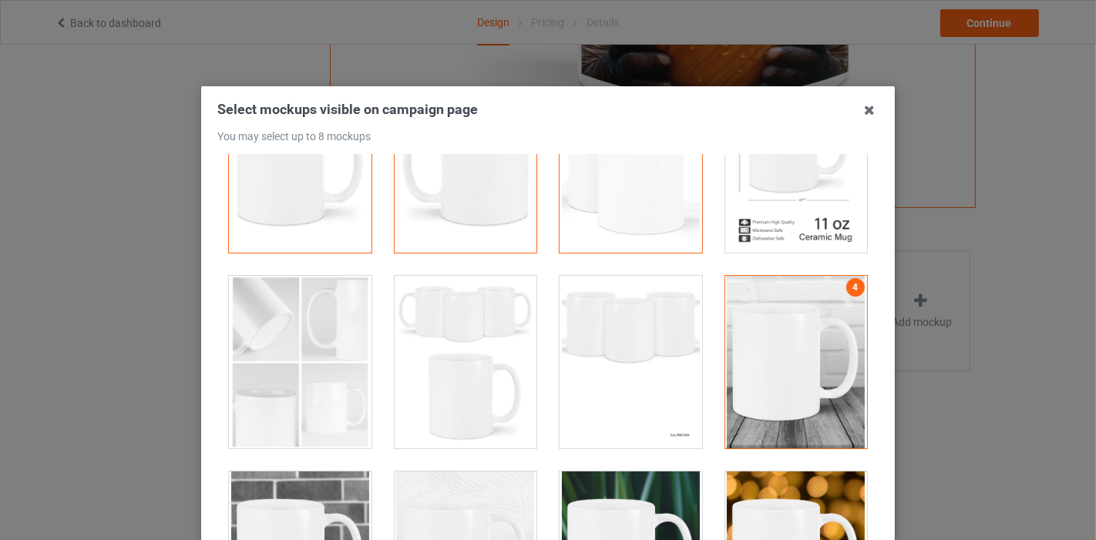
click at [586, 378] on div at bounding box center [630, 362] width 143 height 173
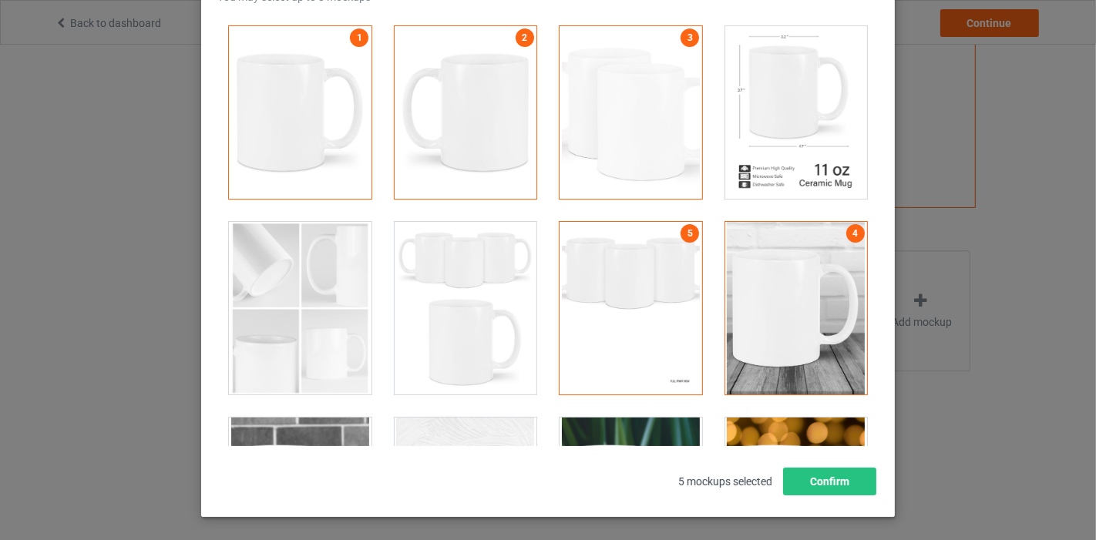
scroll to position [116, 0]
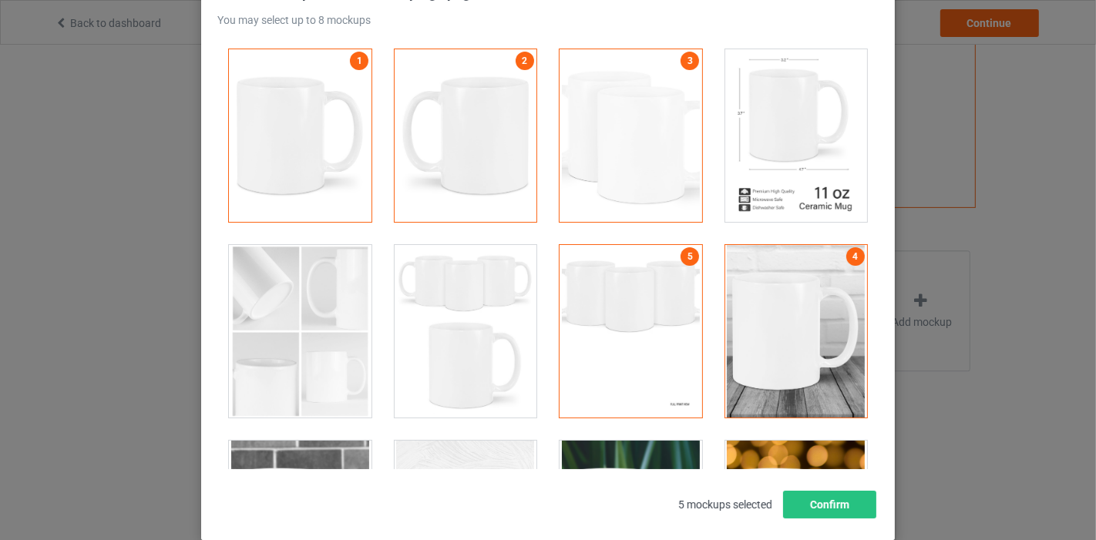
click at [633, 129] on div at bounding box center [630, 135] width 143 height 173
click at [629, 129] on div at bounding box center [630, 135] width 143 height 173
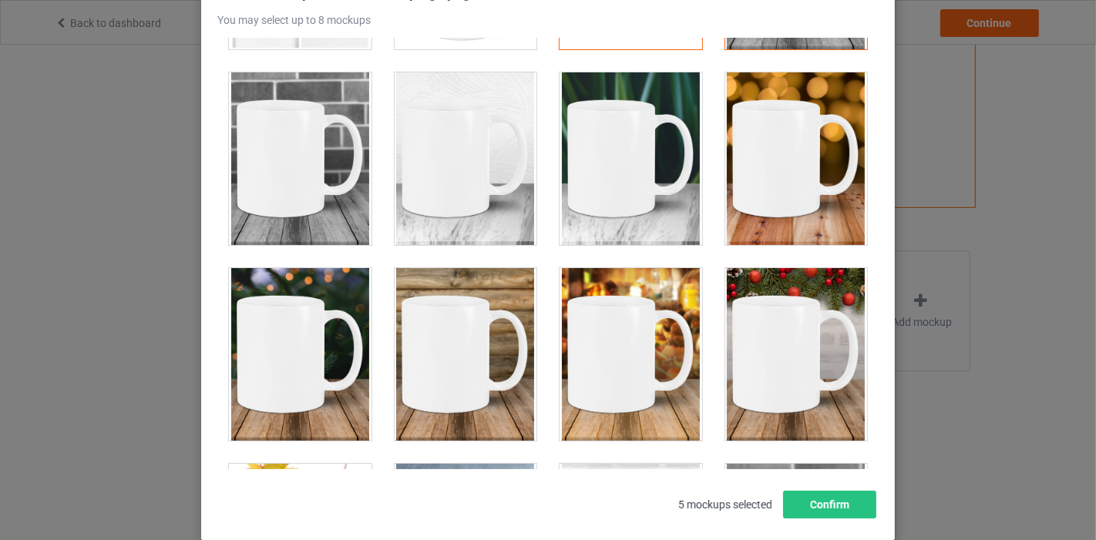
scroll to position [342, 0]
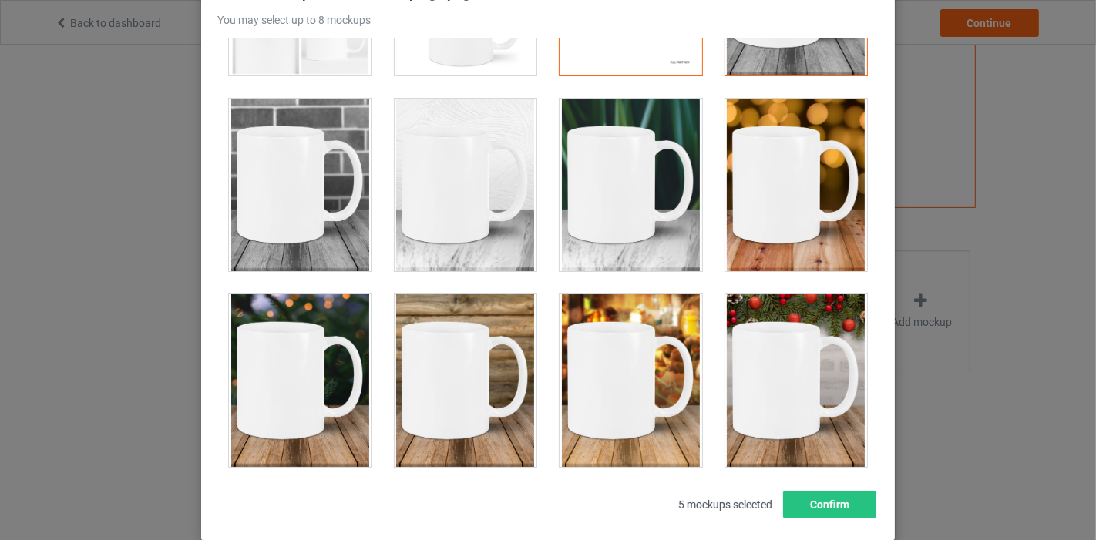
click at [803, 193] on div at bounding box center [796, 185] width 143 height 173
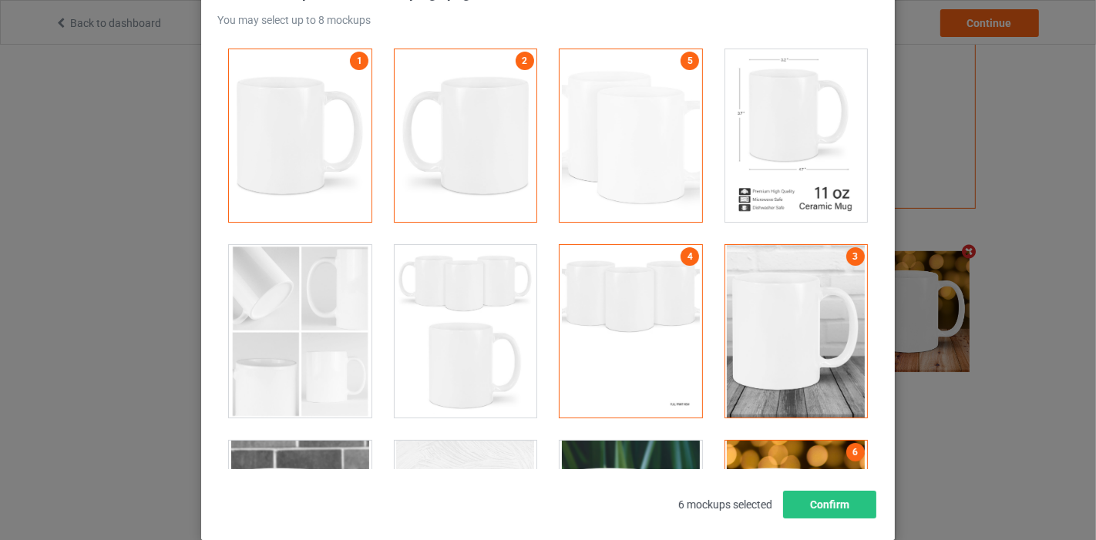
scroll to position [31, 0]
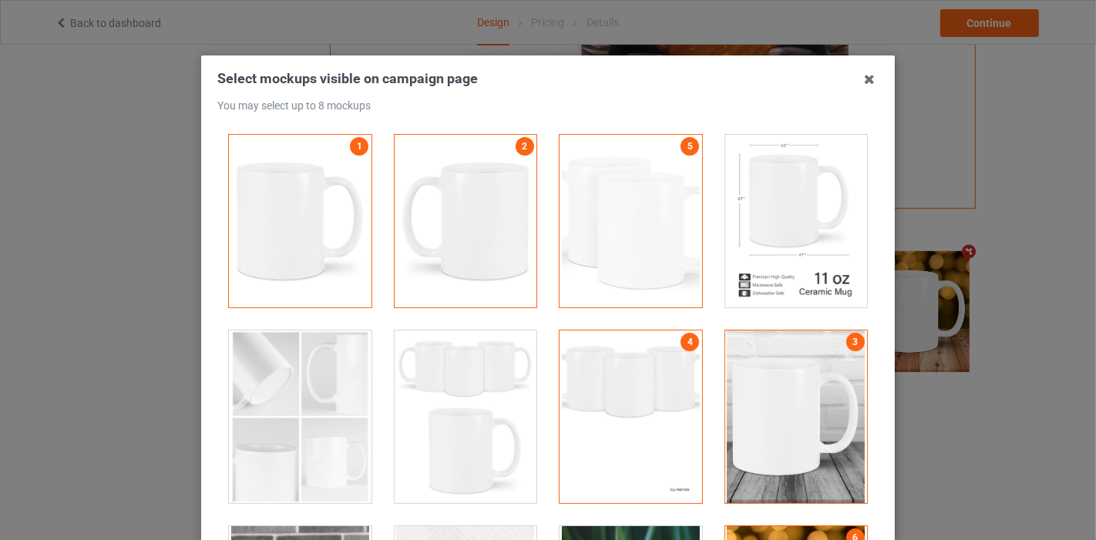
click at [749, 364] on div at bounding box center [796, 417] width 143 height 173
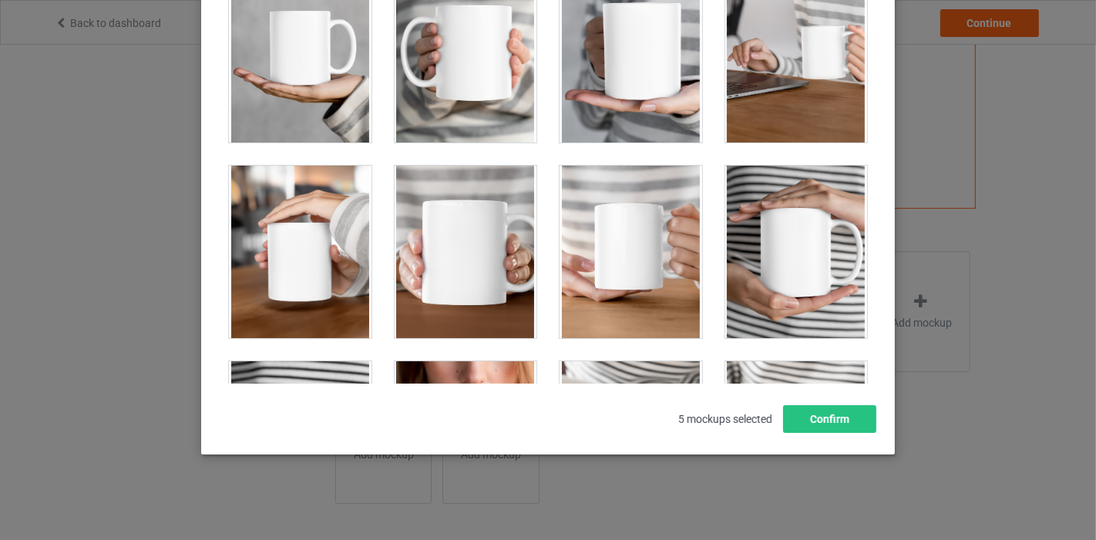
scroll to position [4326, 0]
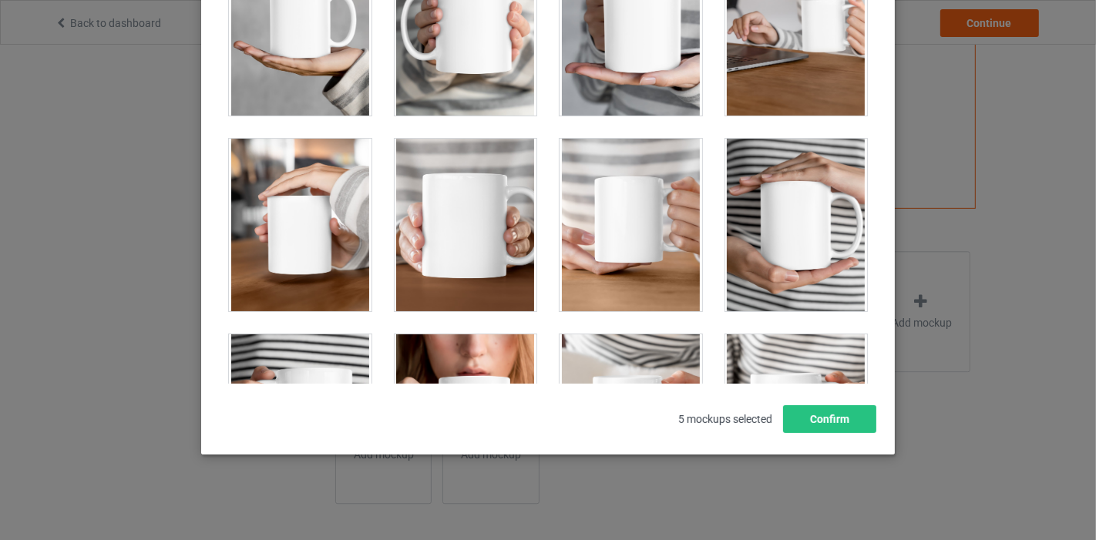
click at [448, 346] on div at bounding box center [465, 420] width 143 height 173
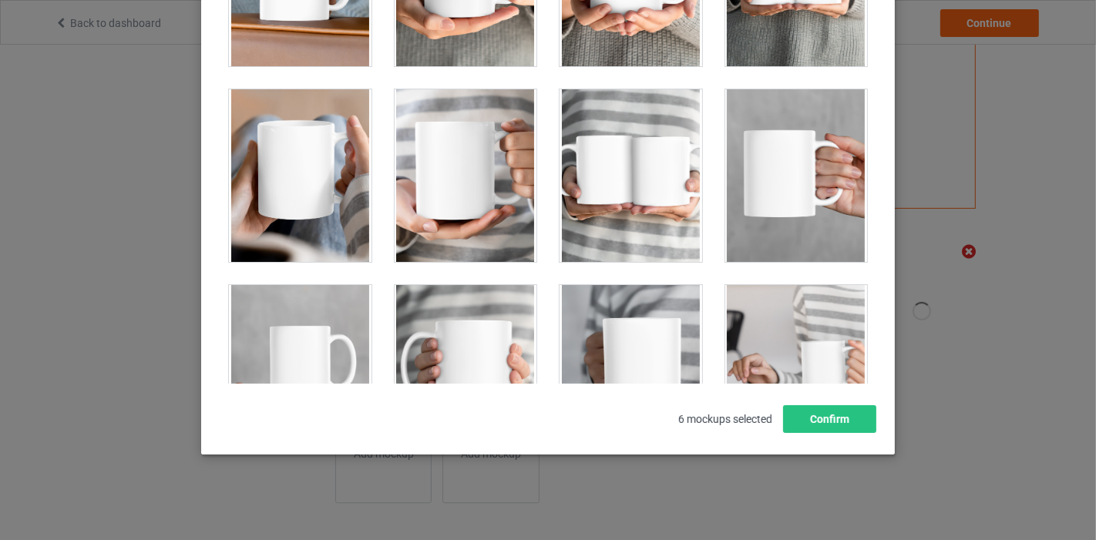
scroll to position [3898, 0]
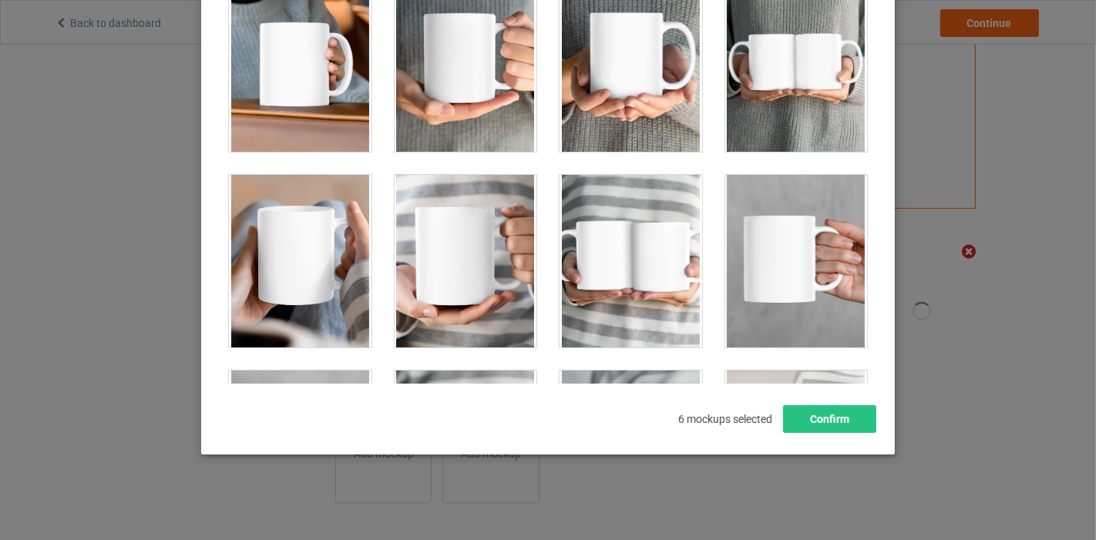
click at [629, 182] on div at bounding box center [630, 261] width 143 height 173
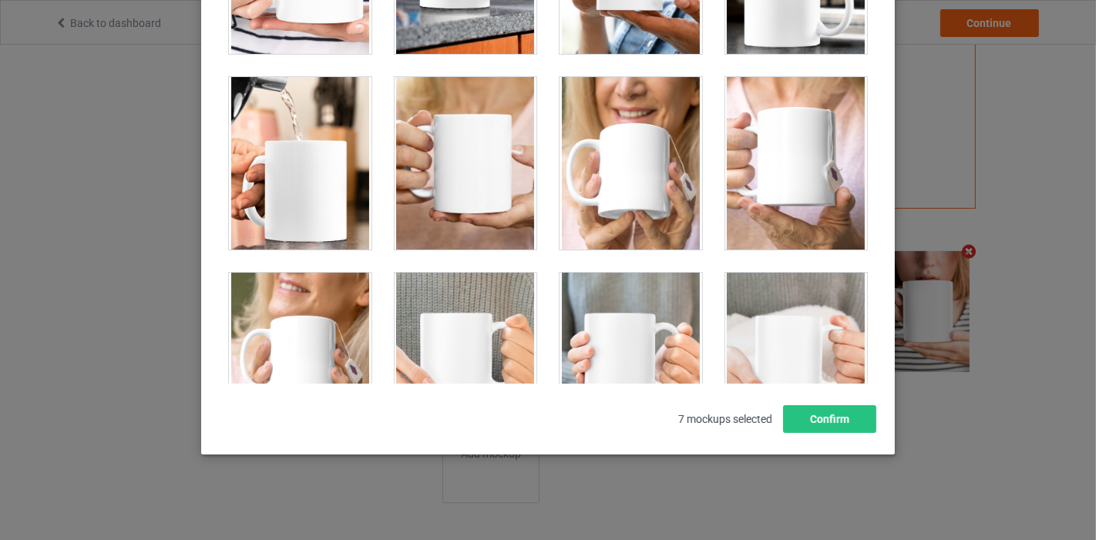
scroll to position [3299, 0]
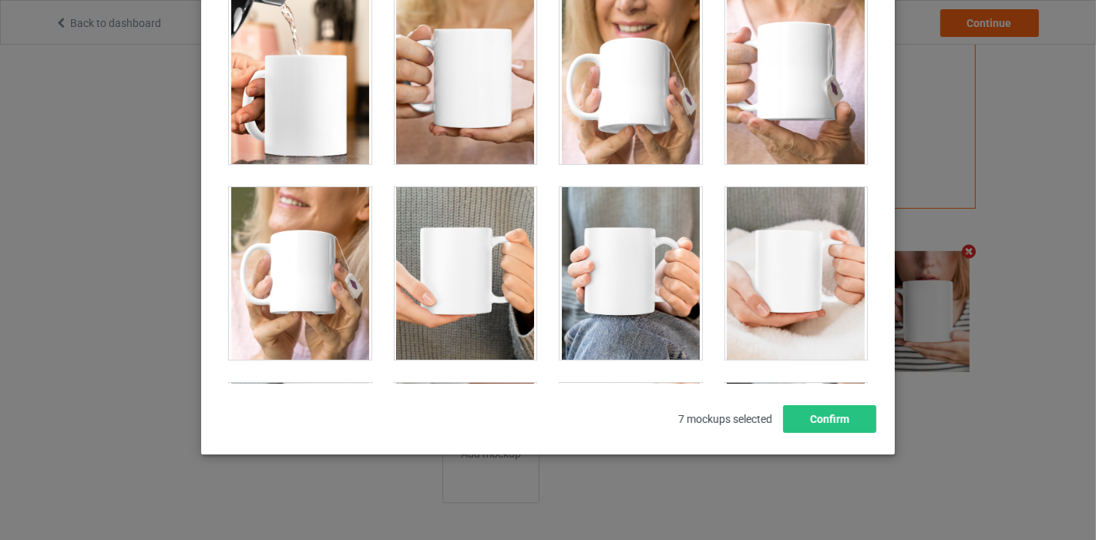
click at [651, 217] on div at bounding box center [630, 273] width 143 height 173
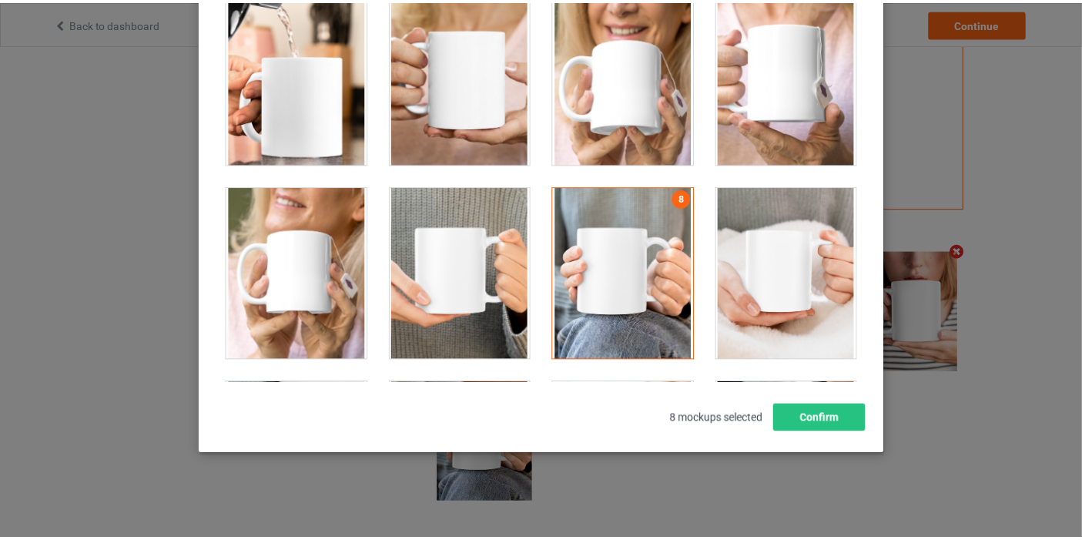
scroll to position [416, 0]
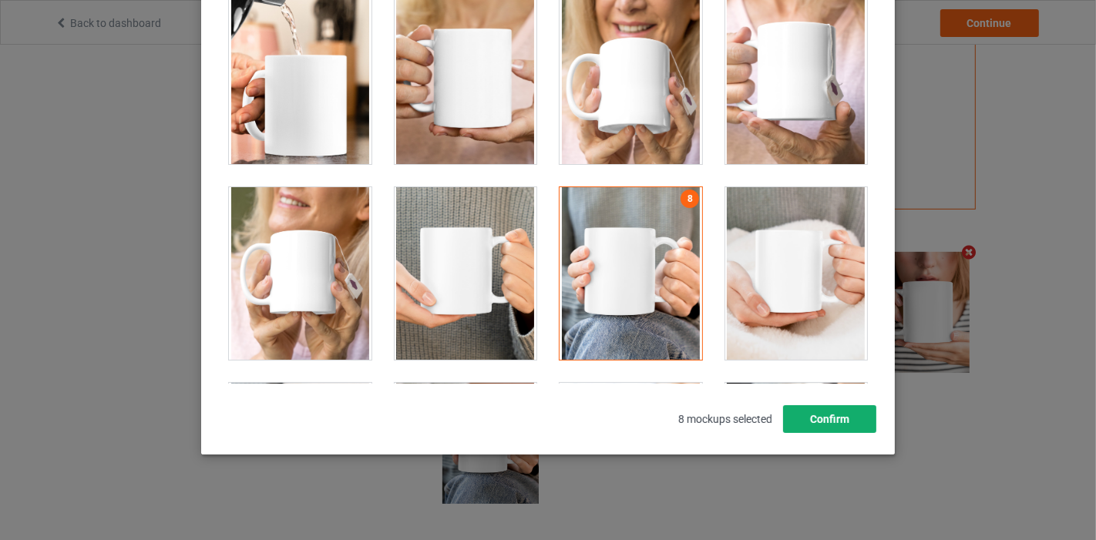
click at [805, 419] on button "Confirm" at bounding box center [829, 419] width 93 height 28
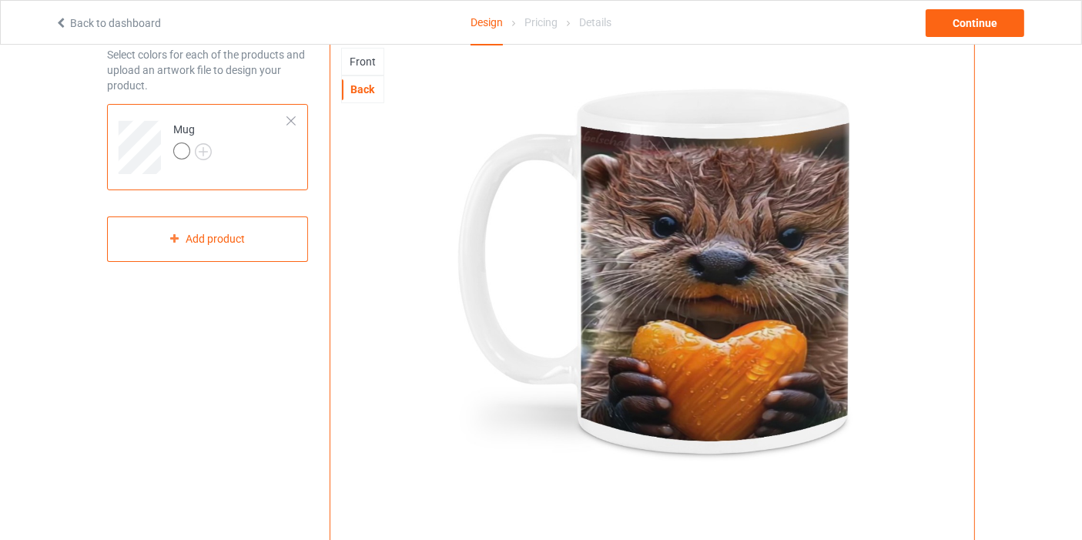
scroll to position [0, 0]
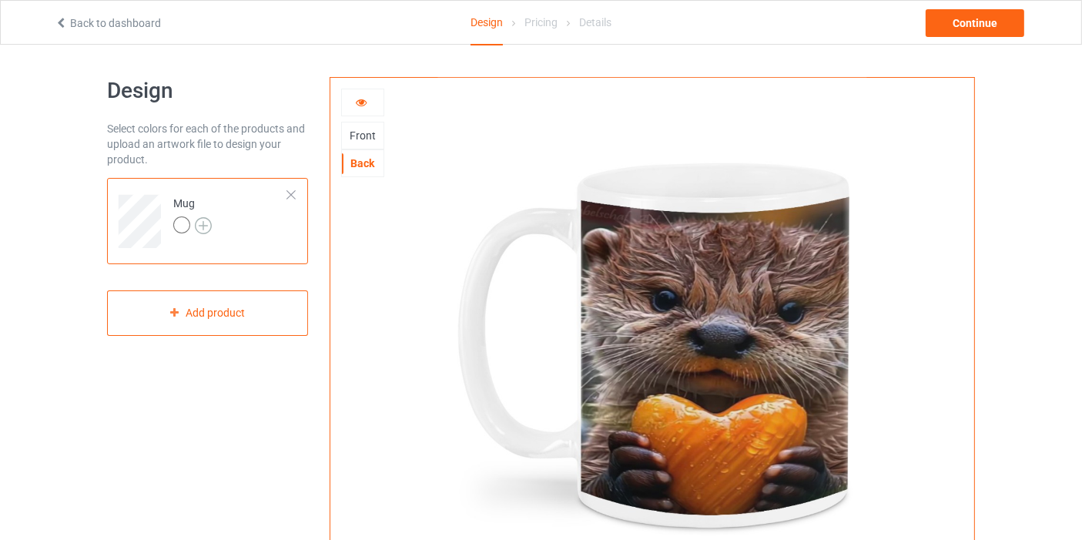
click at [210, 226] on img at bounding box center [203, 225] width 17 height 17
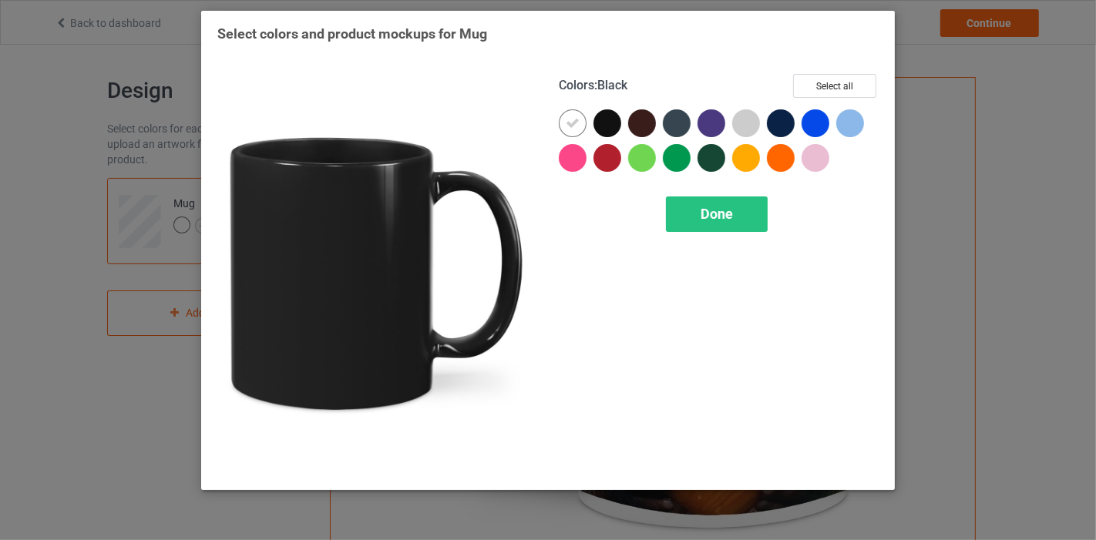
click at [600, 123] on div at bounding box center [607, 123] width 28 height 28
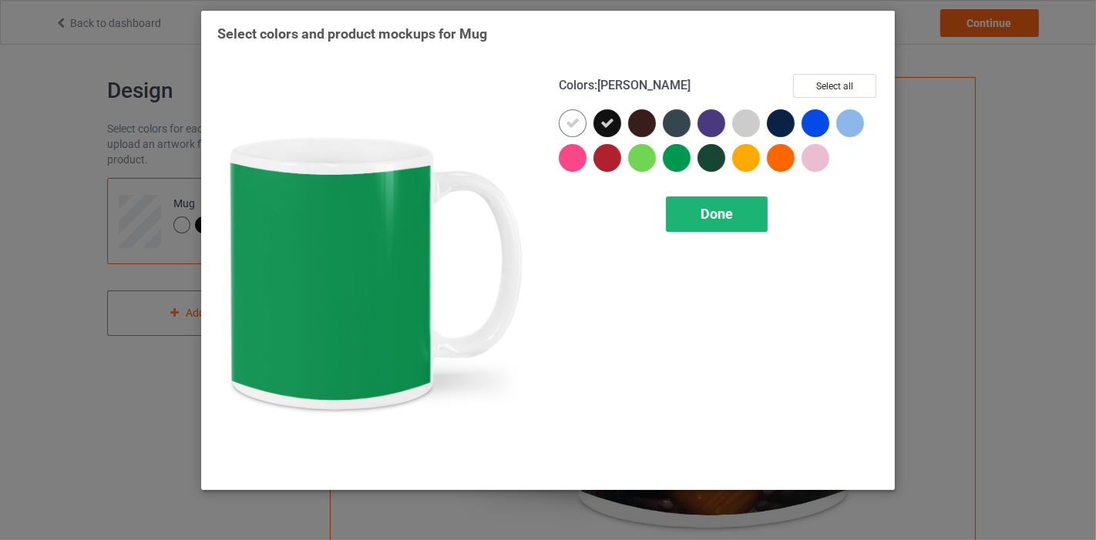
click at [712, 216] on span "Done" at bounding box center [716, 214] width 32 height 16
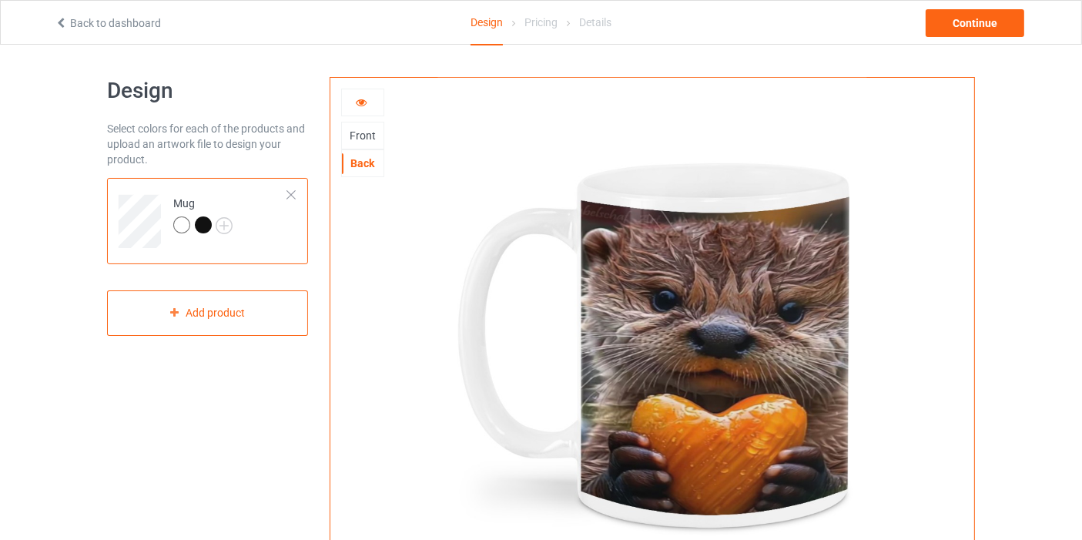
click at [206, 223] on div at bounding box center [203, 224] width 17 height 17
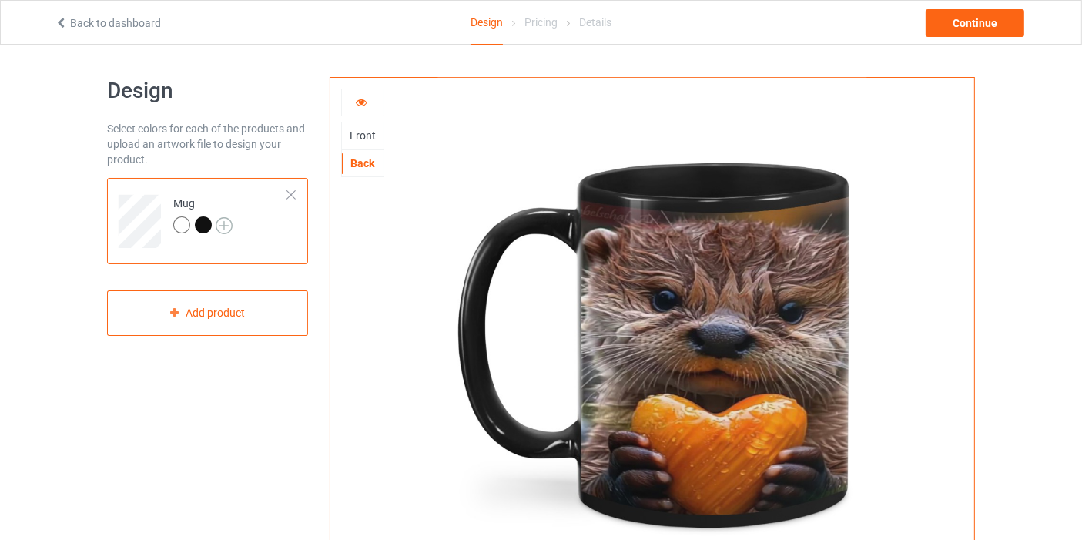
click at [219, 231] on img at bounding box center [224, 225] width 17 height 17
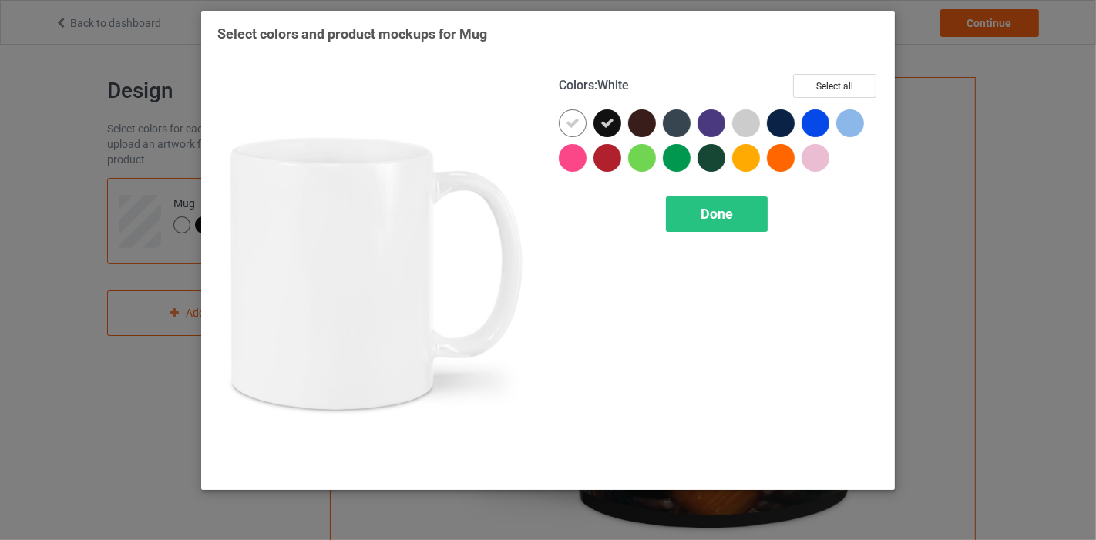
click at [568, 121] on icon at bounding box center [572, 123] width 14 height 14
click at [569, 122] on div at bounding box center [573, 123] width 28 height 28
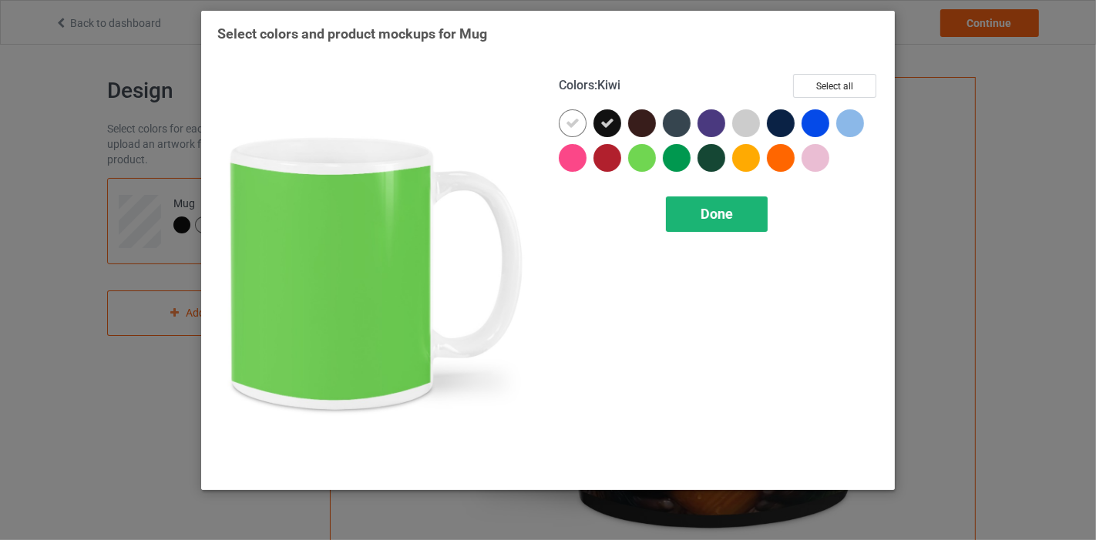
click at [673, 217] on div "Done" at bounding box center [717, 213] width 102 height 35
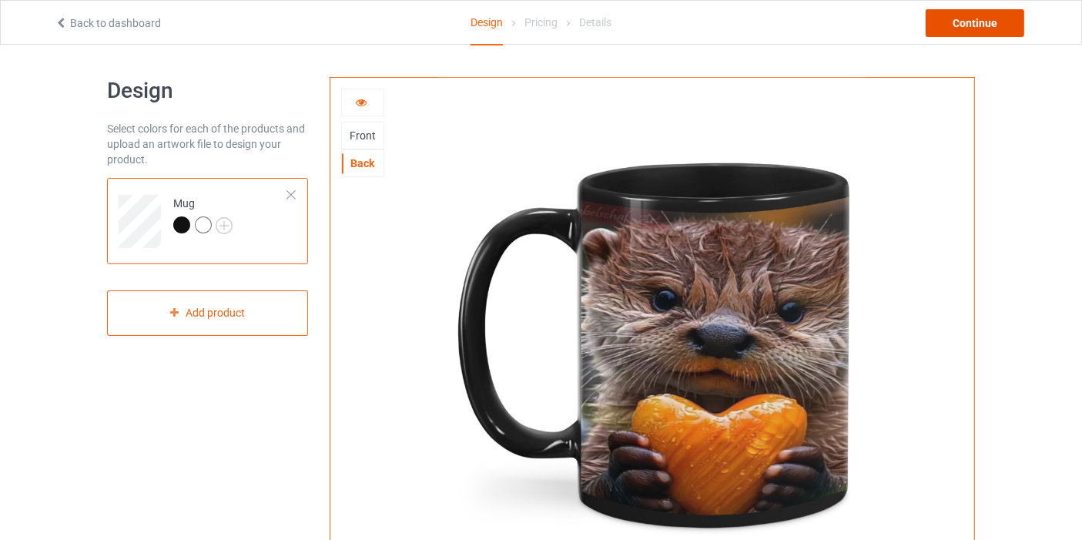
click at [972, 18] on div "Continue" at bounding box center [975, 23] width 99 height 28
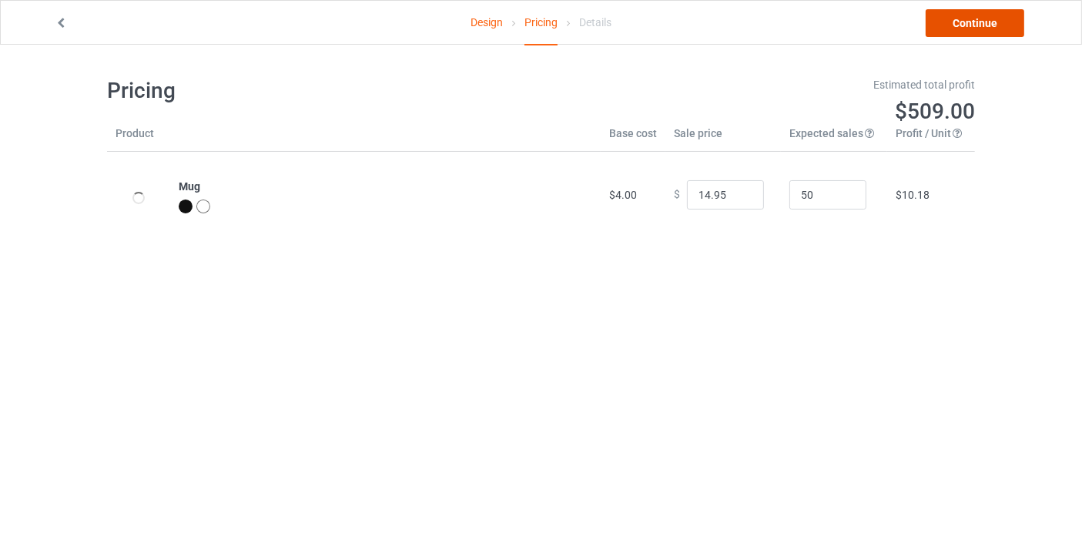
click at [988, 21] on link "Continue" at bounding box center [975, 23] width 99 height 28
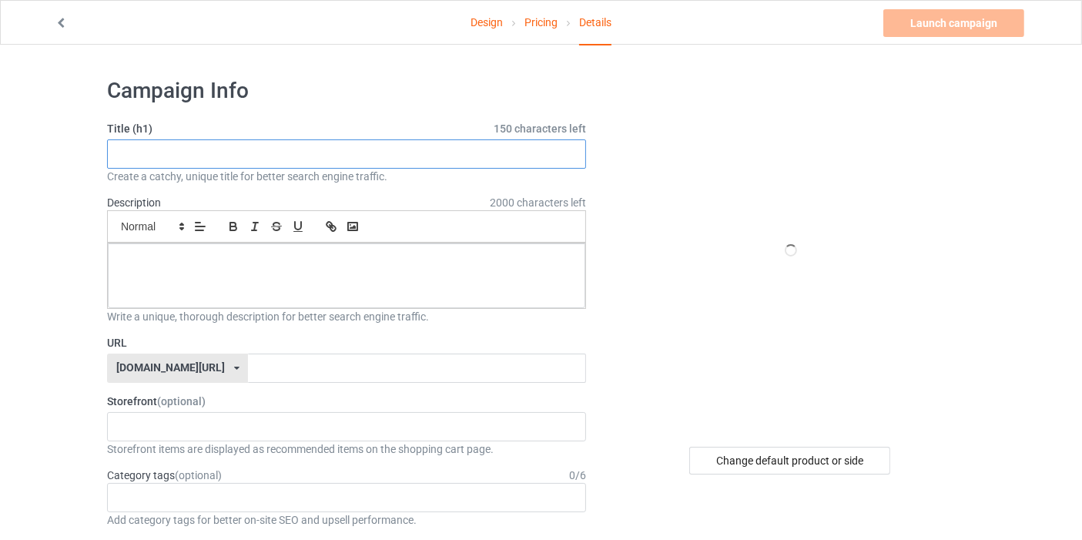
click at [389, 150] on input "text" at bounding box center [346, 153] width 479 height 29
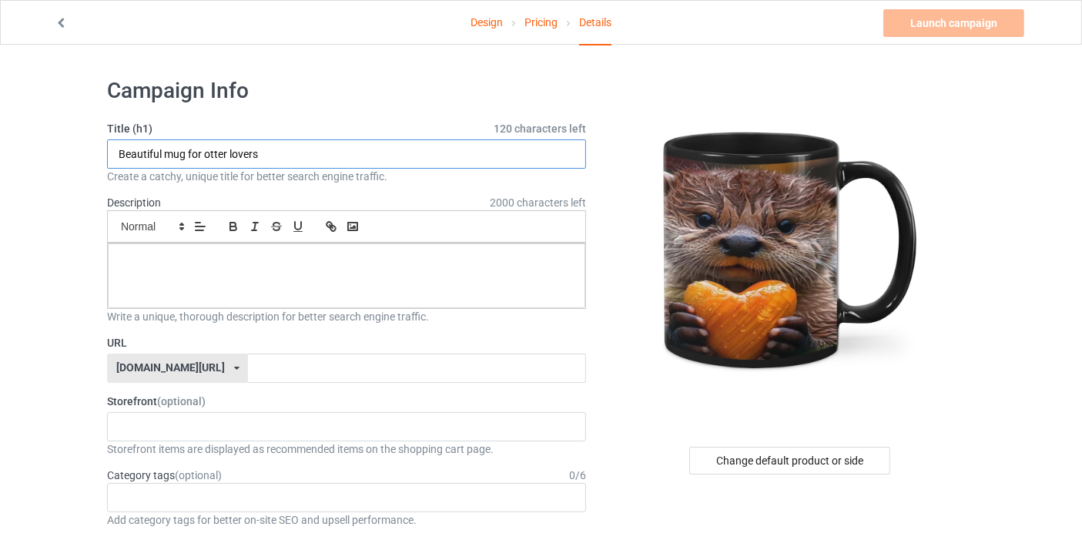
drag, startPoint x: 116, startPoint y: 156, endPoint x: 310, endPoint y: 146, distance: 193.6
click at [310, 146] on input "Beautiful mug for otter lovers" at bounding box center [346, 153] width 479 height 29
type input "Beautiful mug for otter lovers"
drag, startPoint x: 260, startPoint y: 239, endPoint x: 224, endPoint y: 265, distance: 44.1
paste input "Beautiful mug for otter lovers"
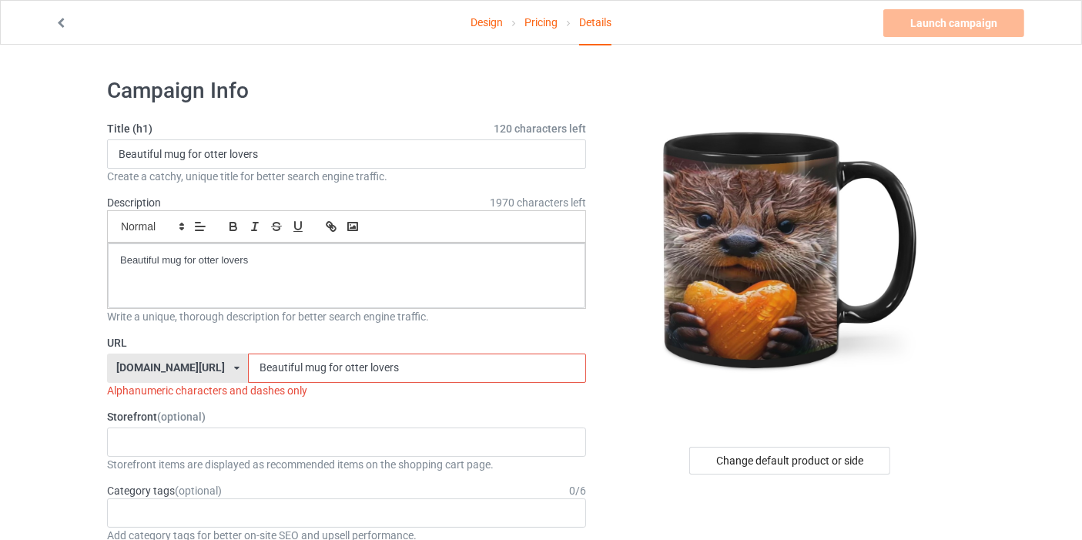
click at [260, 362] on input "Beautiful mug for otter lovers" at bounding box center [416, 368] width 337 height 29
click at [284, 362] on input "Beautiful-mug for otter lovers" at bounding box center [416, 368] width 337 height 29
click at [302, 367] on input "Beautiful-mug-for otter lovers" at bounding box center [416, 368] width 337 height 29
click at [328, 361] on input "Beautiful-mug-for-otter lovers" at bounding box center [416, 368] width 337 height 29
click at [326, 363] on input "Beautiful-mug-for-otter lovers" at bounding box center [416, 368] width 337 height 29
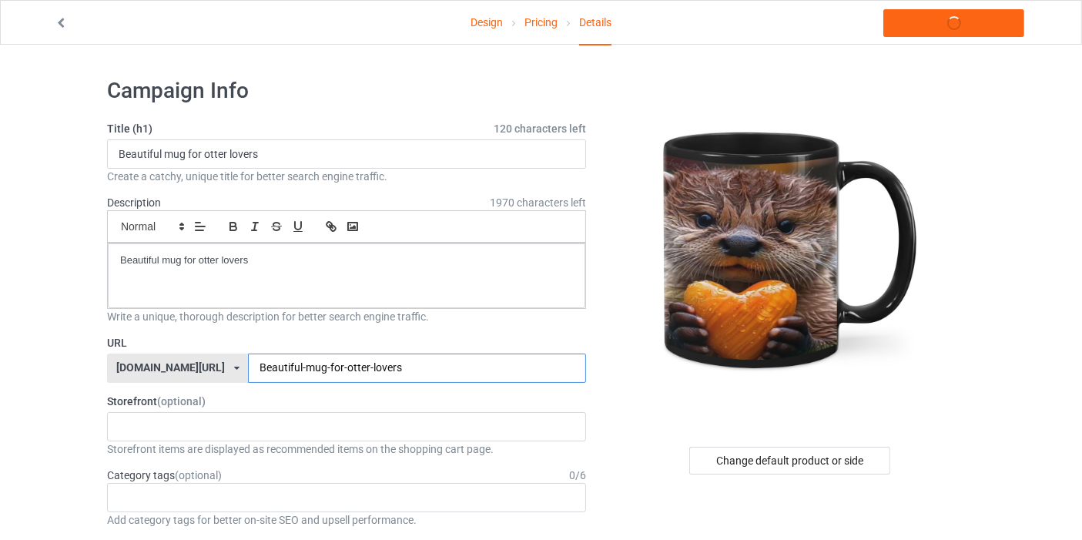
type input "Beautiful-mug-for-otter-lovers"
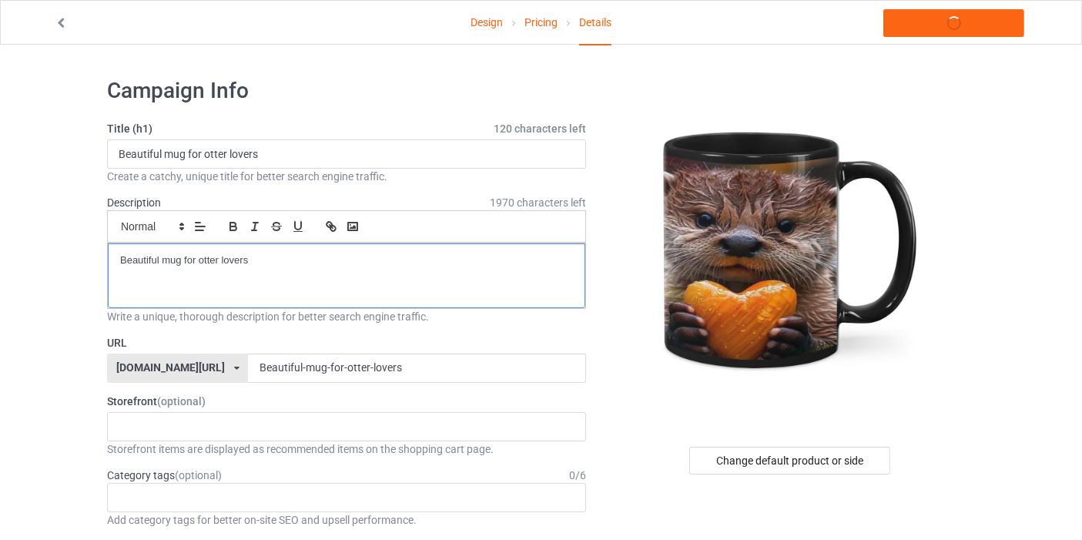
click at [268, 267] on div "Beautiful mug for otter lovers" at bounding box center [347, 275] width 478 height 65
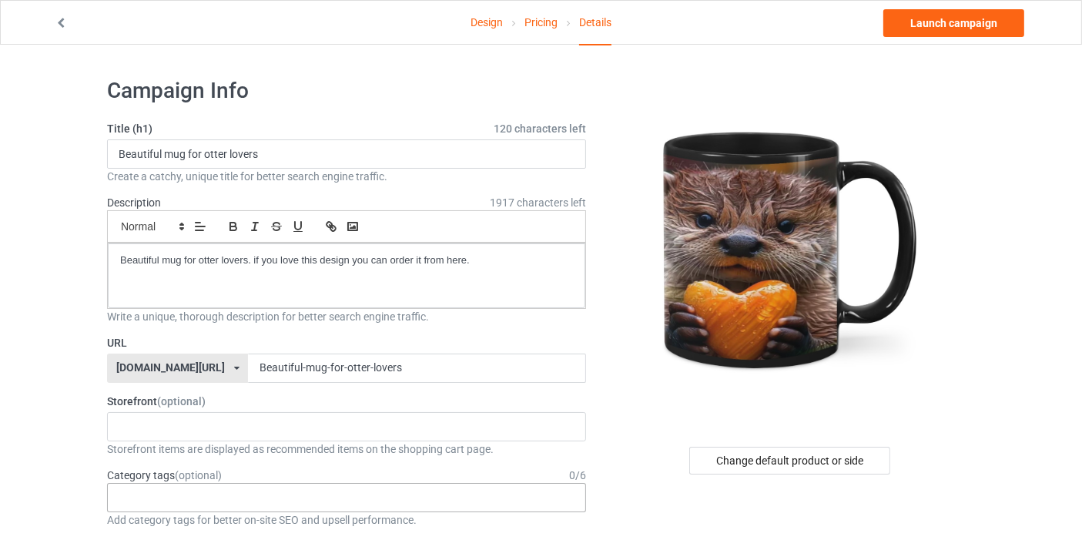
click at [232, 485] on div "Age > [DEMOGRAPHIC_DATA] > 1 Age > [DEMOGRAPHIC_DATA] Months > 1 Month Age > [D…" at bounding box center [346, 497] width 479 height 29
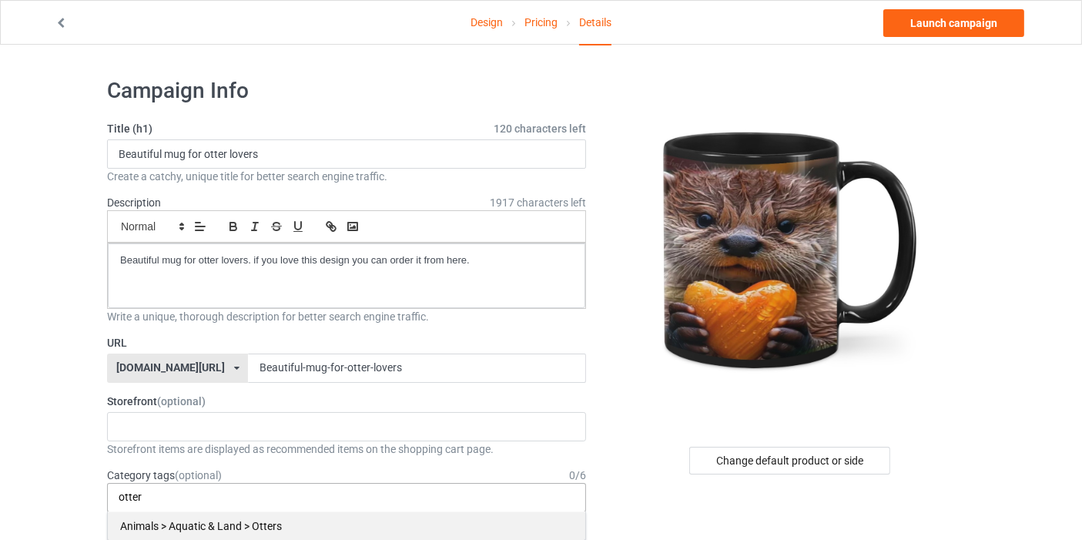
type input "otter"
click at [219, 529] on div "Animals > Aquatic & Land > Otters" at bounding box center [347, 526] width 478 height 29
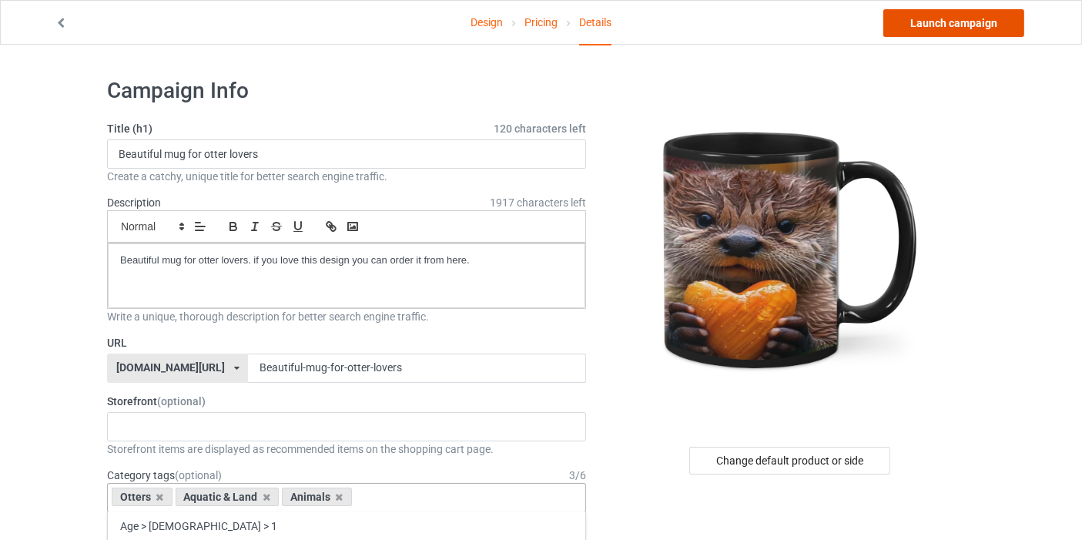
click at [996, 20] on link "Launch campaign" at bounding box center [954, 23] width 141 height 28
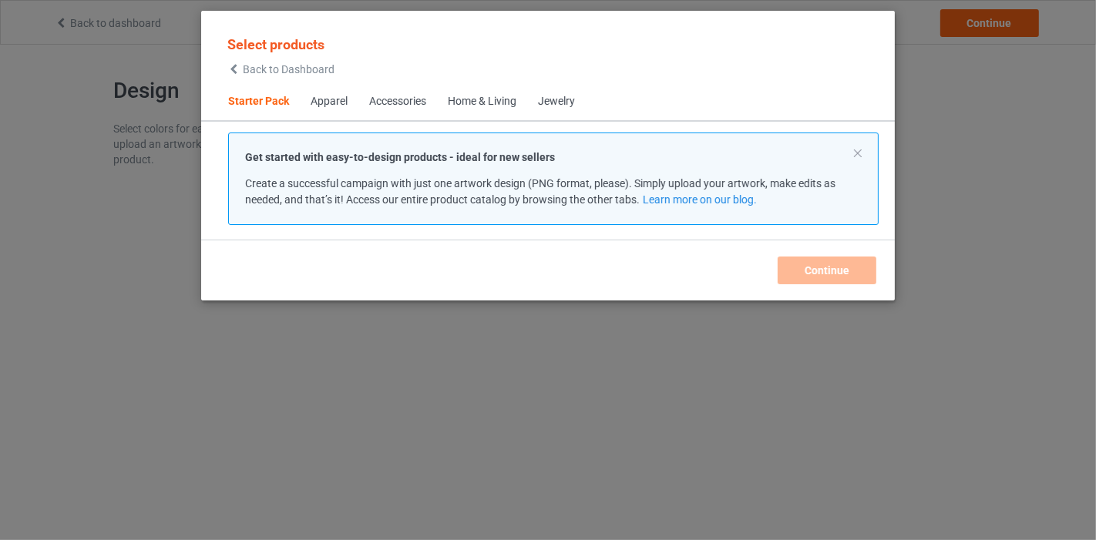
click at [252, 72] on span "Back to Dashboard" at bounding box center [289, 69] width 92 height 12
